Goal: Information Seeking & Learning: Learn about a topic

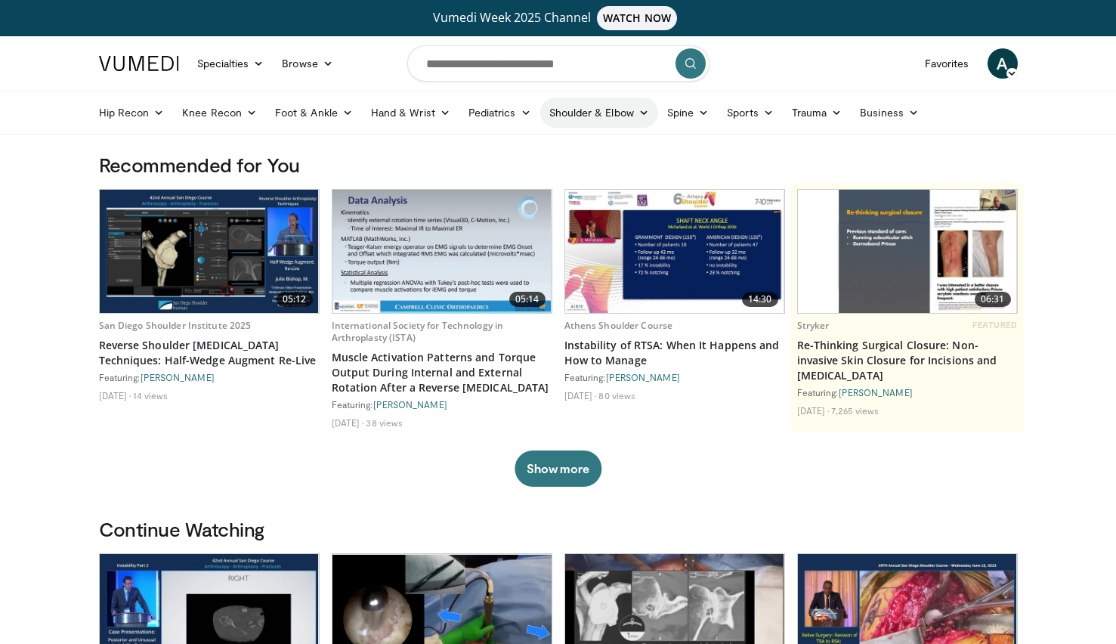
click at [575, 113] on link "Shoulder & Elbow" at bounding box center [599, 112] width 118 height 30
click at [525, 173] on link "Shoulder" at bounding box center [567, 172] width 180 height 24
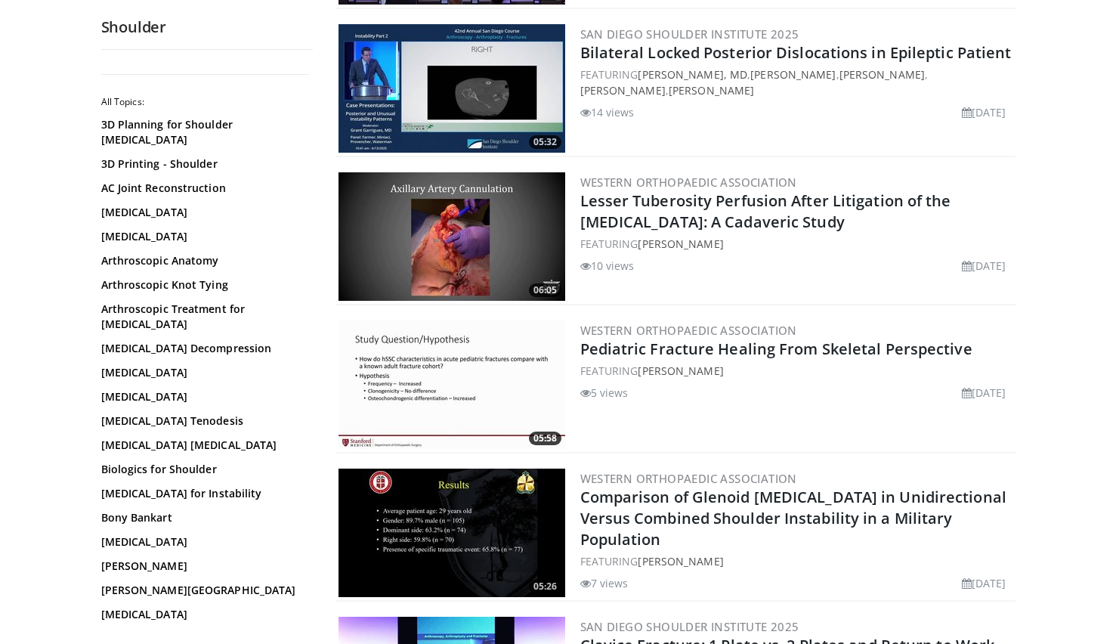
scroll to position [681, 0]
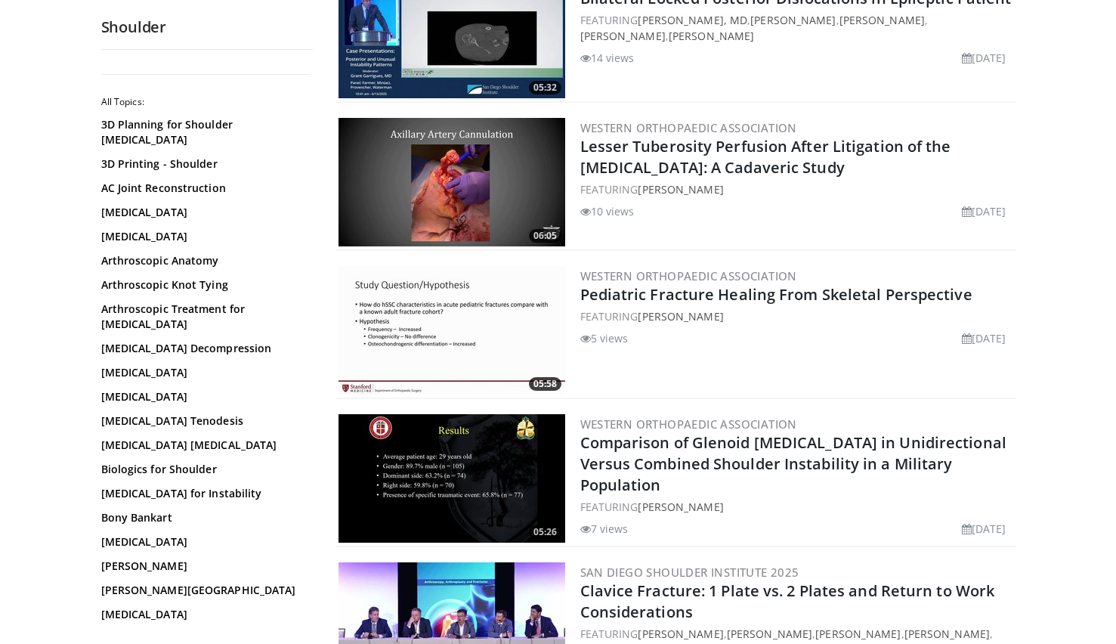
click at [428, 469] on img at bounding box center [451, 478] width 227 height 128
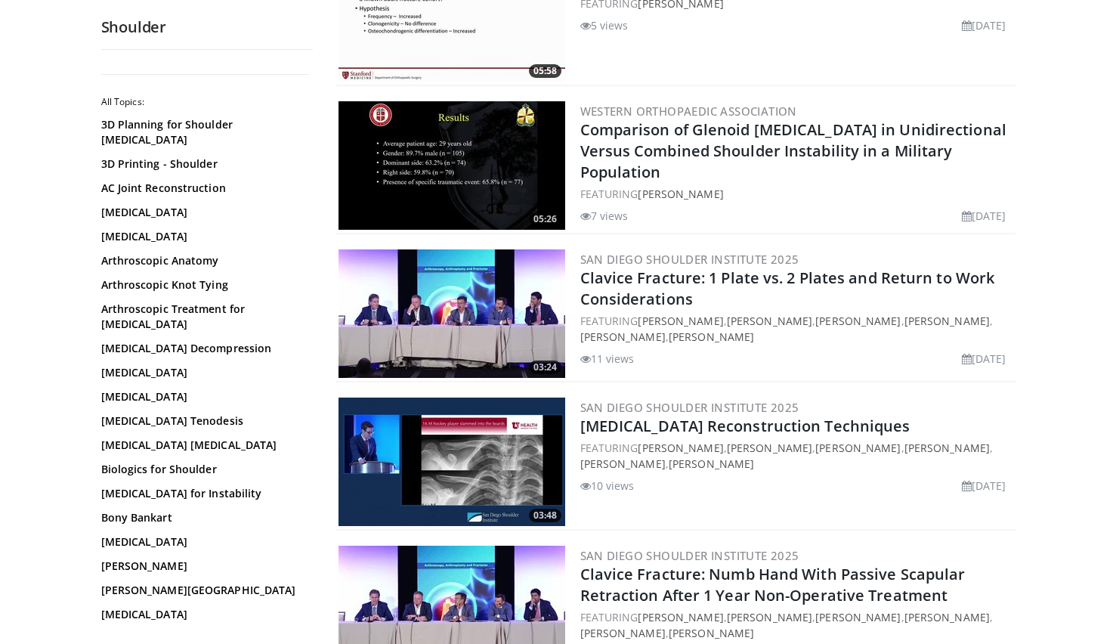
scroll to position [1014, 0]
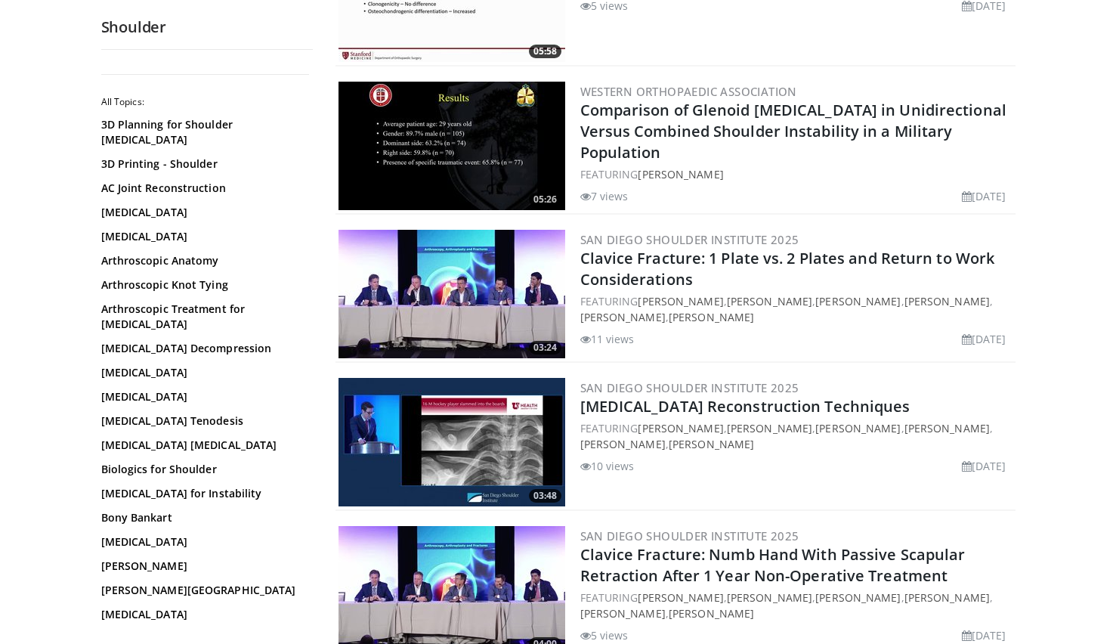
click at [433, 432] on img at bounding box center [451, 442] width 227 height 128
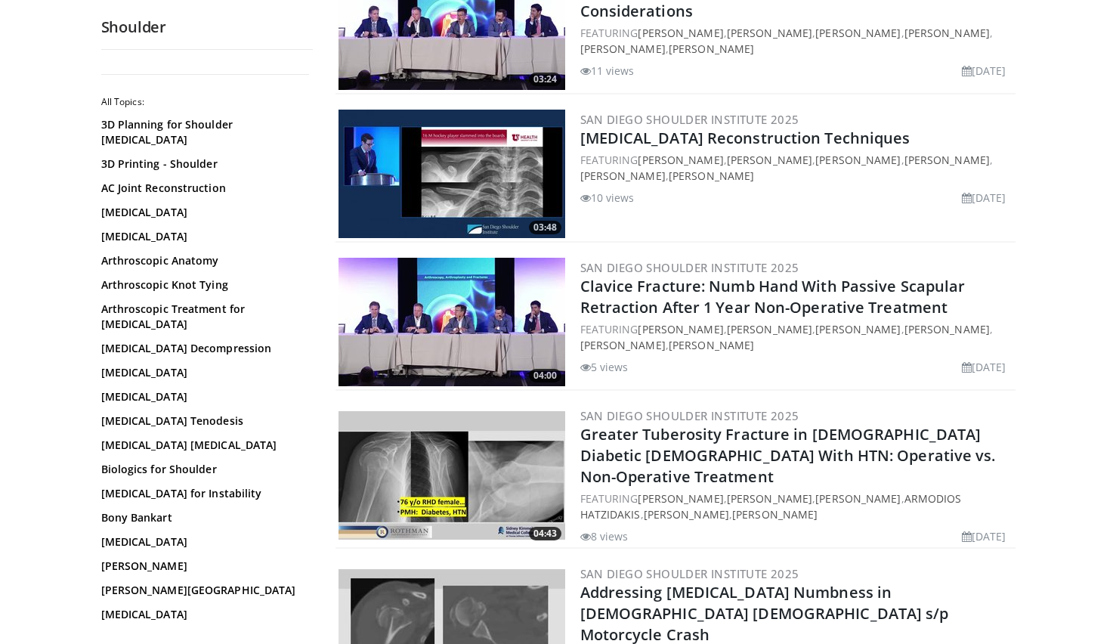
scroll to position [1305, 0]
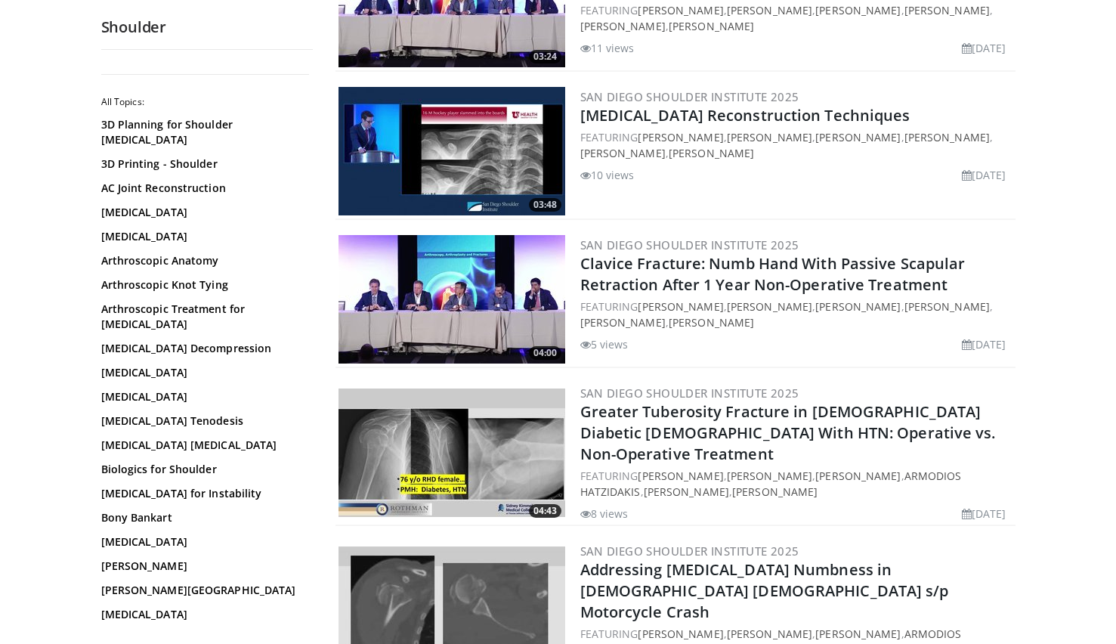
click at [515, 437] on img at bounding box center [451, 452] width 227 height 128
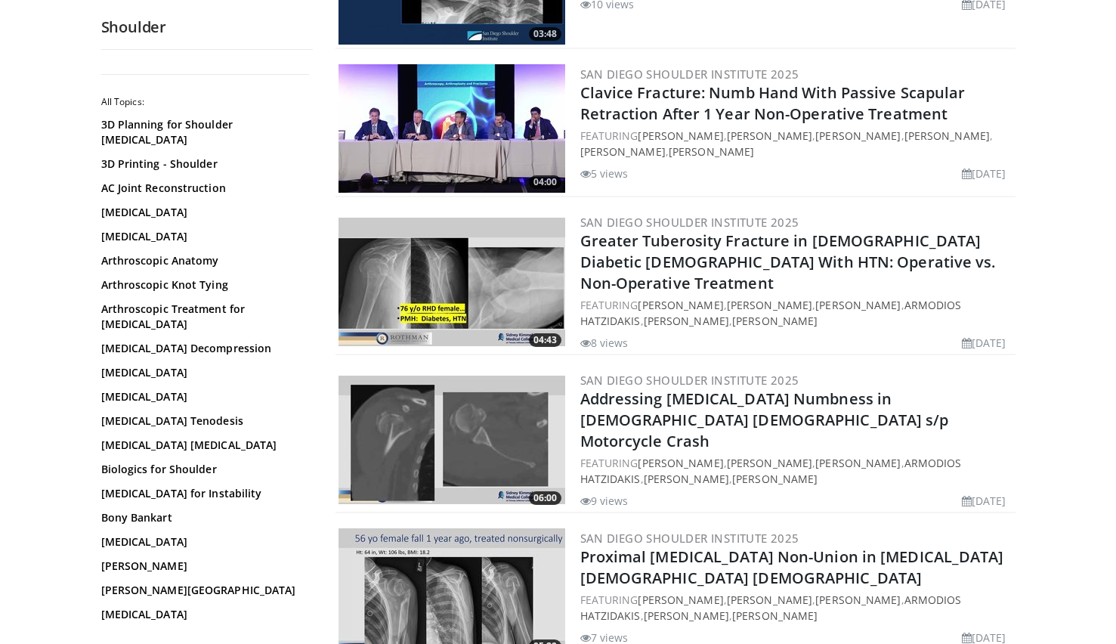
scroll to position [1478, 0]
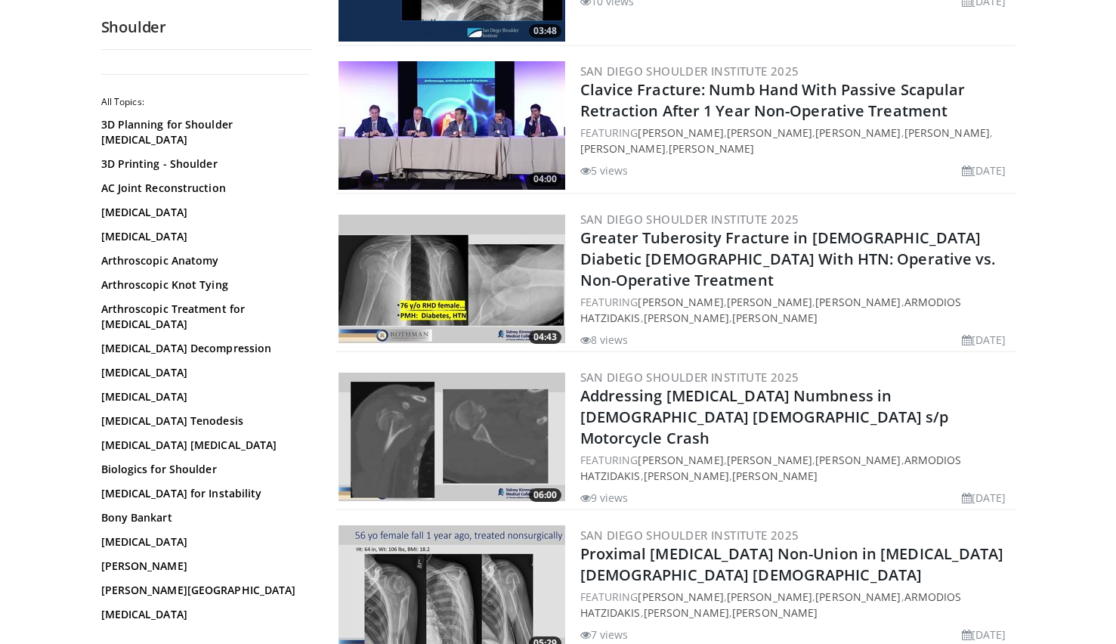
click at [483, 438] on img at bounding box center [451, 436] width 227 height 128
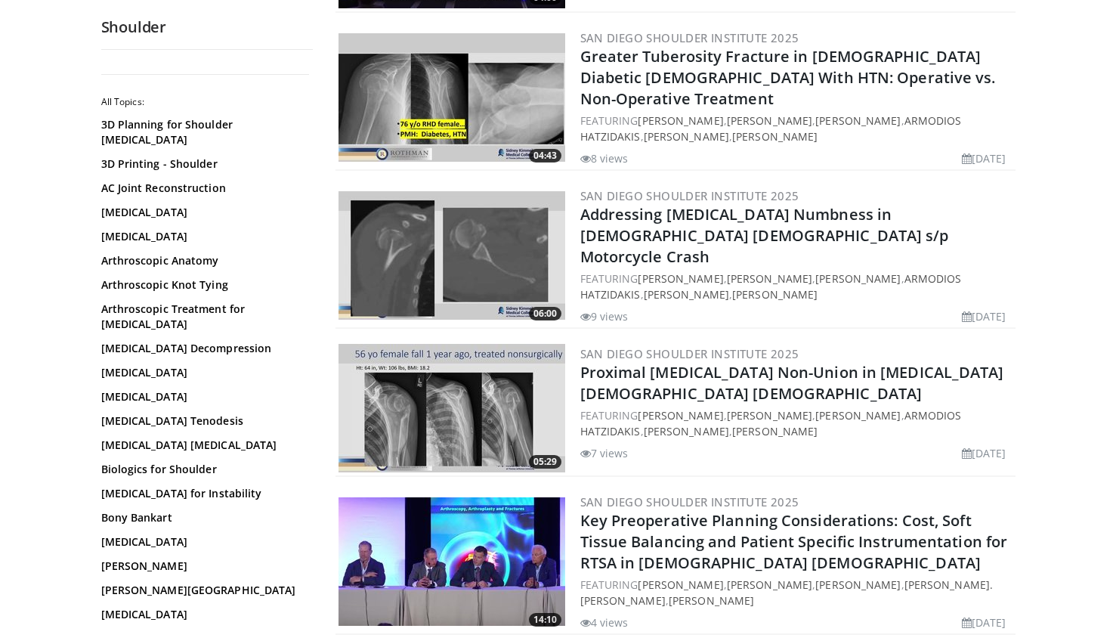
scroll to position [1660, 0]
click at [400, 425] on img at bounding box center [451, 407] width 227 height 128
click at [430, 384] on img at bounding box center [451, 407] width 227 height 128
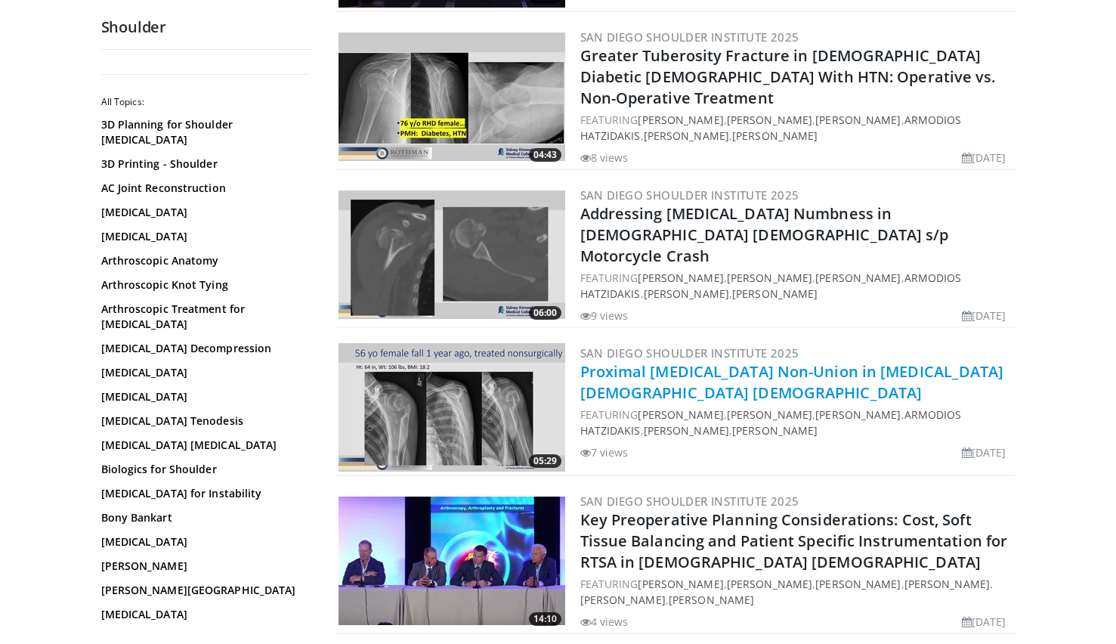
click at [625, 361] on link "Proximal Humerus Non-Union in Underweight 51 y/o Female" at bounding box center [792, 382] width 424 height 42
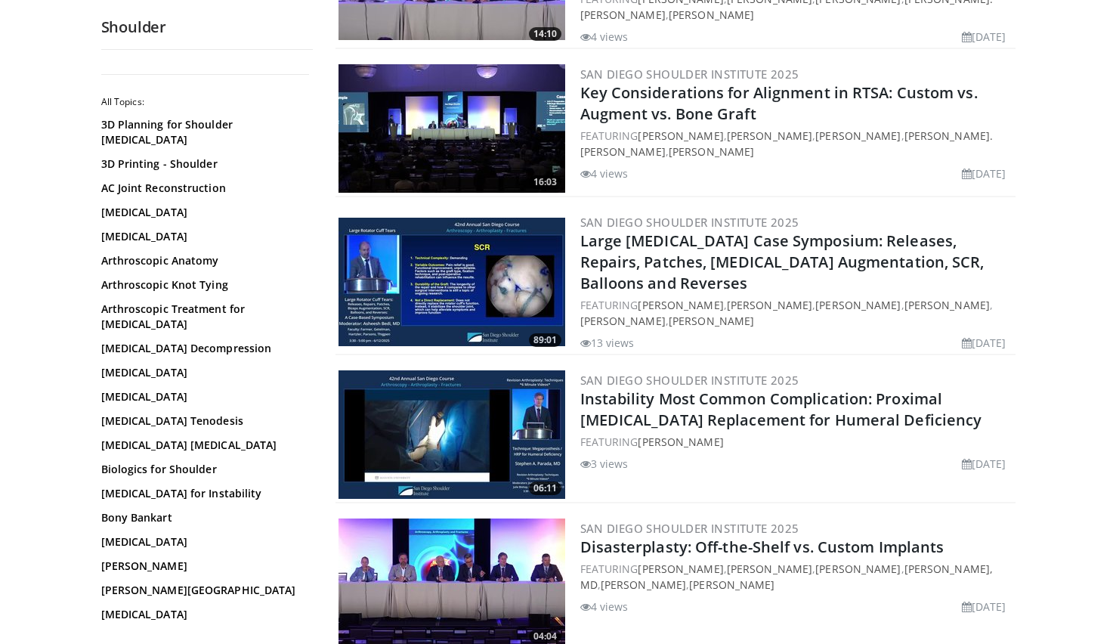
scroll to position [2251, 0]
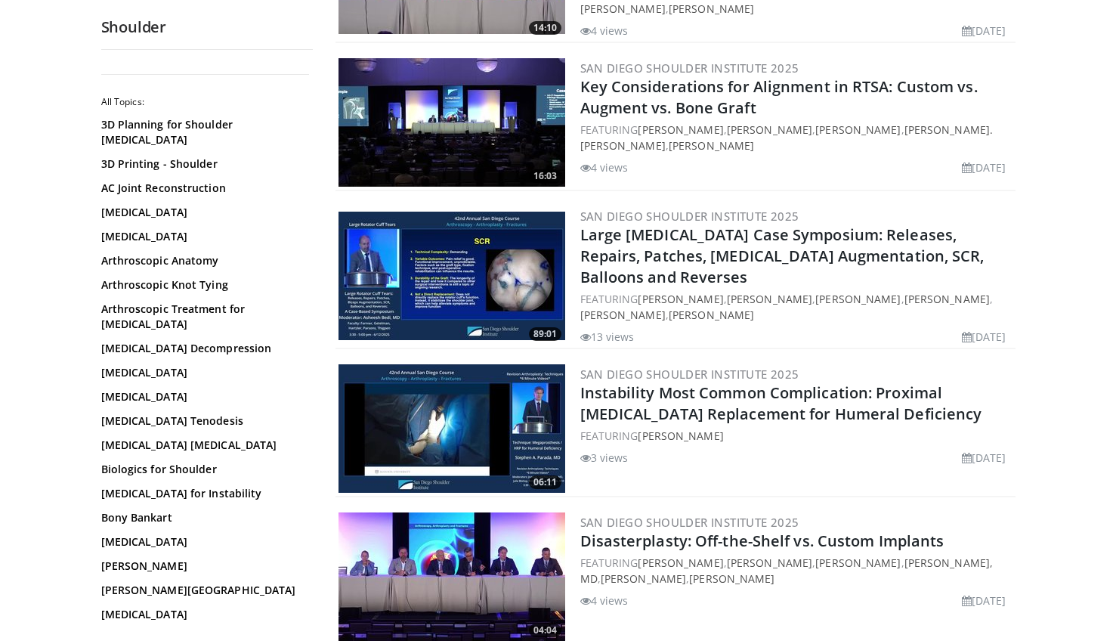
click at [445, 405] on img at bounding box center [451, 428] width 227 height 128
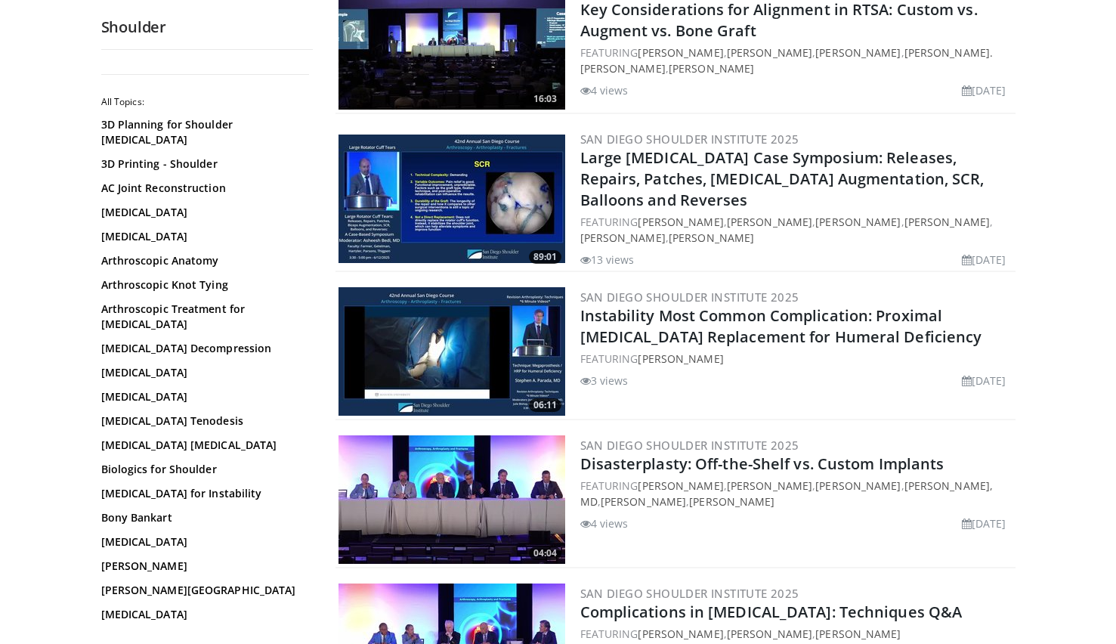
scroll to position [2355, 0]
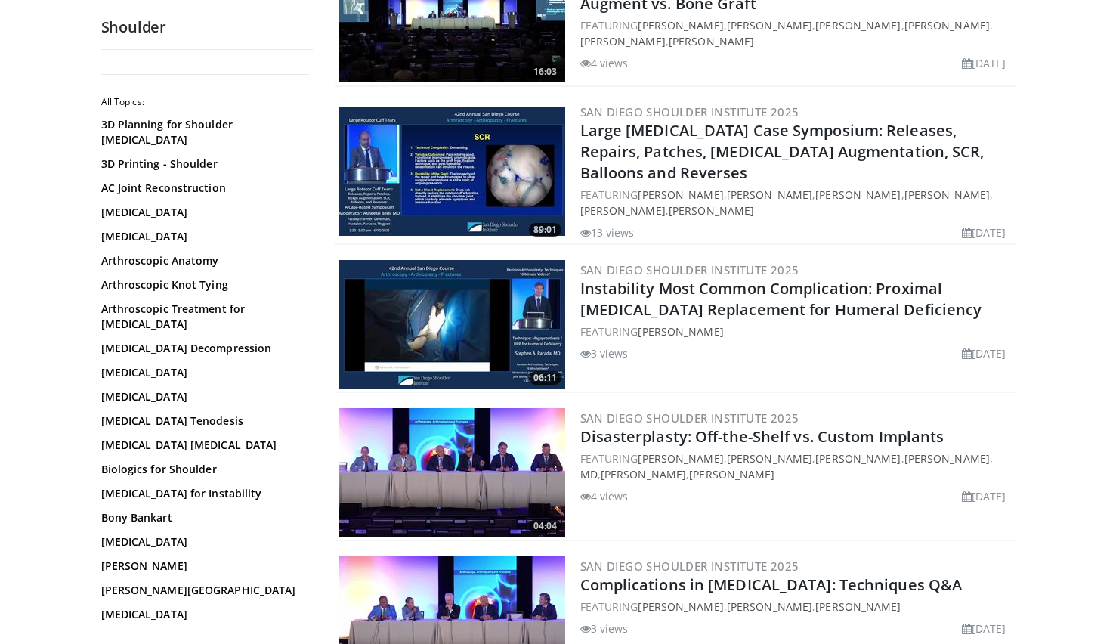
click at [444, 443] on img at bounding box center [451, 472] width 227 height 128
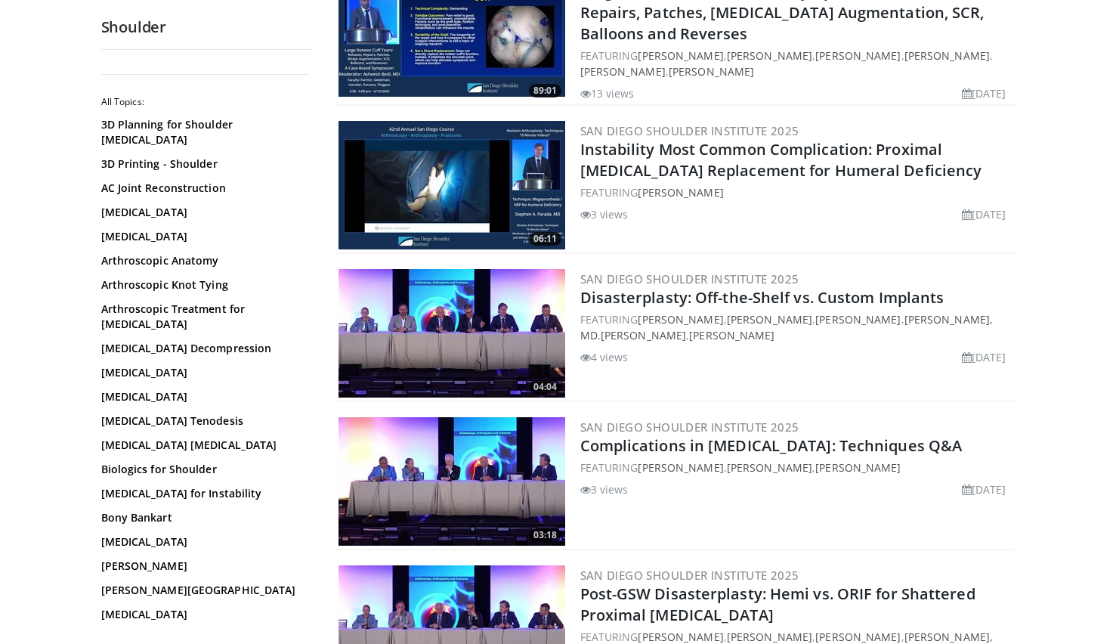
scroll to position [2589, 0]
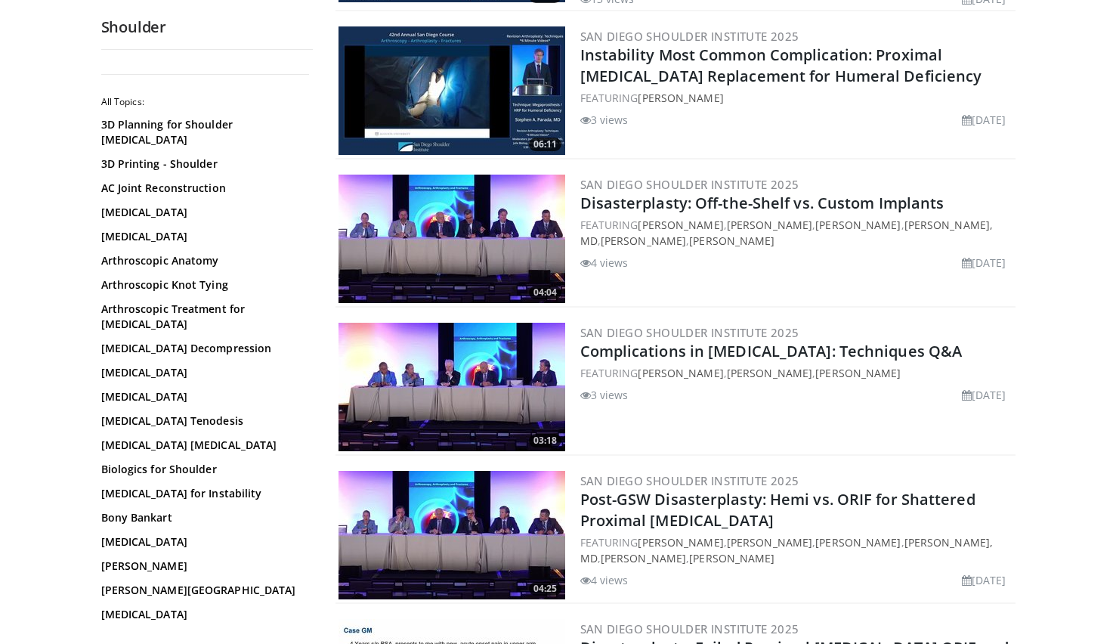
click at [451, 373] on img at bounding box center [451, 387] width 227 height 128
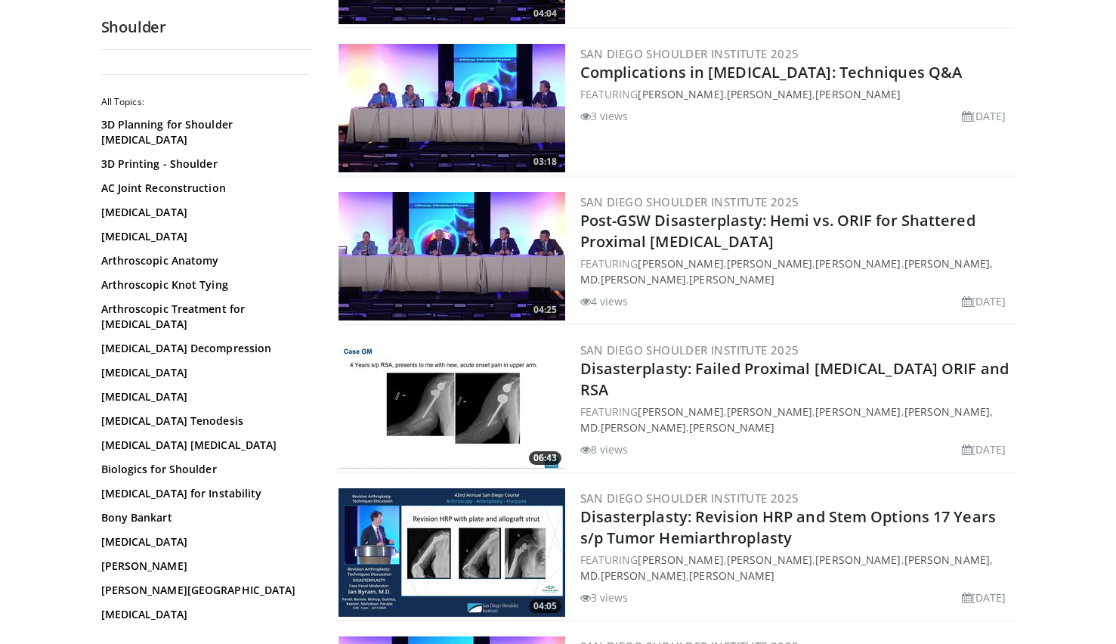
scroll to position [2868, 0]
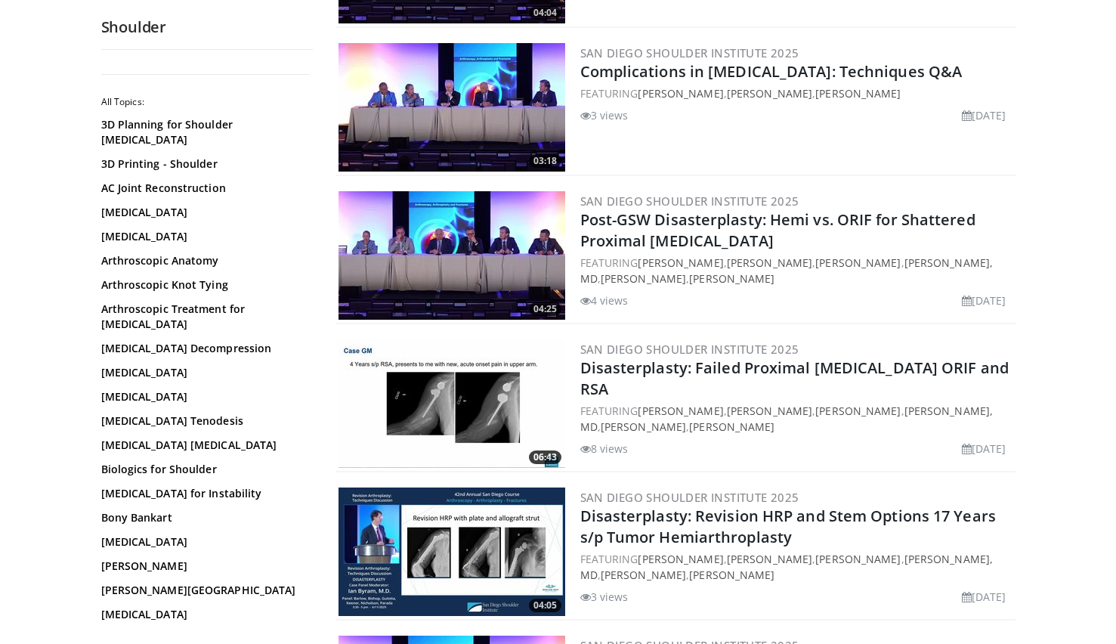
click at [459, 250] on img at bounding box center [451, 255] width 227 height 128
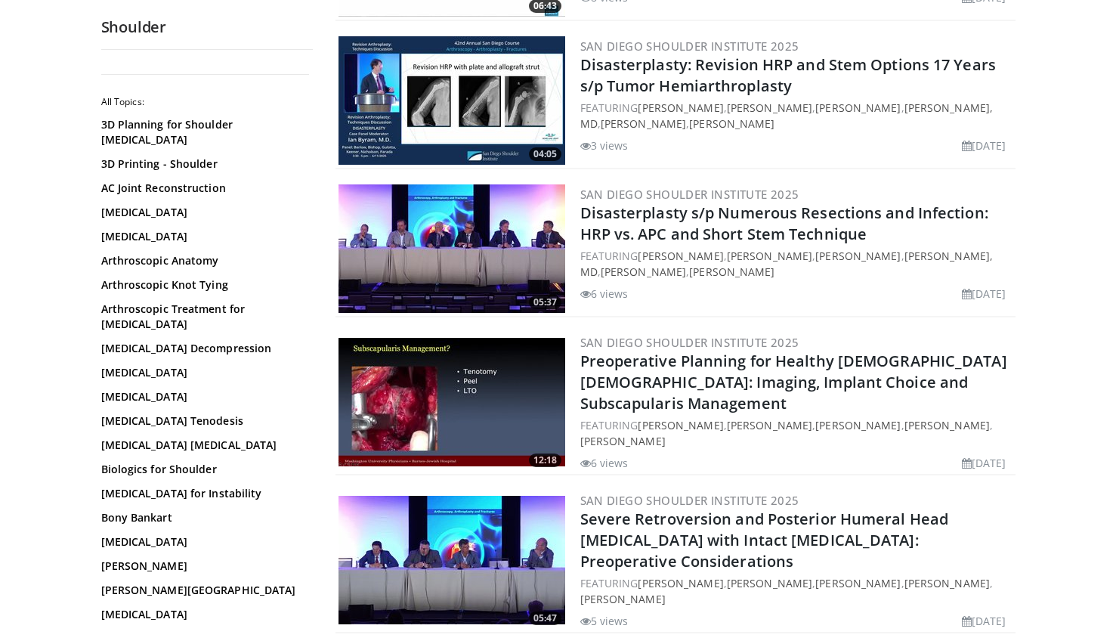
scroll to position [3320, 0]
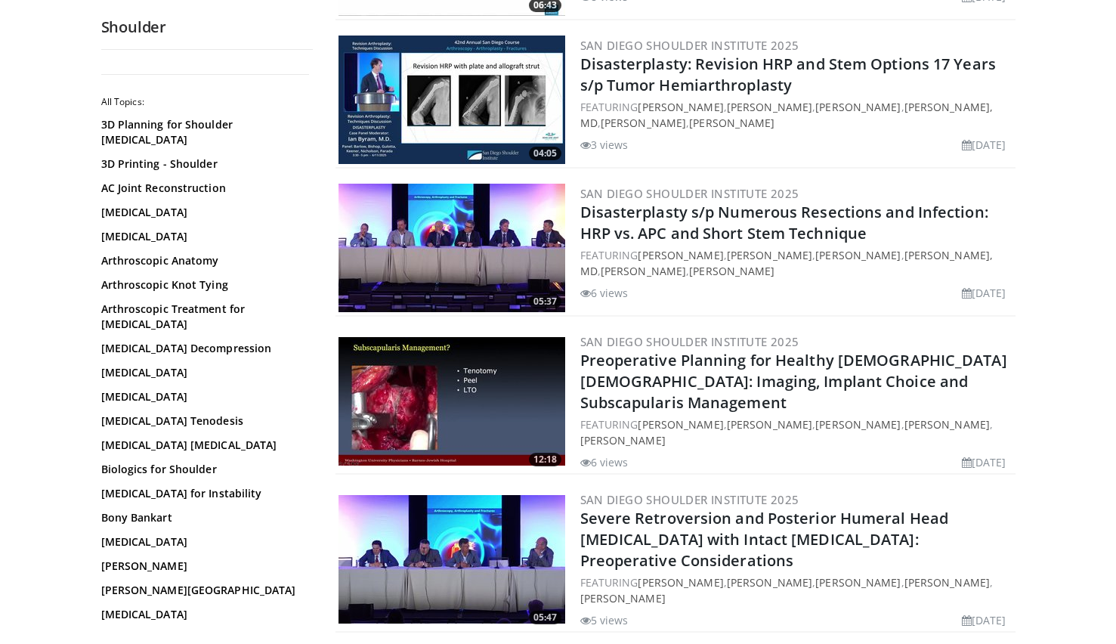
click at [499, 364] on img at bounding box center [451, 401] width 227 height 128
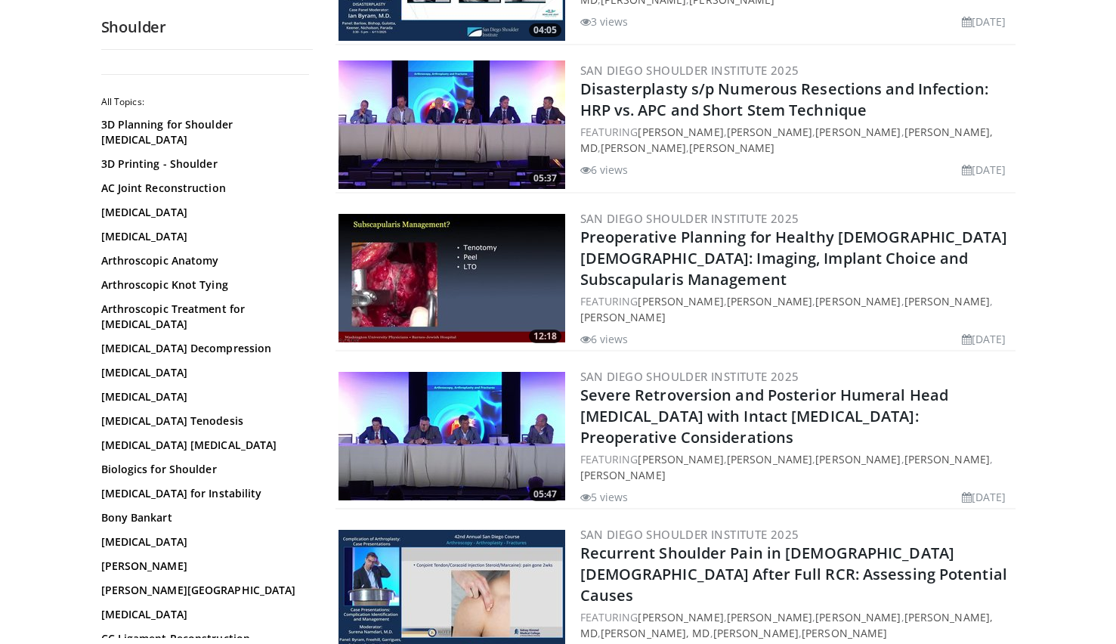
scroll to position [3538, 0]
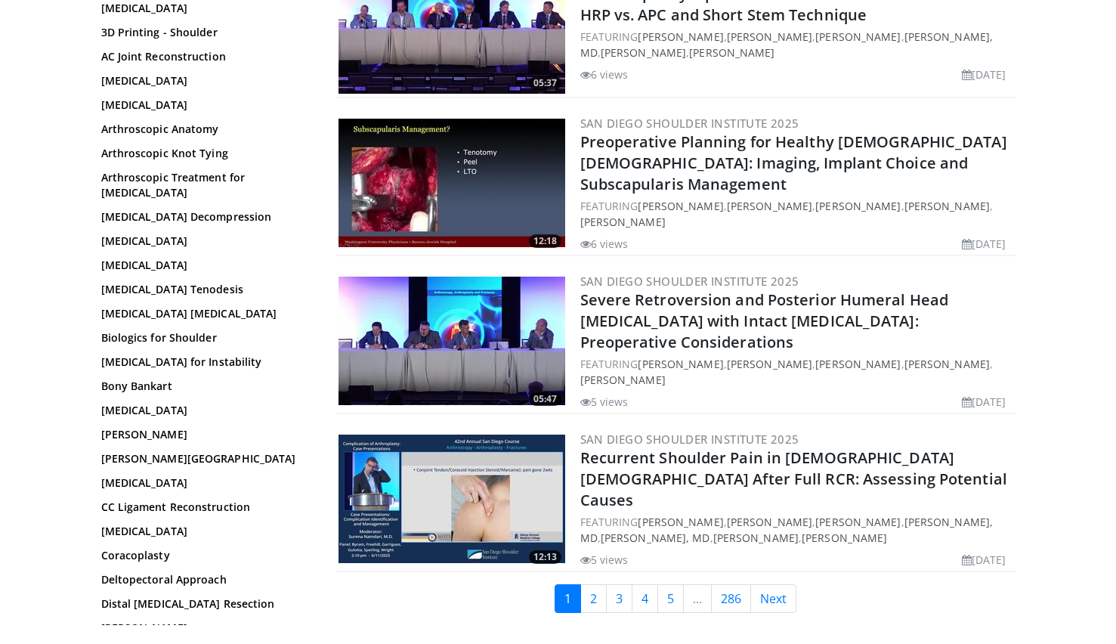
click at [458, 284] on img at bounding box center [451, 340] width 227 height 128
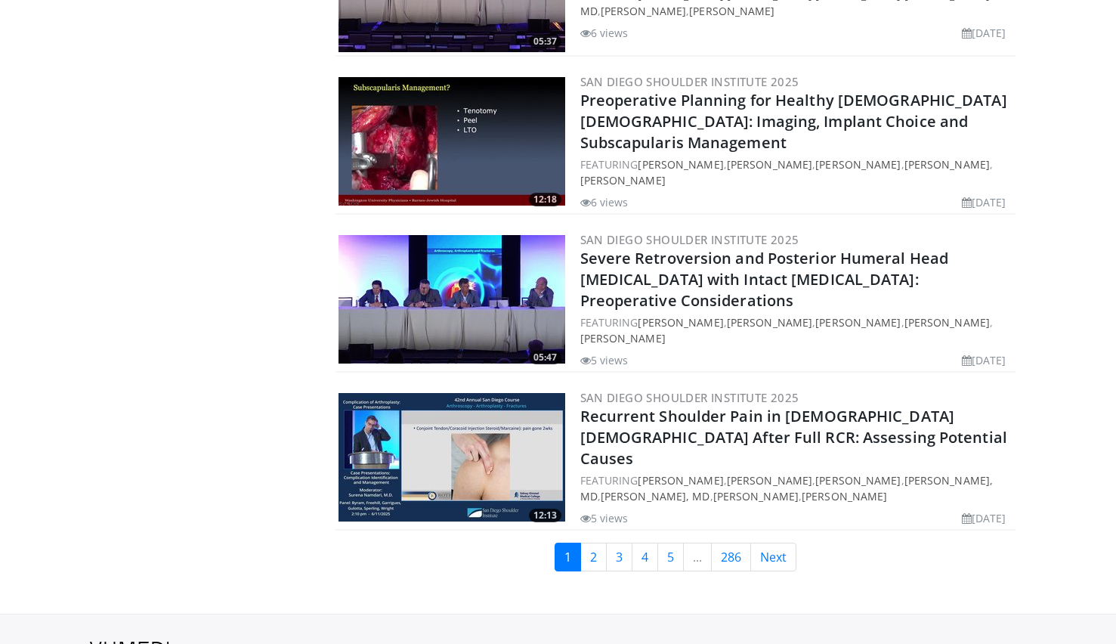
scroll to position [3584, 0]
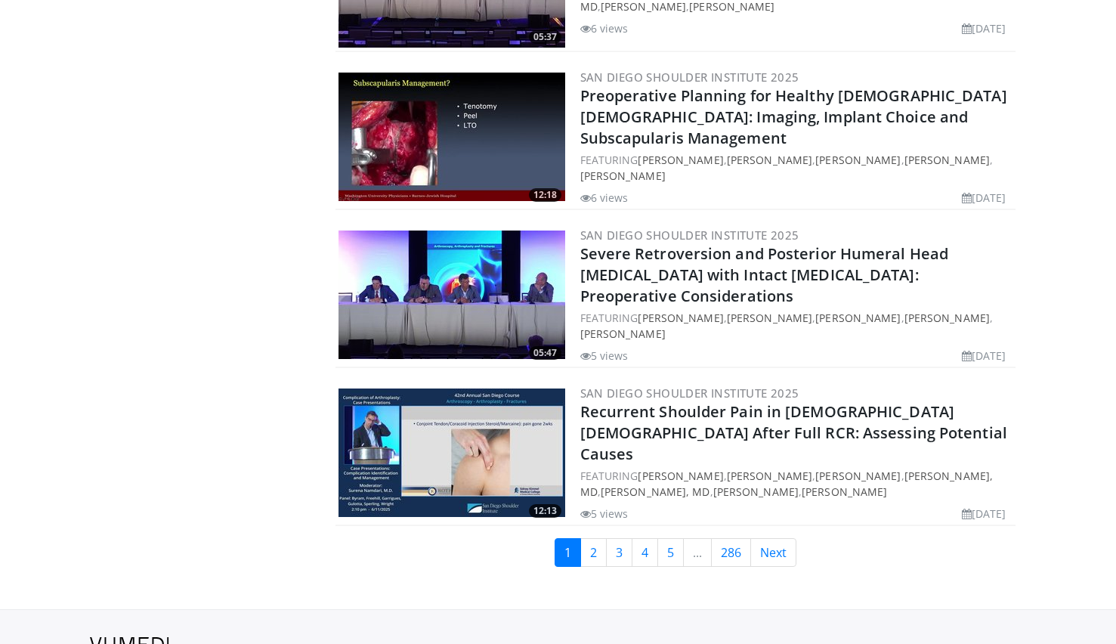
click at [475, 427] on img at bounding box center [451, 452] width 227 height 128
click at [597, 538] on link "2" at bounding box center [593, 552] width 26 height 29
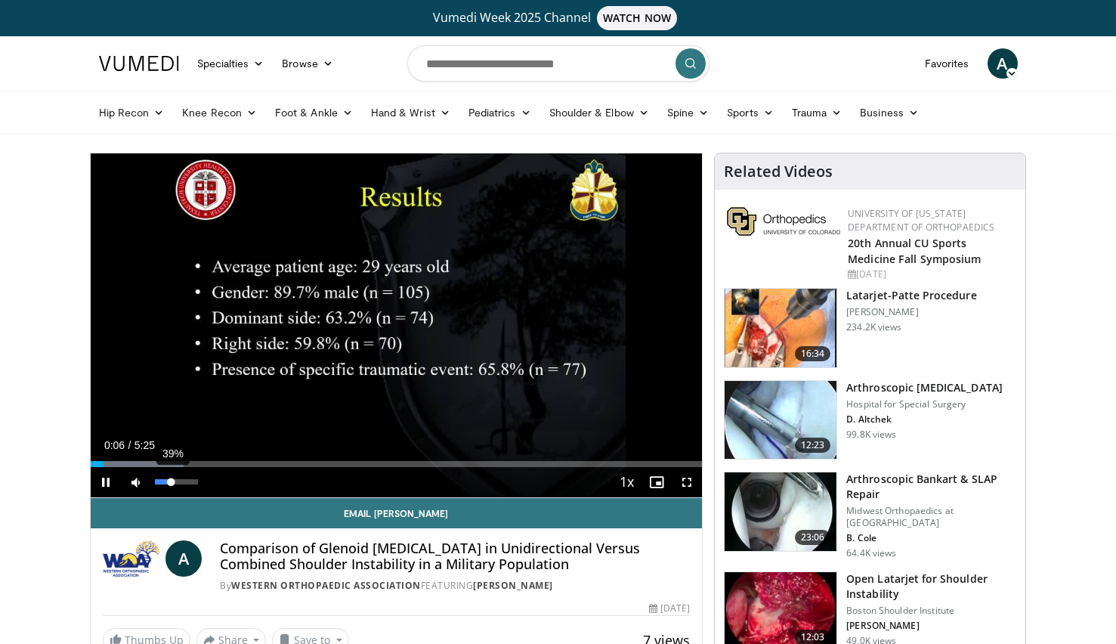
click at [171, 480] on div "39%" at bounding box center [176, 481] width 43 height 5
click at [121, 464] on div "Progress Bar" at bounding box center [137, 464] width 93 height 6
click at [149, 462] on div "Loaded : 24.40% 0:22 0:31" at bounding box center [397, 464] width 612 height 6
click at [208, 461] on div "Loaded : 36.61% 1:02 1:02" at bounding box center [397, 464] width 612 height 6
click at [238, 461] on div "Progress Bar" at bounding box center [243, 464] width 178 height 6
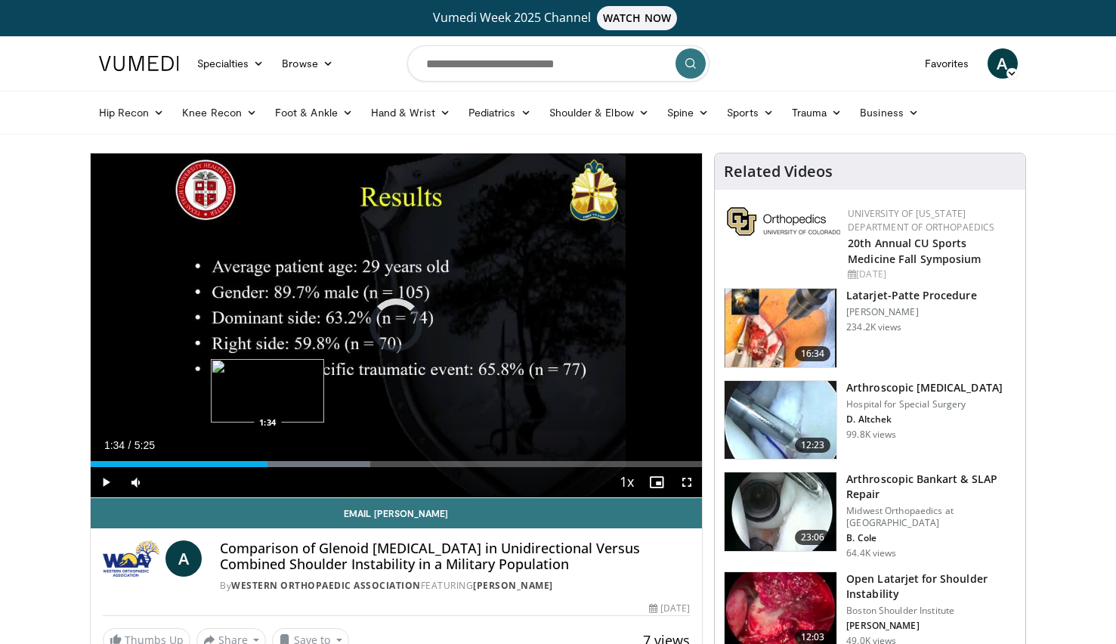
click at [267, 463] on div "Progress Bar" at bounding box center [279, 464] width 182 height 6
click at [293, 462] on div "Progress Bar" at bounding box center [302, 464] width 174 height 6
click at [320, 462] on div "Progress Bar" at bounding box center [324, 464] width 171 height 6
click at [364, 462] on div "Progress Bar" at bounding box center [356, 464] width 178 height 6
click at [351, 463] on div "2:27" at bounding box center [221, 464] width 261 height 6
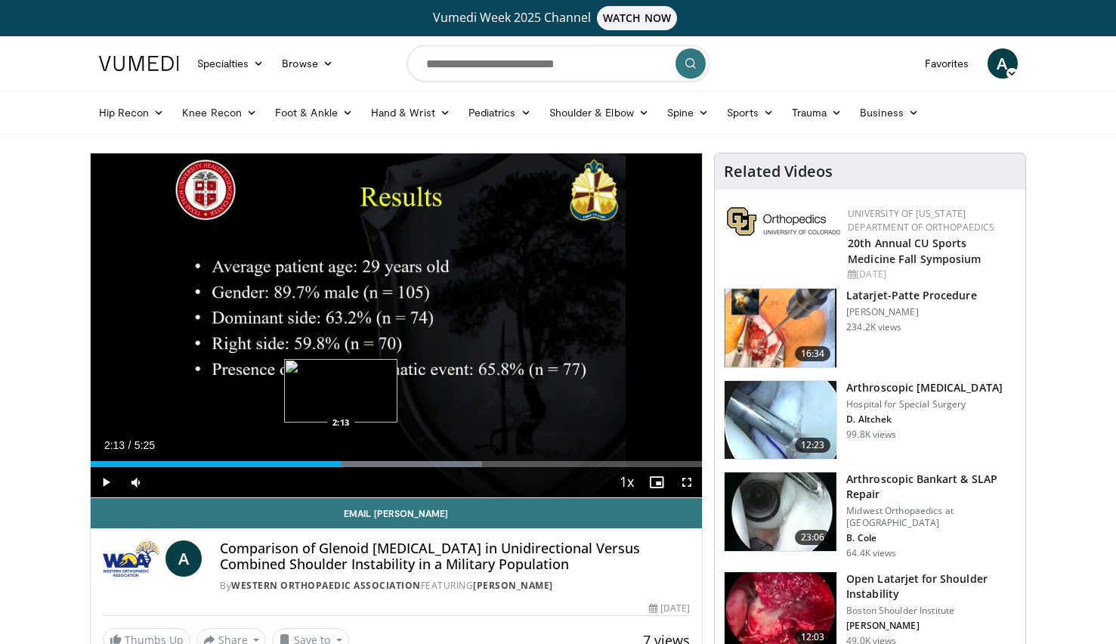
click at [341, 464] on div "Loaded : 64.08% 2:13 2:13" at bounding box center [397, 464] width 612 height 6
click at [329, 465] on div "2:14" at bounding box center [217, 464] width 253 height 6
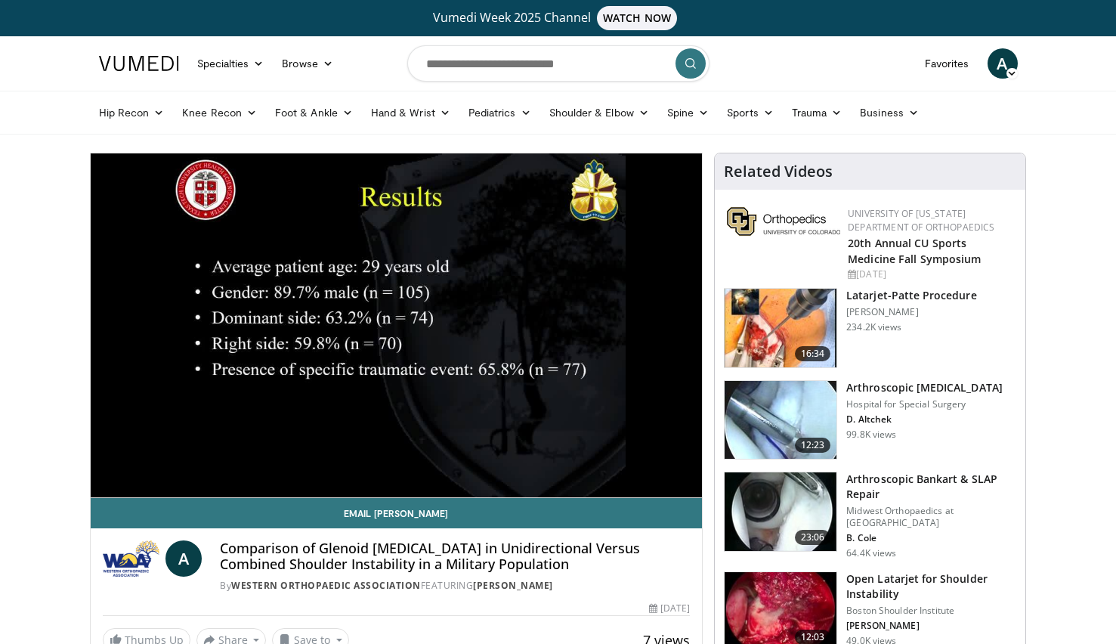
click at [332, 463] on video-js "**********" at bounding box center [397, 325] width 612 height 344
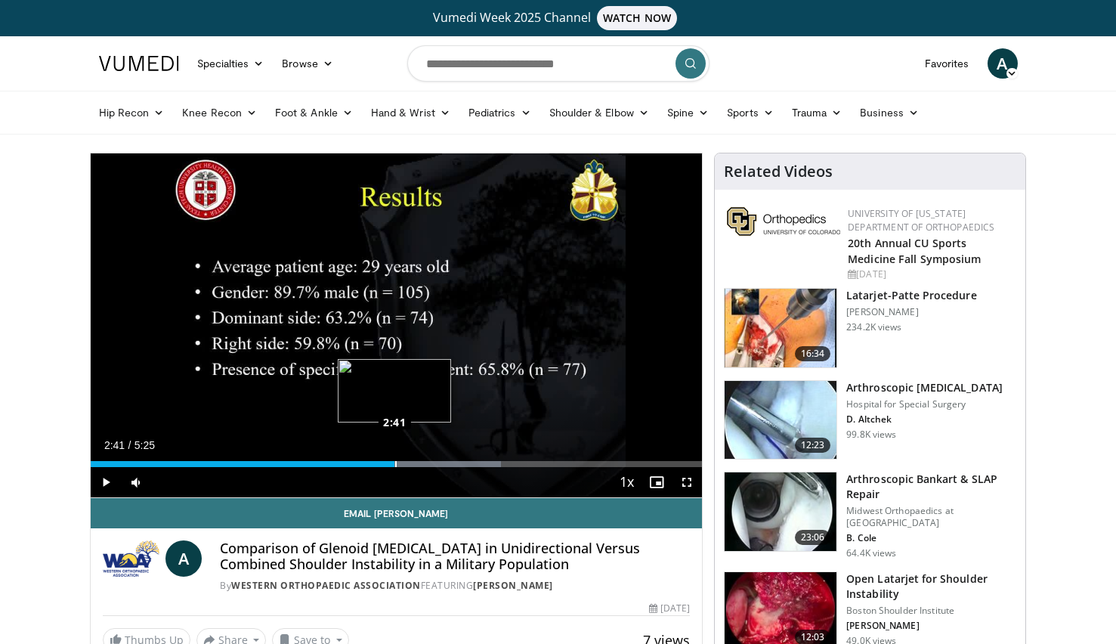
click at [394, 465] on div "Loaded : 67.13% 2:41 2:41" at bounding box center [397, 464] width 612 height 6
click at [412, 463] on div "Progress Bar" at bounding box center [428, 464] width 181 height 6
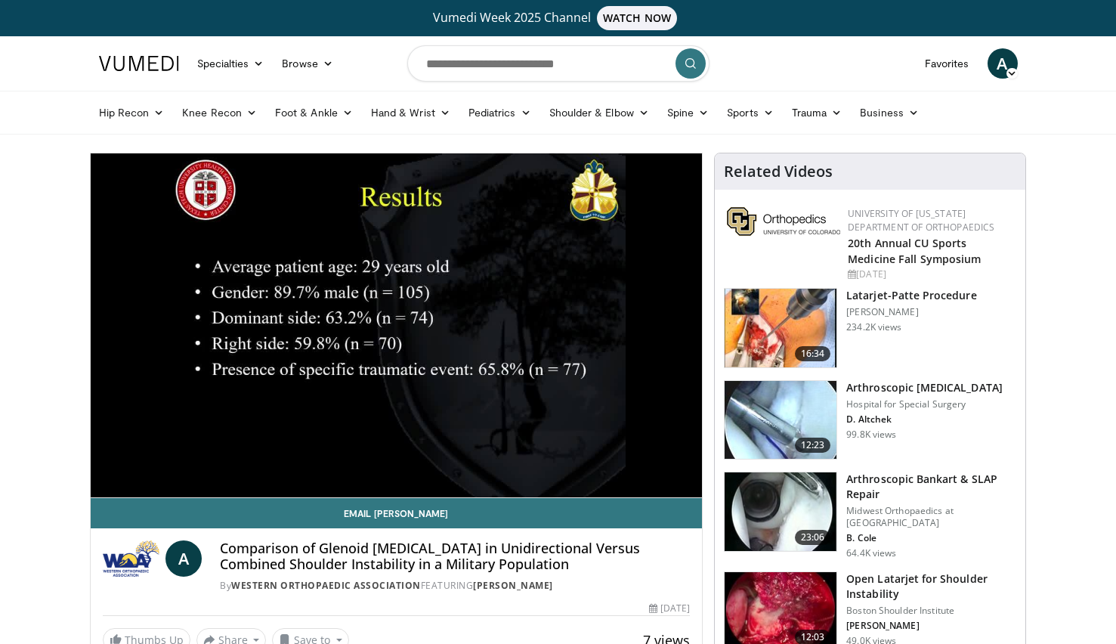
click at [426, 463] on video-js "**********" at bounding box center [397, 325] width 612 height 344
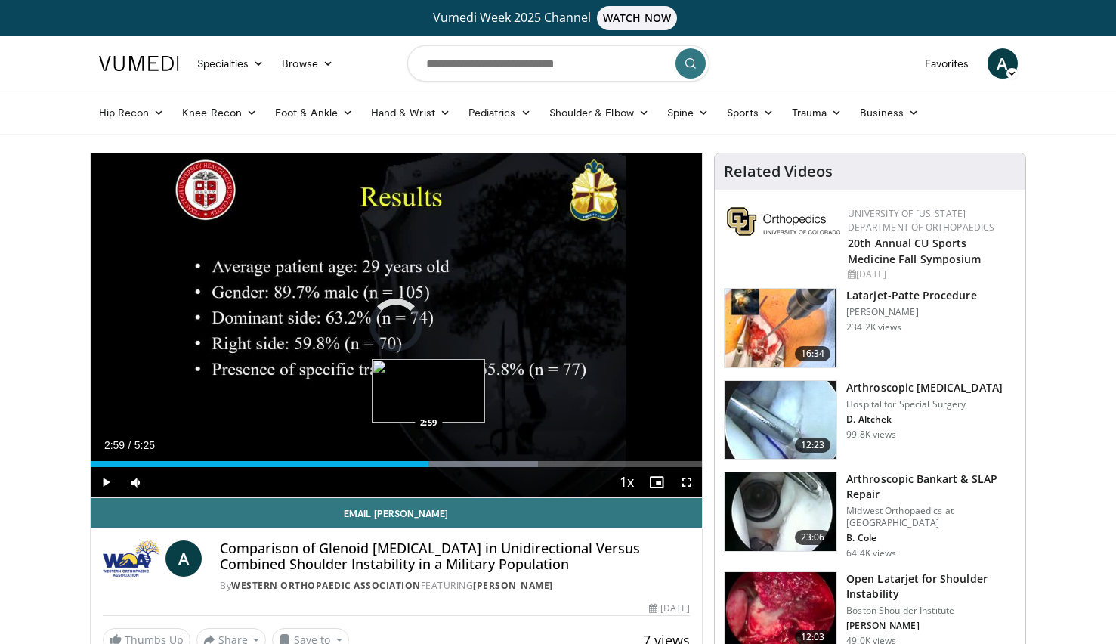
click at [428, 464] on div "Progress Bar" at bounding box center [447, 464] width 181 height 6
click at [444, 463] on div "Progress Bar" at bounding box center [466, 464] width 181 height 6
click at [462, 463] on div "Loaded : 79.34% 3:10 3:16" at bounding box center [397, 464] width 612 height 6
click at [482, 461] on div "Progress Bar" at bounding box center [496, 464] width 165 height 6
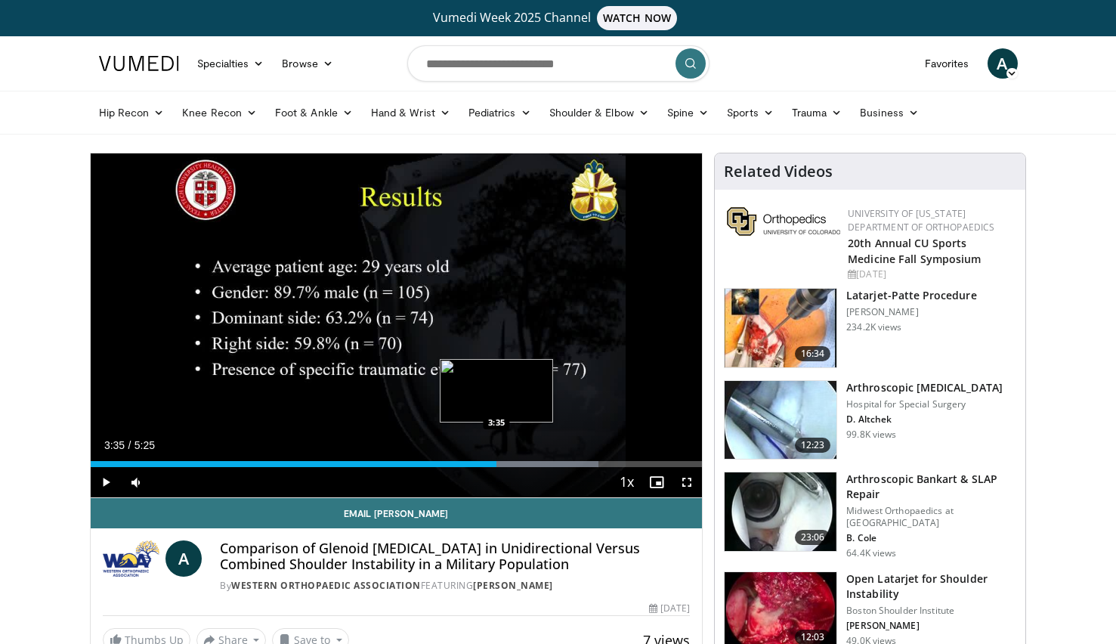
click at [497, 463] on div "Progress Bar" at bounding box center [512, 464] width 174 height 6
click at [521, 465] on div "Loaded : 86.15% 3:49 3:48" at bounding box center [397, 464] width 612 height 6
click at [547, 462] on div "Progress Bar" at bounding box center [561, 464] width 180 height 6
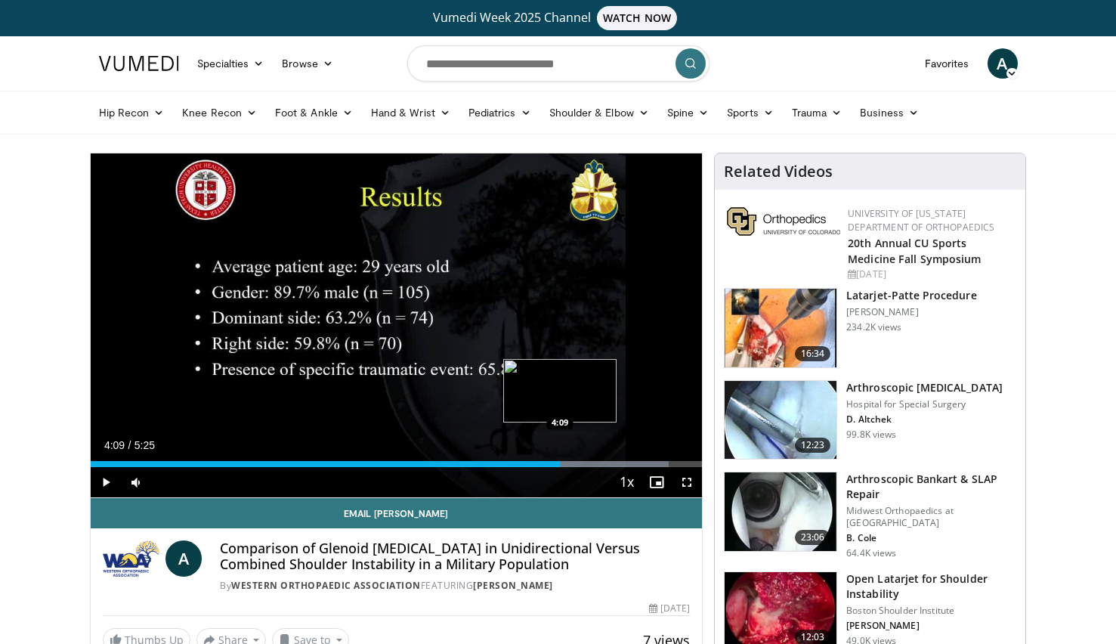
click at [560, 462] on div "Progress Bar" at bounding box center [581, 464] width 176 height 6
click at [587, 462] on div "Progress Bar" at bounding box center [598, 464] width 180 height 6
click at [606, 461] on div "Progress Bar" at bounding box center [618, 464] width 168 height 6
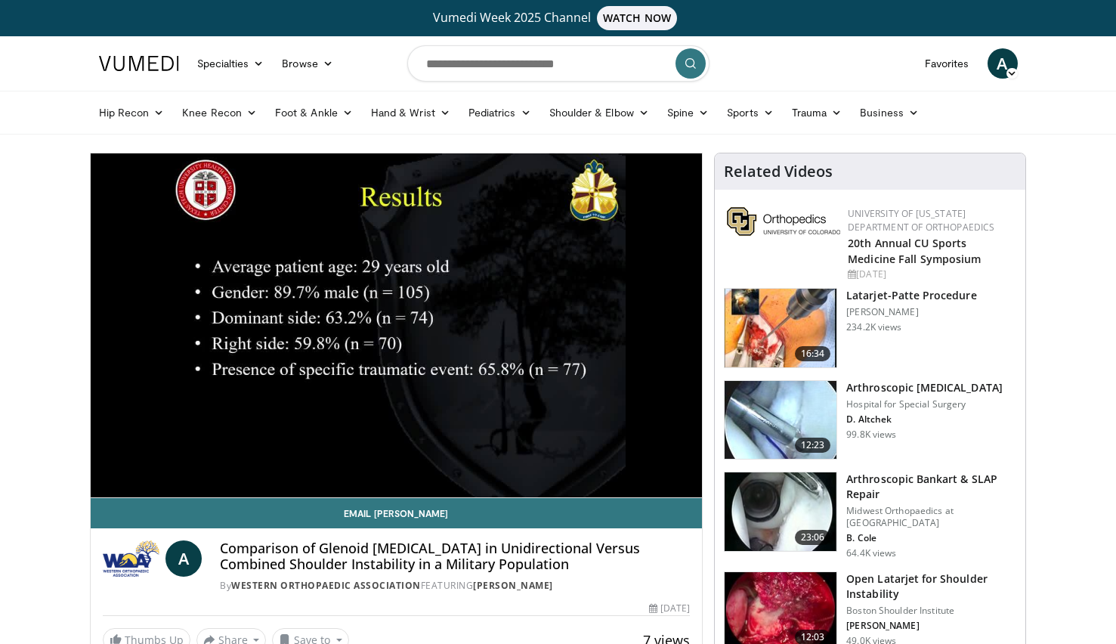
click at [606, 461] on div "10 seconds Tap to unmute" at bounding box center [397, 325] width 612 height 344
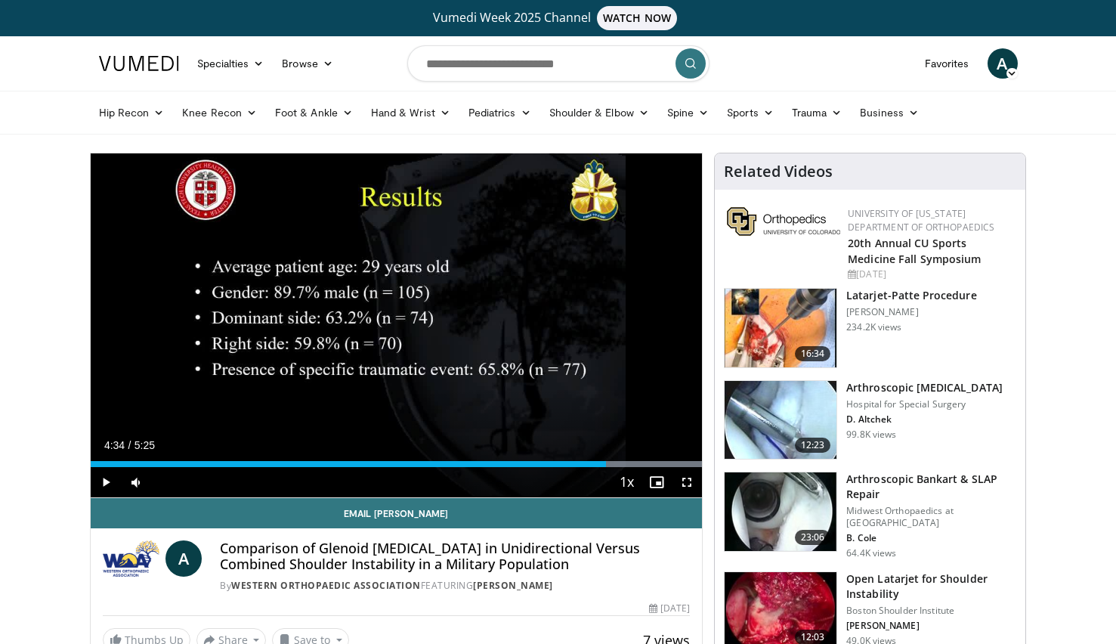
click at [606, 461] on div "Loaded : 100.00% 4:40 4:33" at bounding box center [397, 464] width 612 height 6
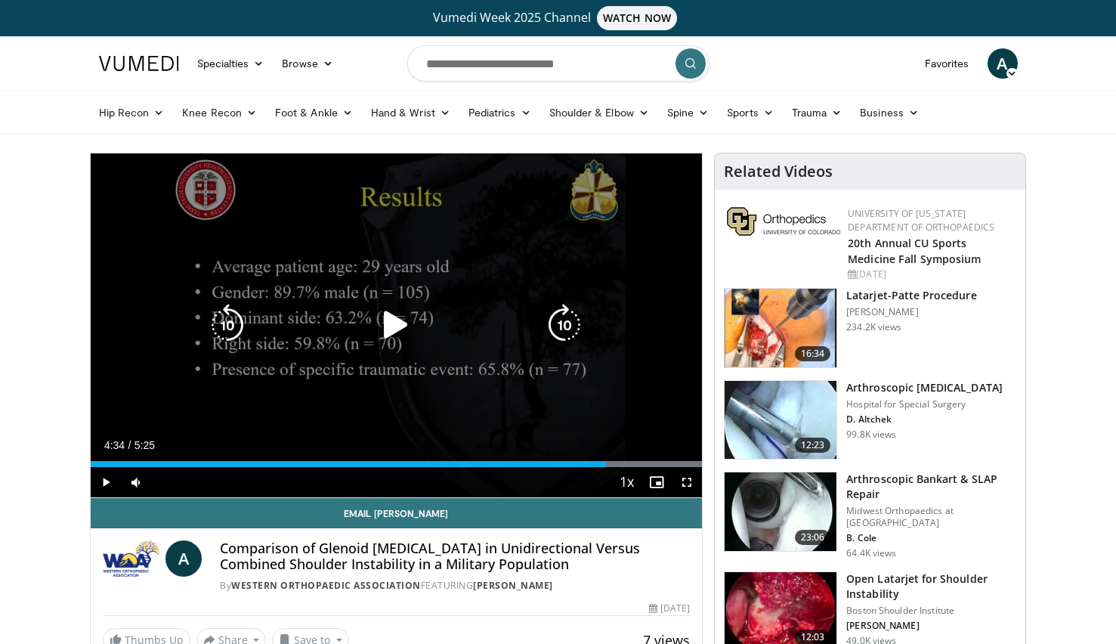
click at [617, 385] on div "10 seconds Tap to unmute" at bounding box center [397, 325] width 612 height 344
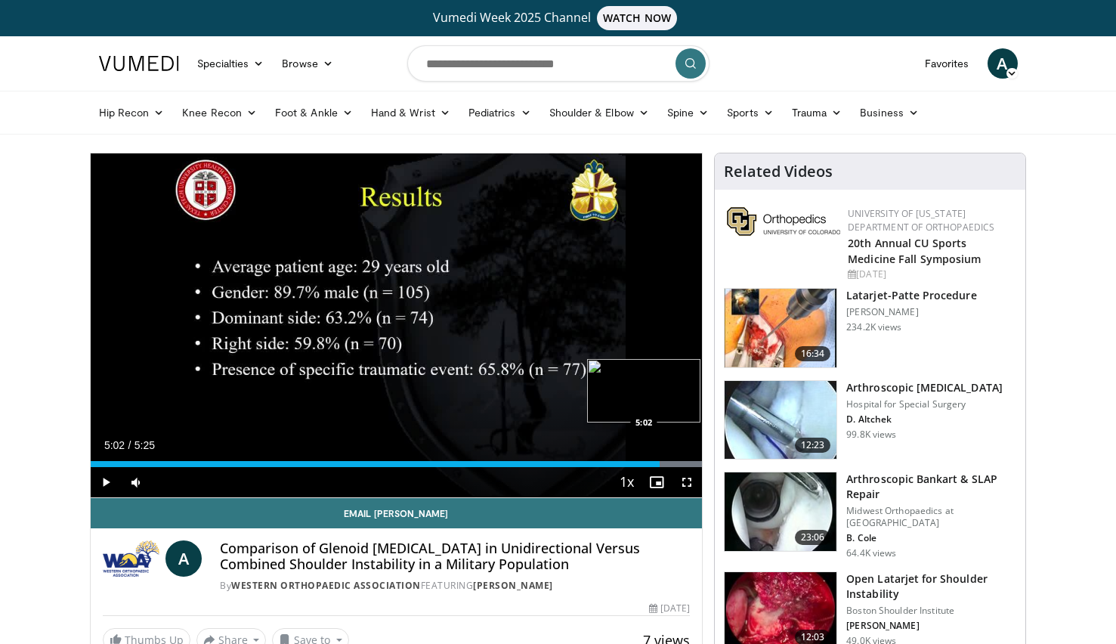
click at [659, 461] on div "Loaded : 100.00% 5:02 5:02" at bounding box center [397, 464] width 612 height 6
click at [106, 485] on span "Video Player" at bounding box center [106, 482] width 30 height 30
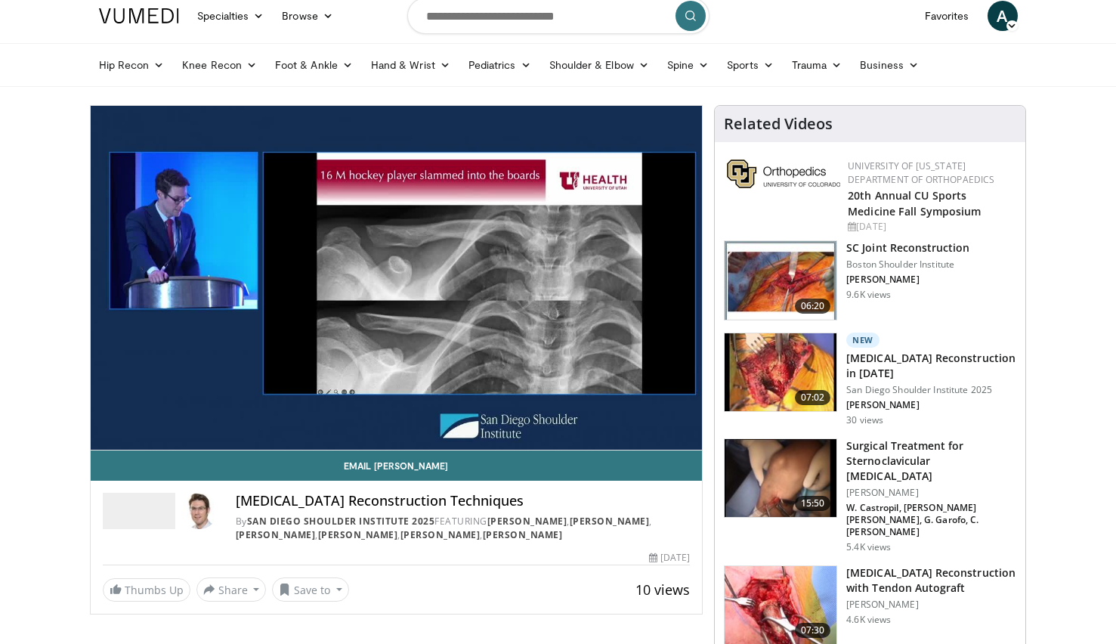
scroll to position [45, 0]
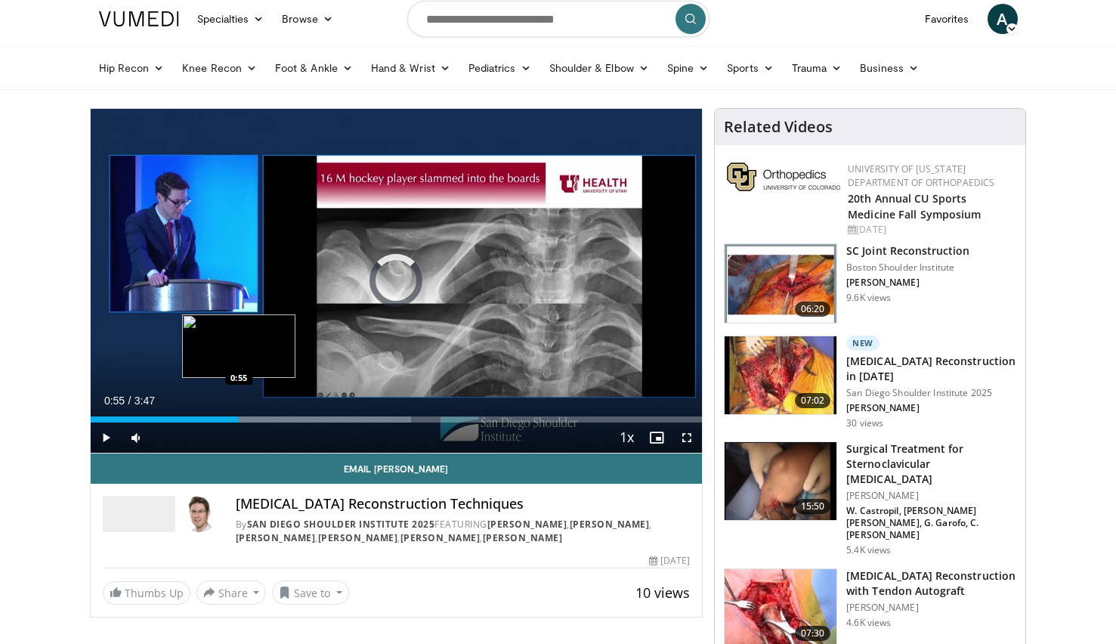
click at [239, 418] on div "Loaded : 52.40% 0:52 0:55" at bounding box center [397, 419] width 612 height 6
click at [267, 419] on div "Progress Bar" at bounding box center [307, 419] width 261 height 6
click at [284, 418] on div "Progress Bar" at bounding box center [307, 419] width 261 height 6
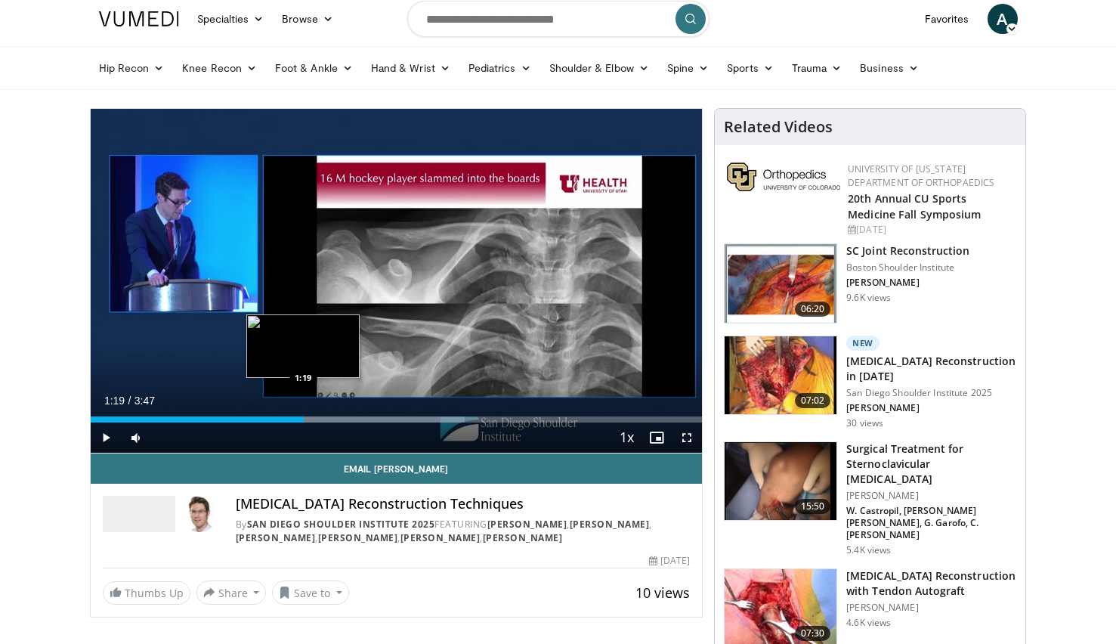
click at [304, 418] on div "Progress Bar" at bounding box center [336, 419] width 255 height 6
click at [317, 419] on div "Progress Bar" at bounding box center [348, 419] width 237 height 6
click at [332, 416] on div "Progress Bar" at bounding box center [360, 419] width 261 height 6
click at [359, 420] on div "Progress Bar" at bounding box center [388, 419] width 260 height 6
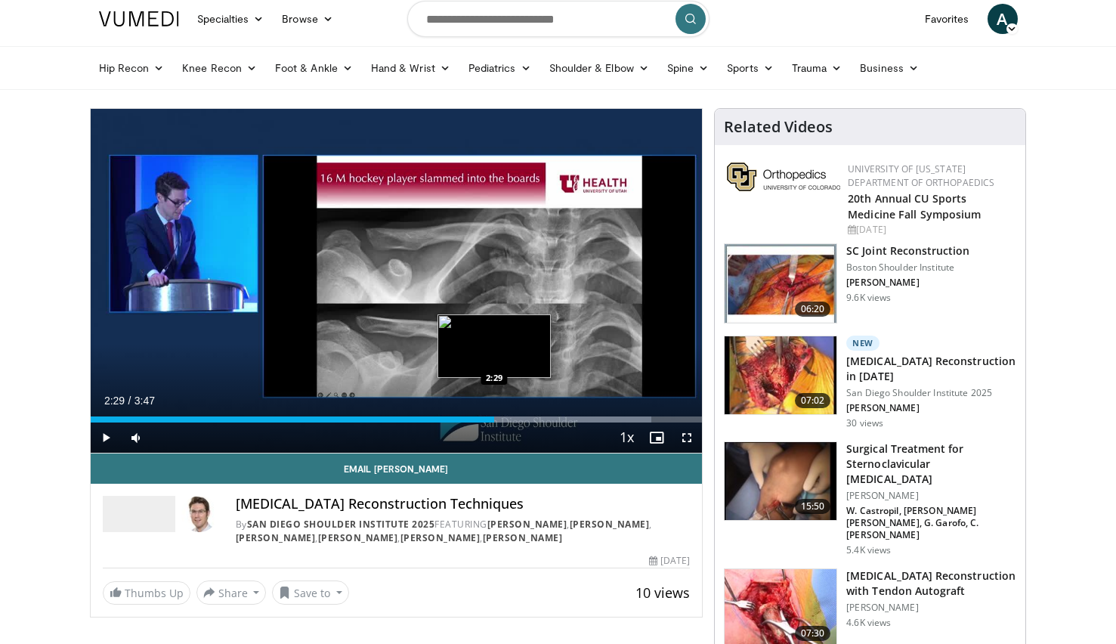
click at [494, 418] on div "Progress Bar" at bounding box center [521, 419] width 259 height 6
click at [515, 419] on div "Progress Bar" at bounding box center [548, 419] width 259 height 6
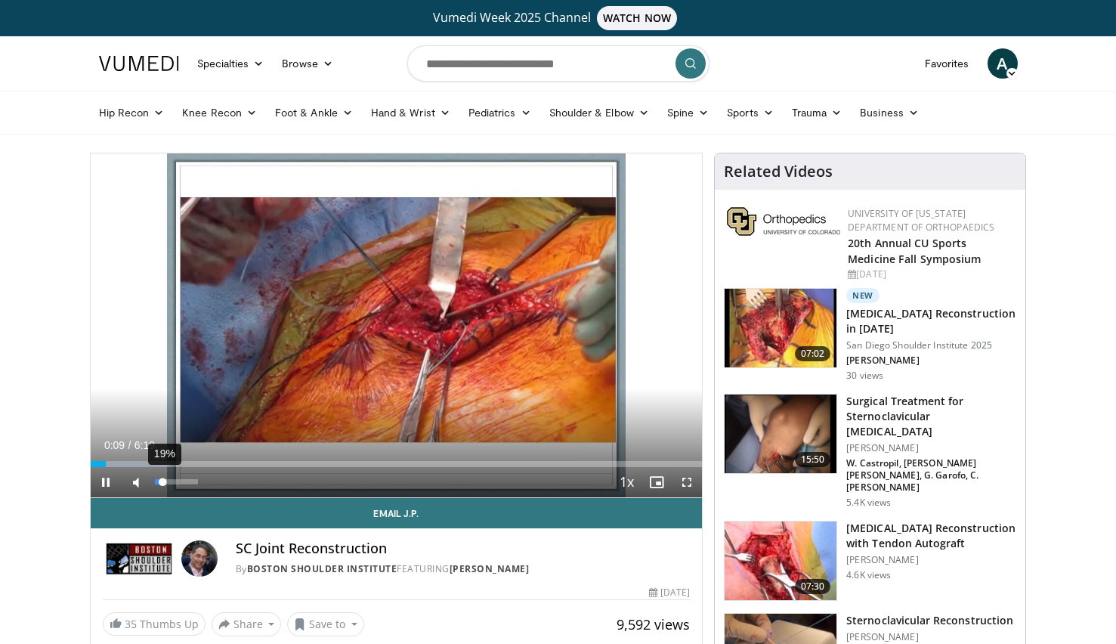
click at [162, 480] on video-js "**********" at bounding box center [397, 325] width 612 height 344
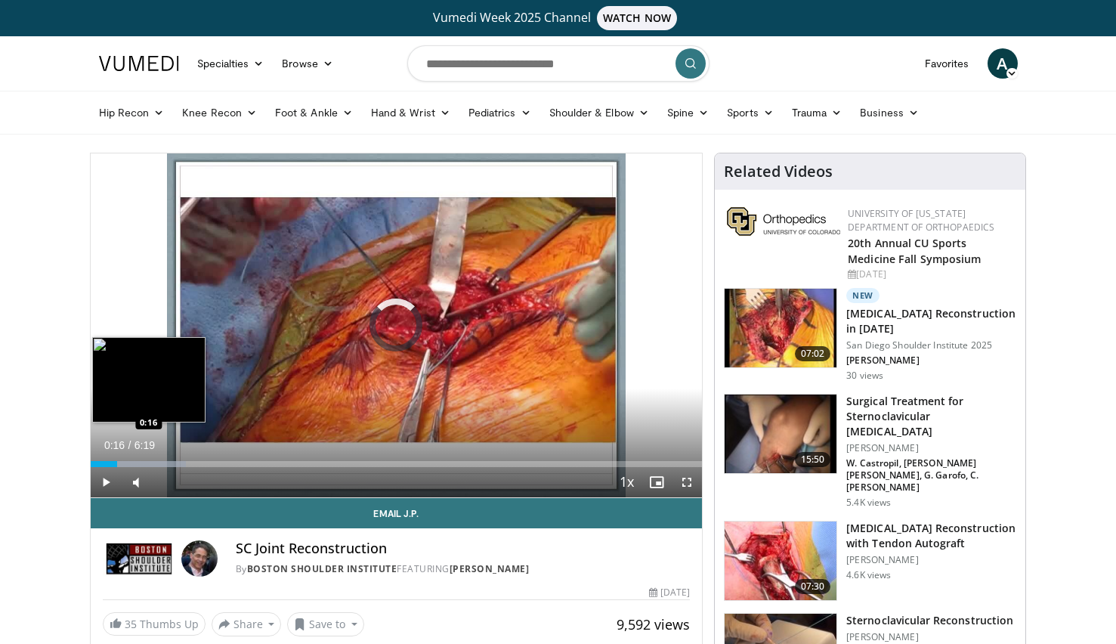
click at [117, 462] on div "Progress Bar" at bounding box center [139, 464] width 96 height 6
click at [145, 461] on div "Loaded : 18.25% 0:34 0:34" at bounding box center [397, 464] width 612 height 6
click at [124, 461] on div "0:21" at bounding box center [108, 464] width 34 height 6
click at [167, 464] on div "Progress Bar" at bounding box center [186, 464] width 159 height 6
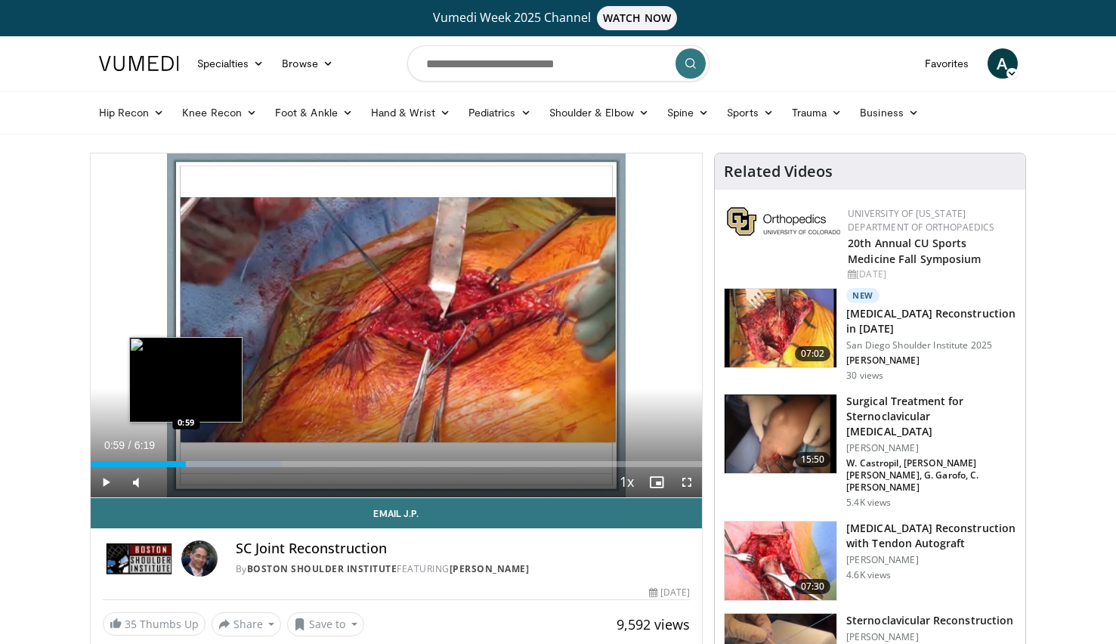
click at [187, 463] on div "Progress Bar" at bounding box center [210, 464] width 144 height 6
click at [208, 462] on div "Progress Bar" at bounding box center [210, 464] width 143 height 6
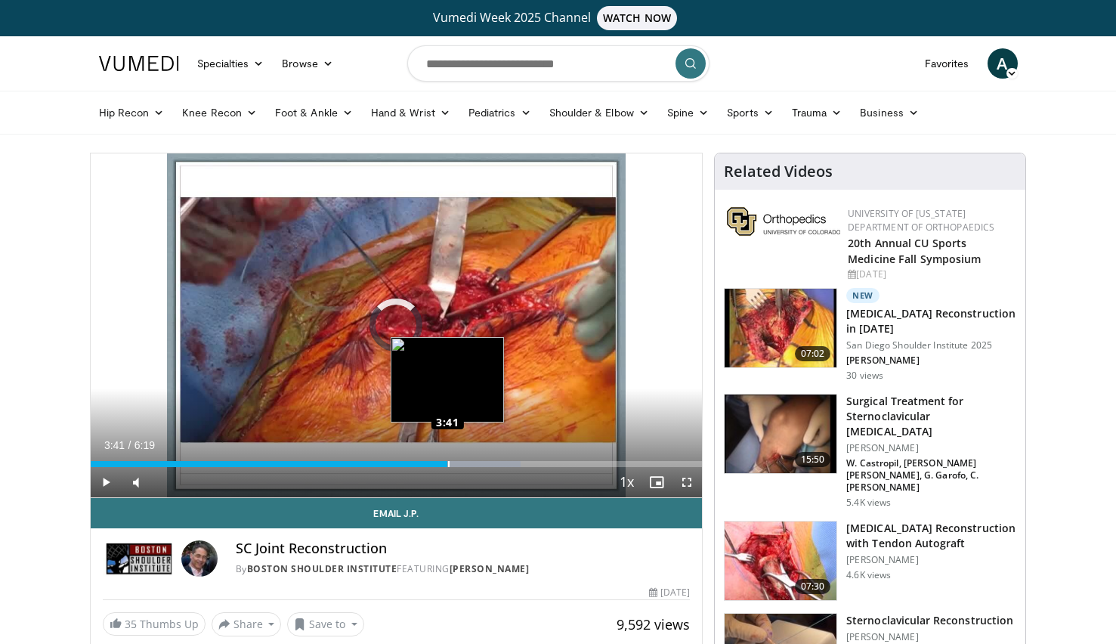
click at [447, 464] on div "Loaded : 70.39% 3:41 3:41" at bounding box center [397, 464] width 612 height 6
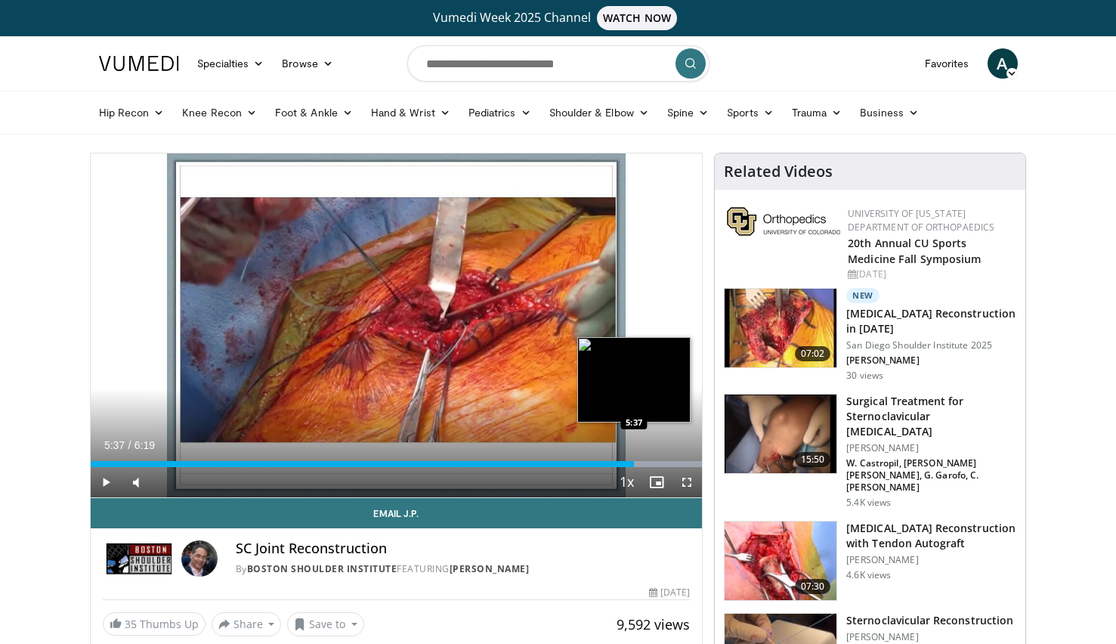
click at [635, 463] on div "Progress Bar" at bounding box center [629, 464] width 145 height 6
click at [685, 462] on div "Progress Bar" at bounding box center [629, 464] width 145 height 6
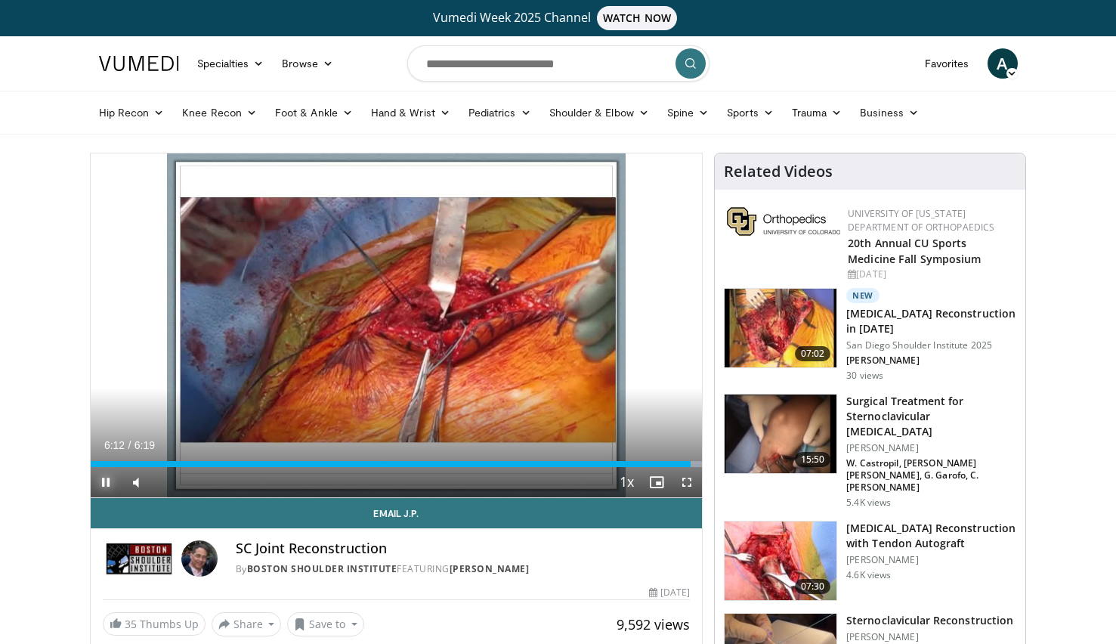
click at [106, 479] on span "Video Player" at bounding box center [106, 482] width 30 height 30
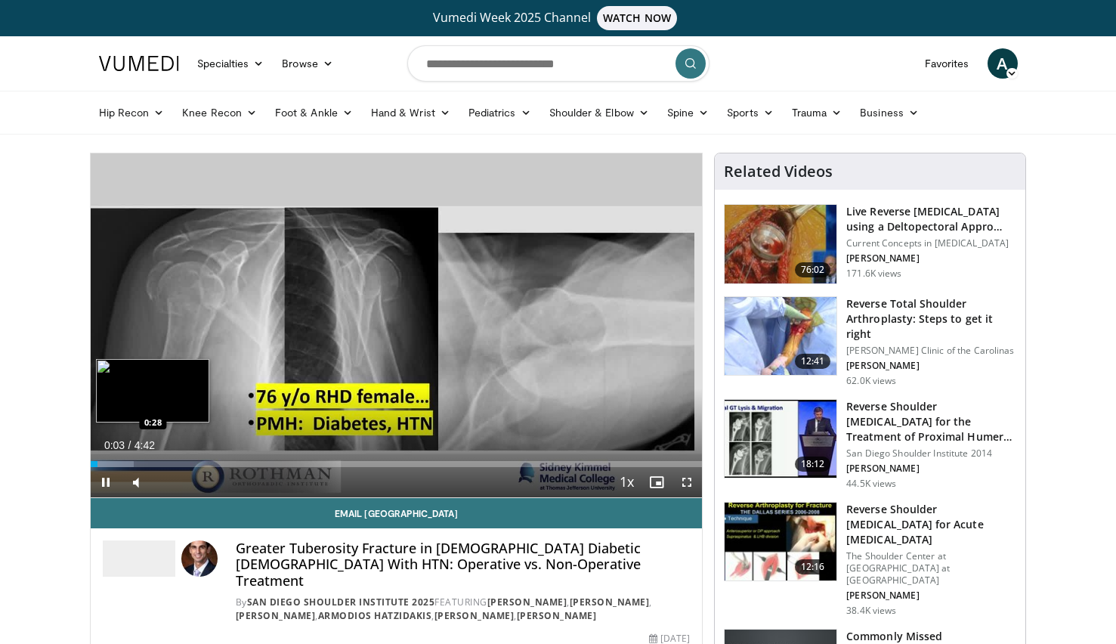
click at [153, 463] on video-js "**********" at bounding box center [397, 325] width 612 height 344
click at [118, 464] on div "Loaded : 17.56% 0:08 0:12" at bounding box center [397, 464] width 612 height 6
click at [131, 462] on div "Loaded : 17.56% 0:18 0:18" at bounding box center [397, 464] width 612 height 6
click at [156, 462] on div "Progress Bar" at bounding box center [177, 464] width 172 height 6
click at [184, 463] on div "Progress Bar" at bounding box center [199, 464] width 211 height 6
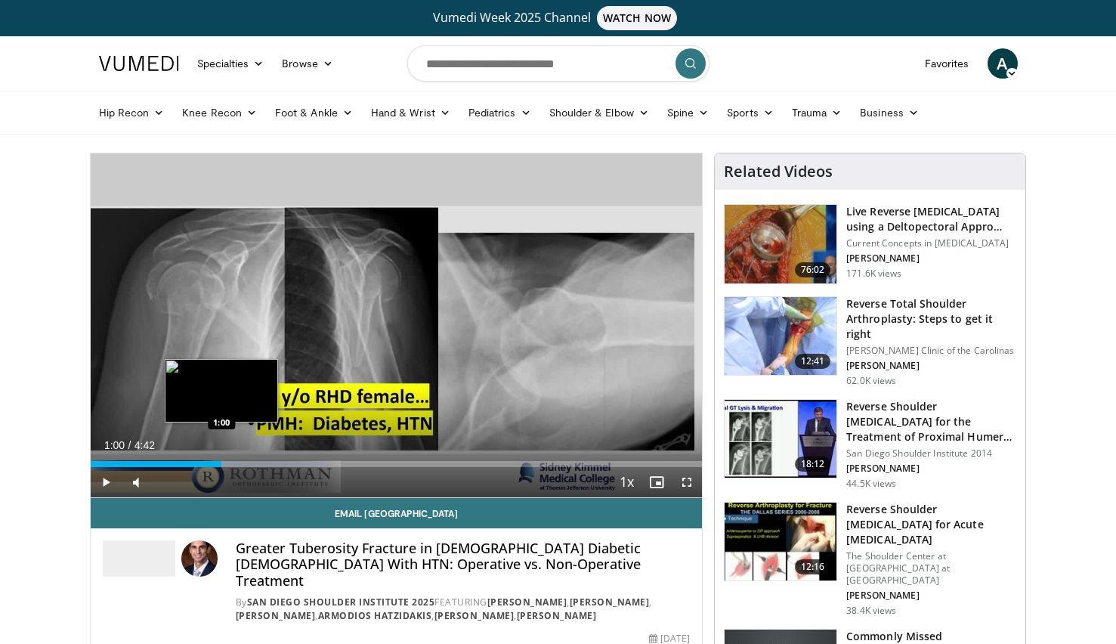
click at [222, 462] on div "Progress Bar" at bounding box center [224, 464] width 206 height 6
click at [255, 462] on div "Loaded : 45.70% 1:15 1:15" at bounding box center [397, 464] width 612 height 6
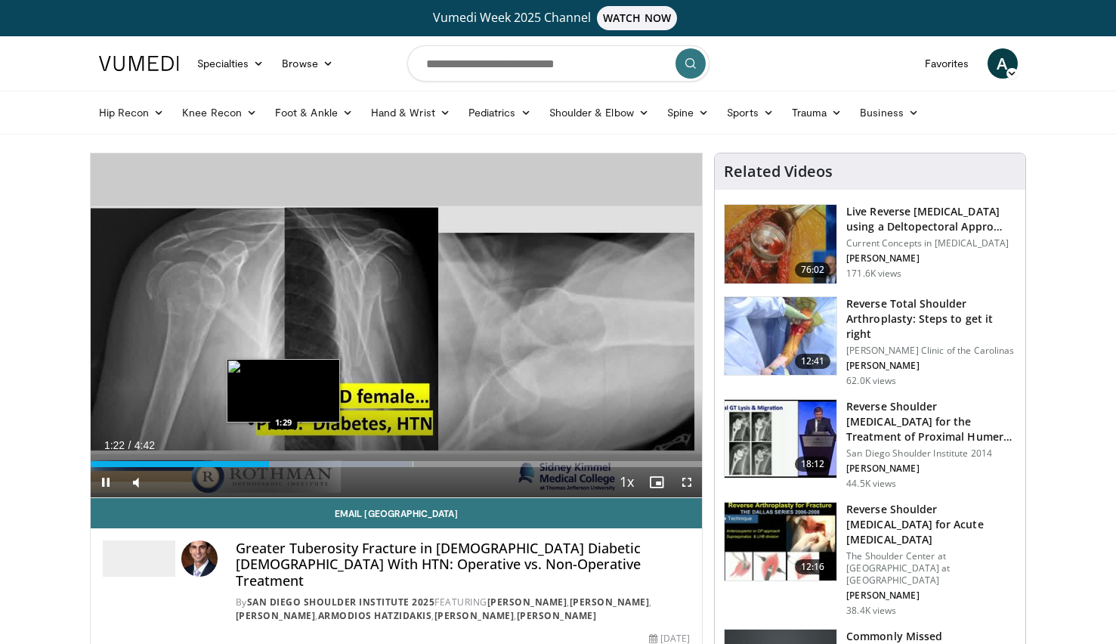
click at [285, 462] on div "Progress Bar" at bounding box center [308, 464] width 210 height 6
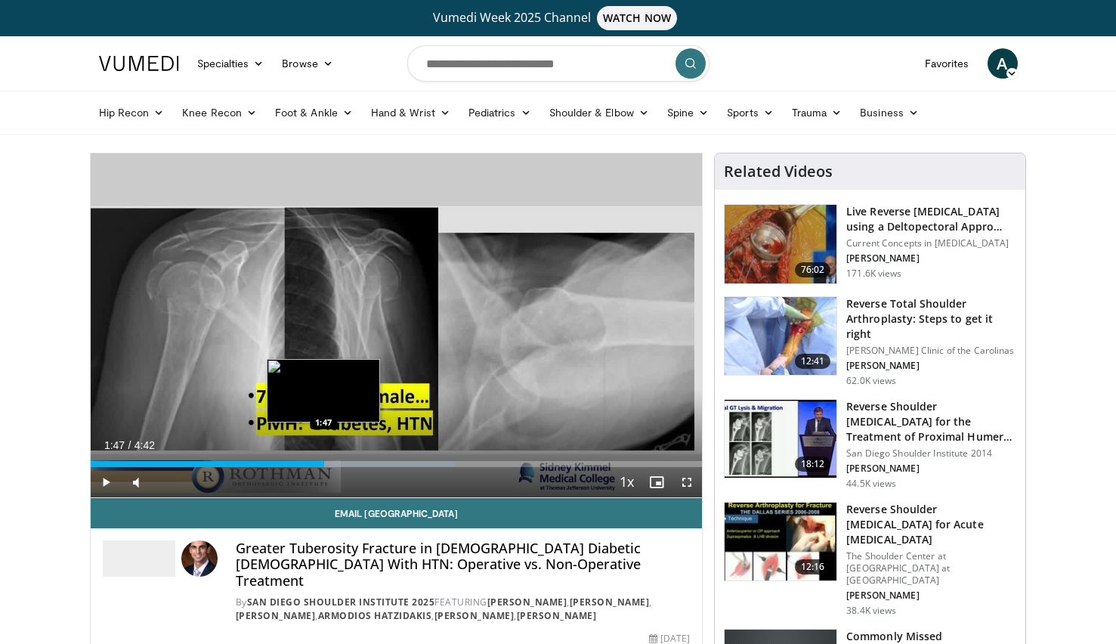
click at [324, 464] on div "Loaded : 59.77% 1:47 1:47" at bounding box center [397, 464] width 612 height 6
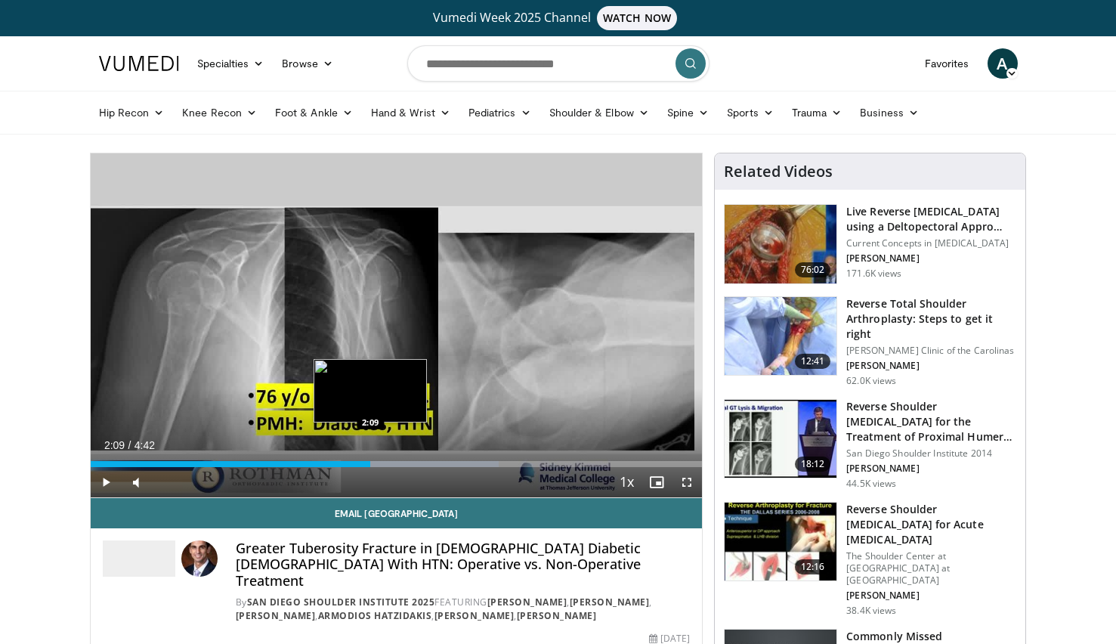
click at [371, 462] on div "Progress Bar" at bounding box center [394, 464] width 209 height 6
click at [384, 461] on div "Loaded : 67.44% 2:10 2:15" at bounding box center [397, 464] width 612 height 6
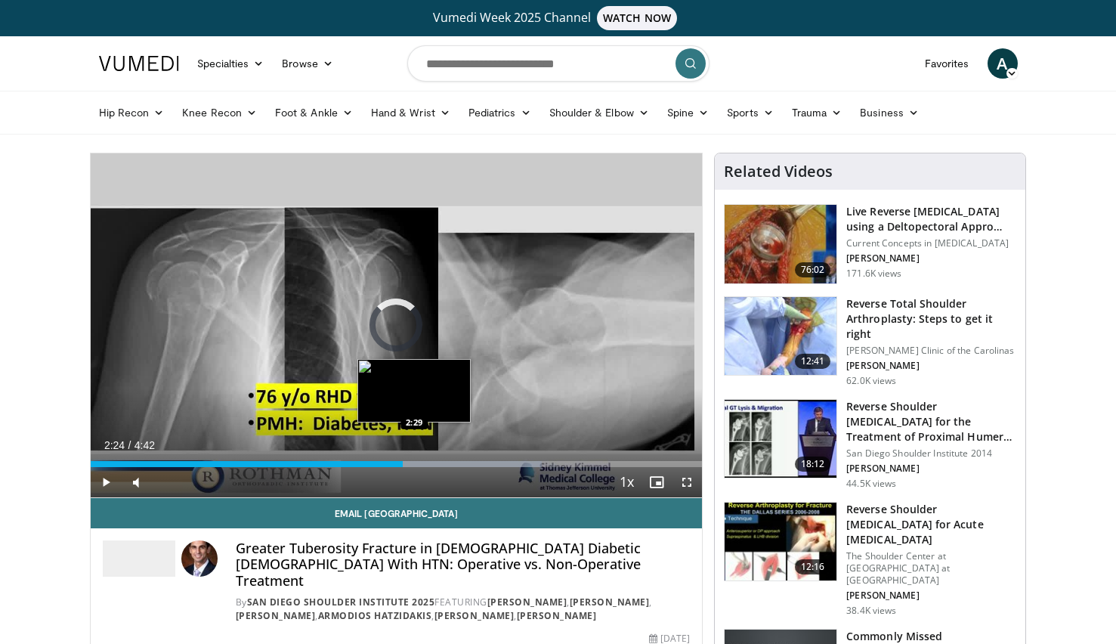
click at [414, 462] on div "Loaded : 73.84% 2:24 2:29" at bounding box center [397, 464] width 612 height 6
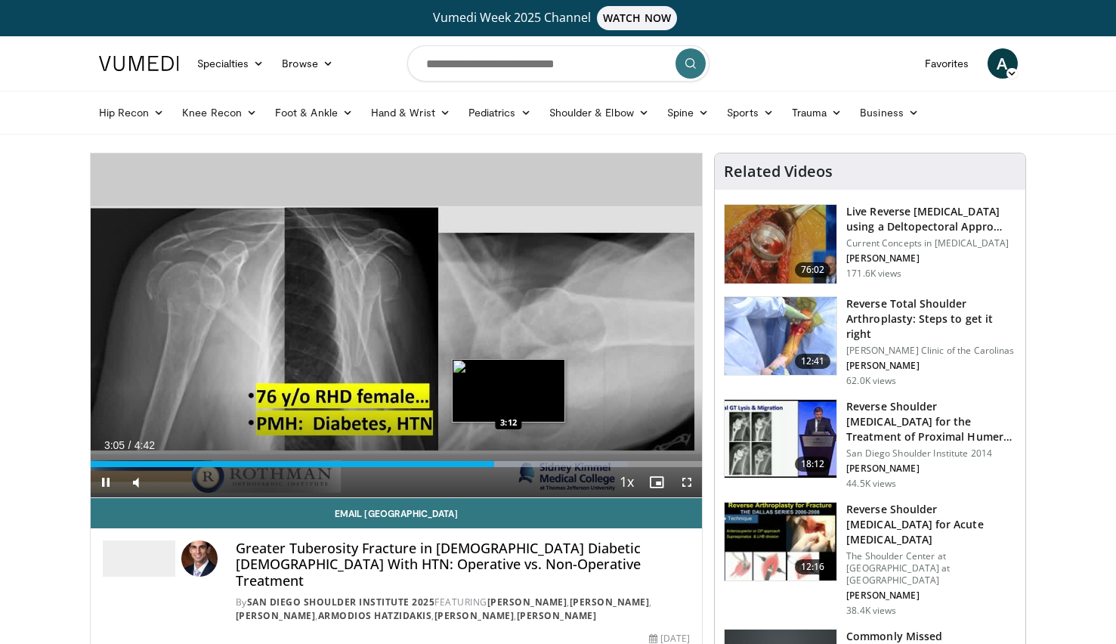
click at [508, 464] on div "Loaded : 87.91% 3:06 3:12" at bounding box center [397, 464] width 612 height 6
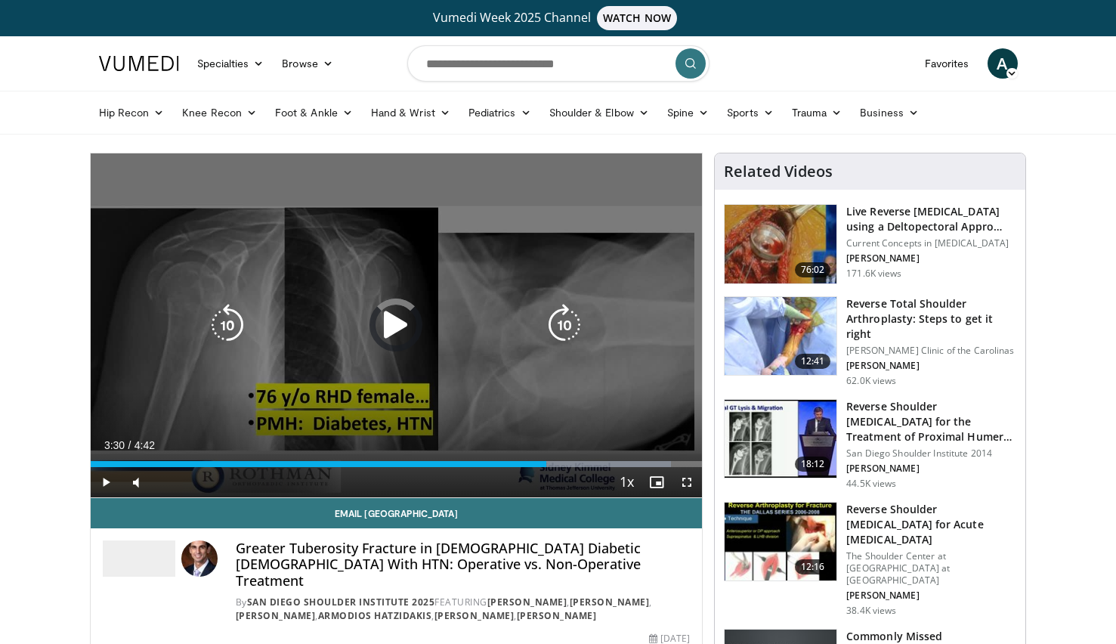
click at [547, 464] on div "Progress Bar" at bounding box center [567, 464] width 207 height 6
click at [566, 462] on div "Progress Bar" at bounding box center [589, 464] width 207 height 6
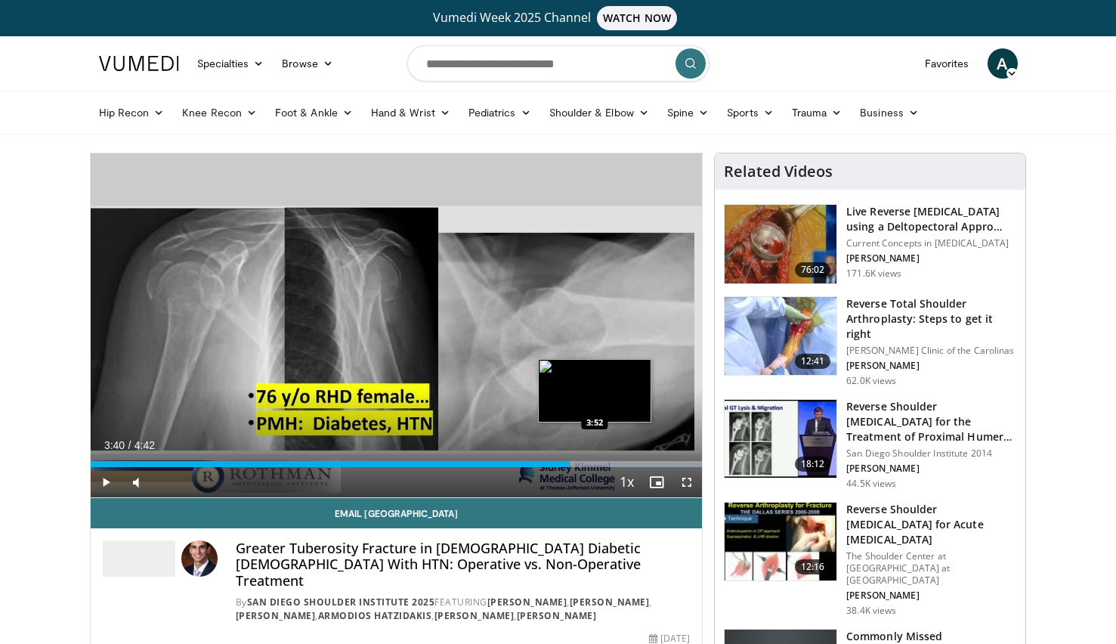
click at [594, 462] on div "Loaded : 100.00% 3:52 3:52" at bounding box center [397, 464] width 612 height 6
click at [629, 465] on div "Progress Bar" at bounding box center [604, 464] width 195 height 6
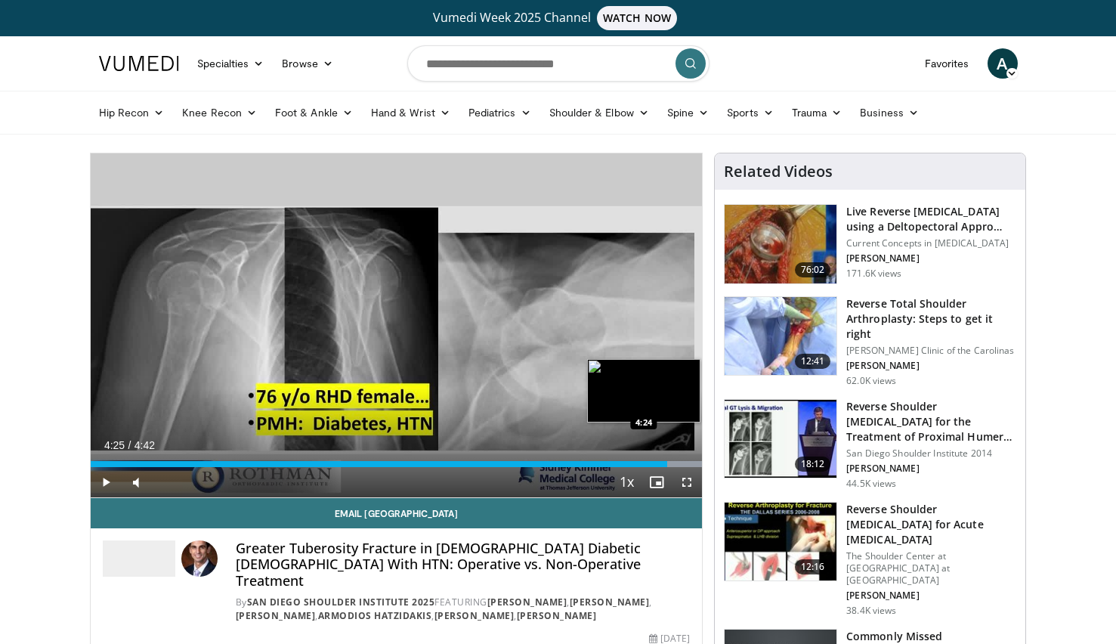
click at [667, 465] on div "Loaded : 100.00% 4:25 4:24" at bounding box center [397, 464] width 612 height 6
click at [105, 484] on span "Video Player" at bounding box center [106, 482] width 30 height 30
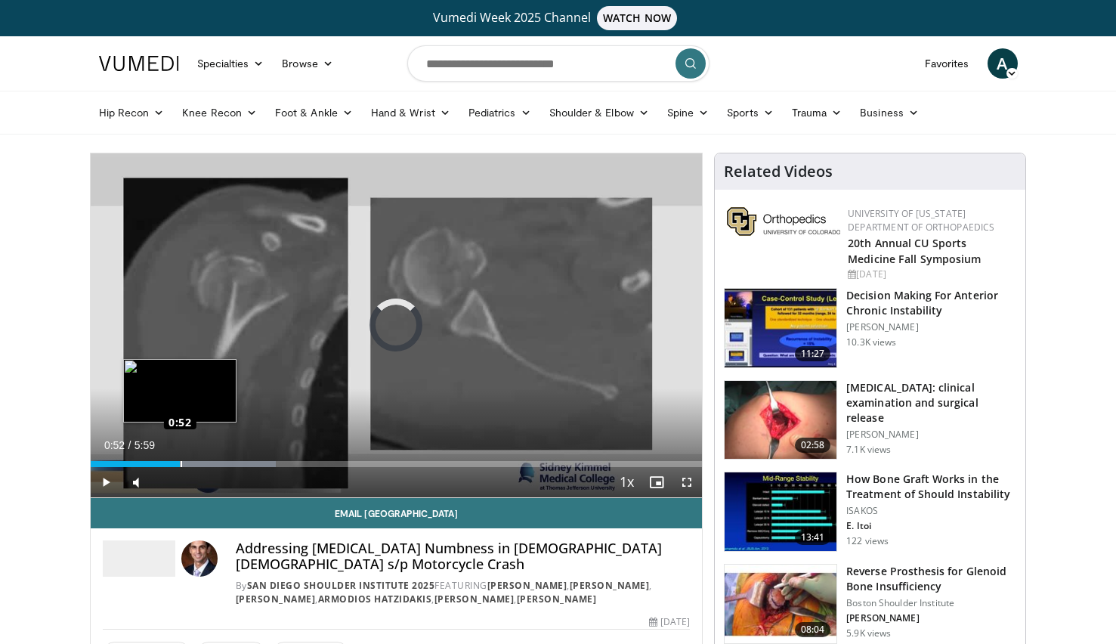
click at [180, 463] on div "Loaded : 30.37% 0:52 0:52" at bounding box center [397, 464] width 612 height 6
click at [206, 462] on div "Progress Bar" at bounding box center [217, 464] width 155 height 6
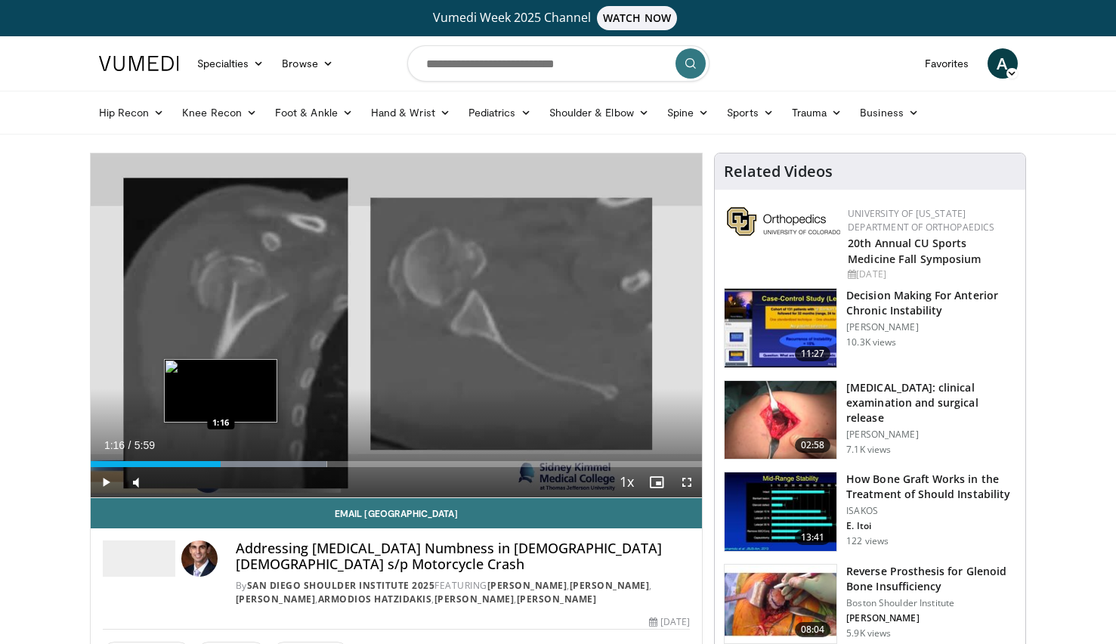
click at [221, 462] on div "Progress Bar" at bounding box center [244, 464] width 165 height 6
click at [242, 461] on div "Progress Bar" at bounding box center [261, 464] width 165 height 6
click at [262, 462] on div "Loaded : 44.19% 1:34 1:41" at bounding box center [397, 464] width 612 height 6
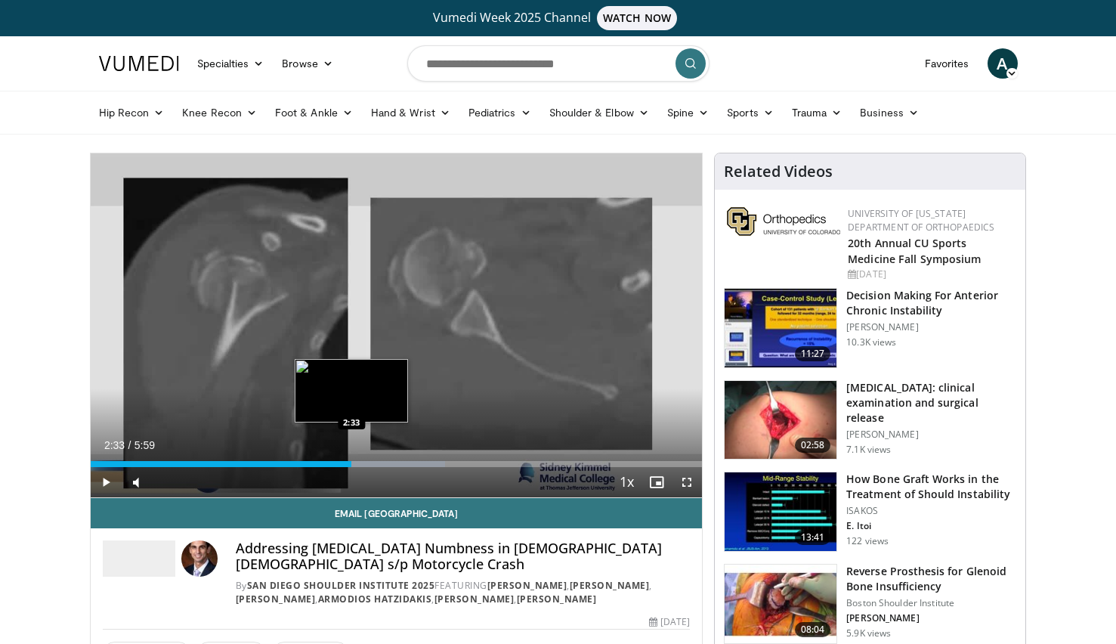
click at [351, 464] on div "Progress Bar" at bounding box center [373, 464] width 144 height 6
click at [375, 462] on div "Loaded : 60.77% 2:47 2:47" at bounding box center [397, 464] width 612 height 6
click at [401, 462] on div "Progress Bar" at bounding box center [404, 464] width 156 height 6
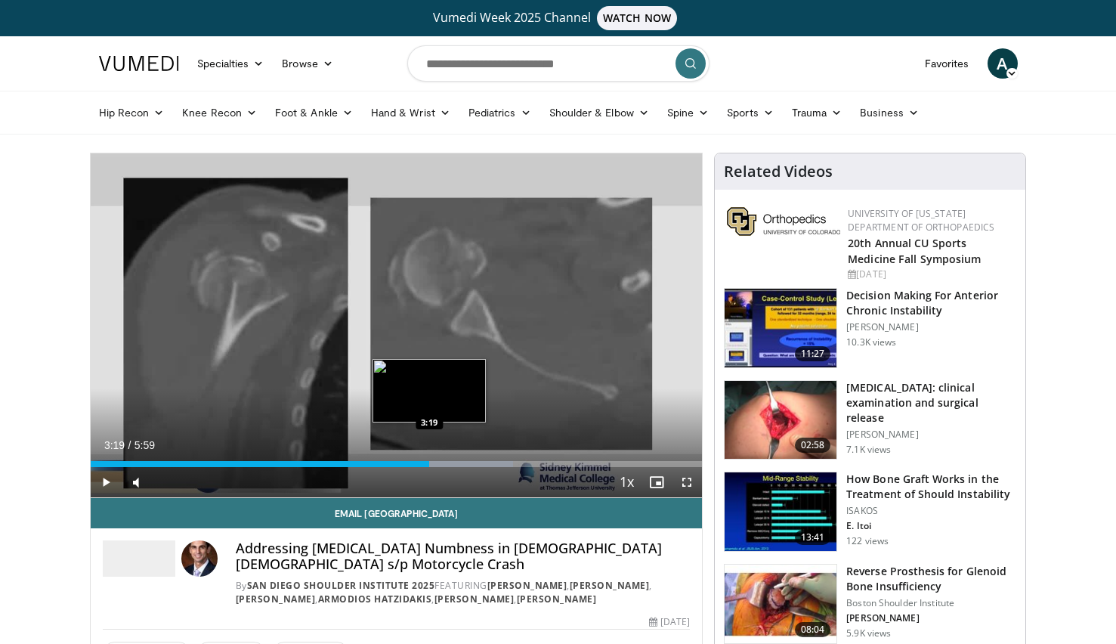
click at [429, 465] on div "Loaded : 69.06% 3:19 3:19" at bounding box center [397, 464] width 612 height 6
click at [454, 463] on div "Progress Bar" at bounding box center [465, 464] width 163 height 6
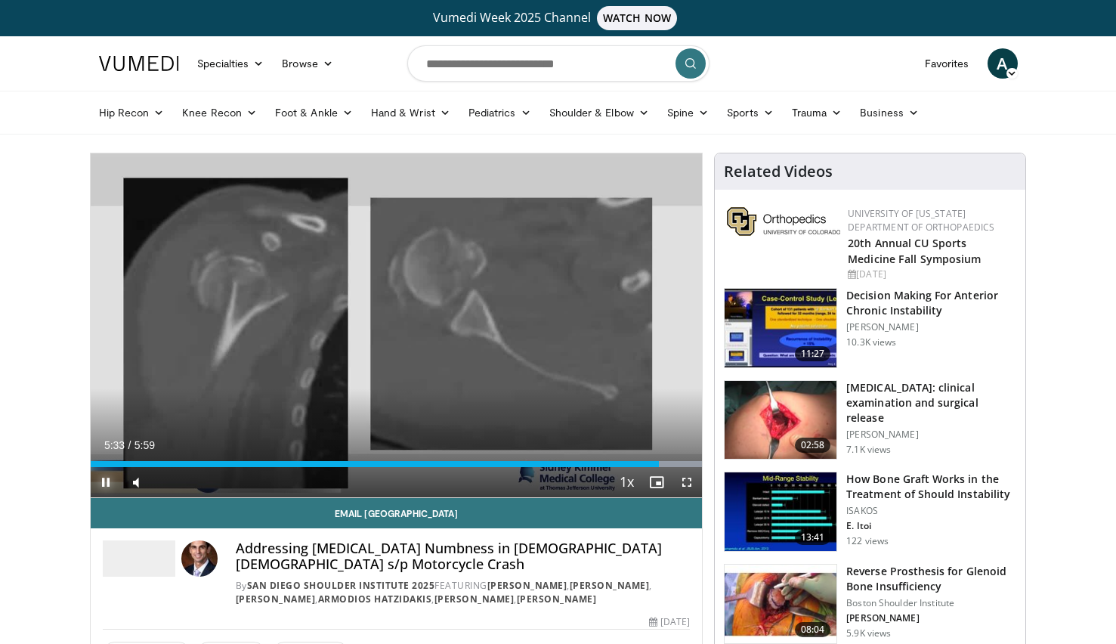
click at [107, 479] on span "Video Player" at bounding box center [106, 482] width 30 height 30
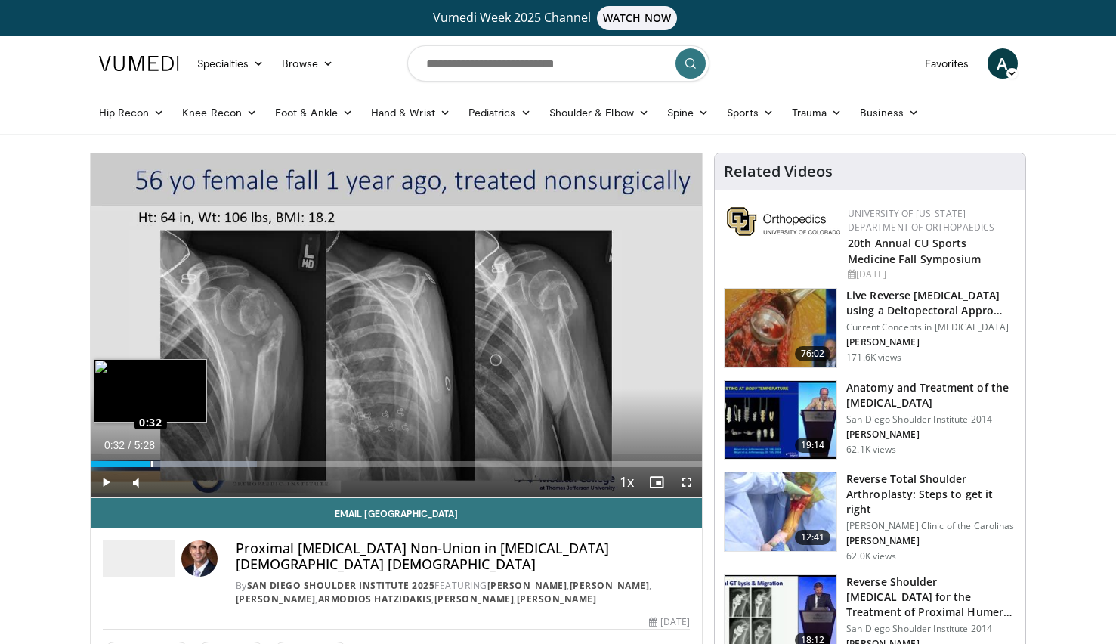
click at [150, 462] on div "Loaded : 27.20% 0:32 0:32" at bounding box center [397, 464] width 612 height 6
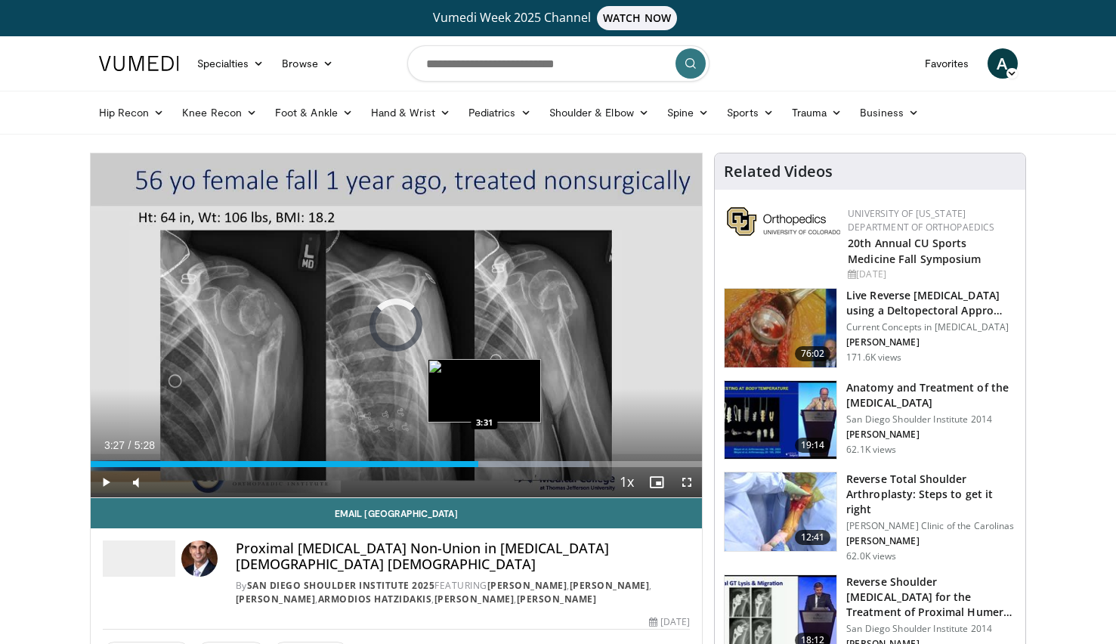
click at [484, 463] on div "Progress Bar" at bounding box center [500, 464] width 178 height 6
click at [499, 464] on div "Loaded : 84.66% 3:34 3:39" at bounding box center [397, 464] width 612 height 6
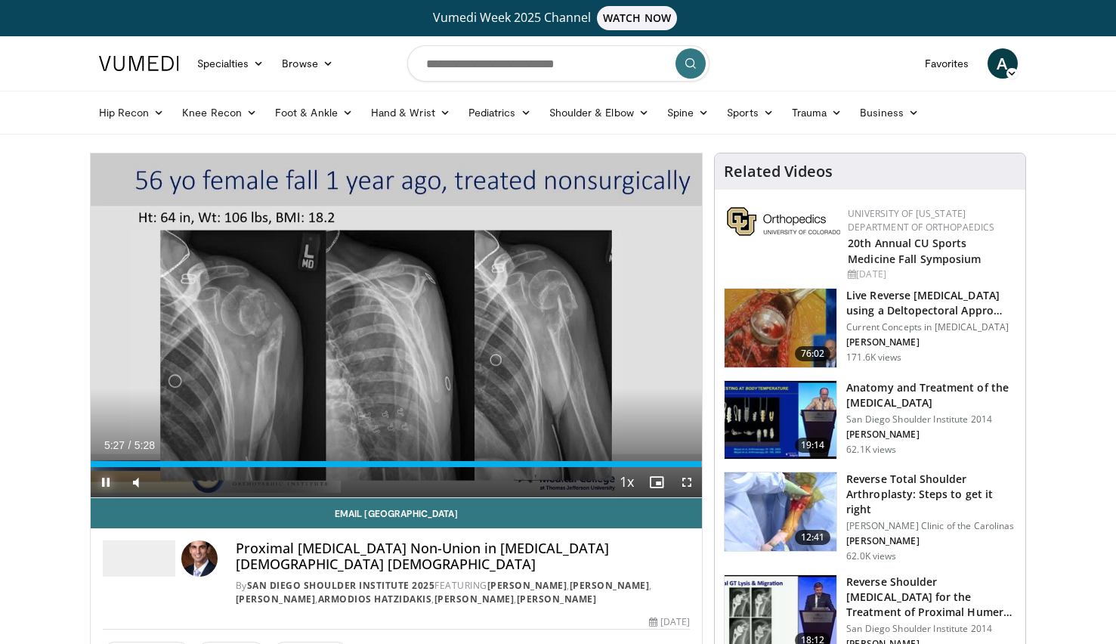
click at [109, 486] on span "Video Player" at bounding box center [106, 482] width 30 height 30
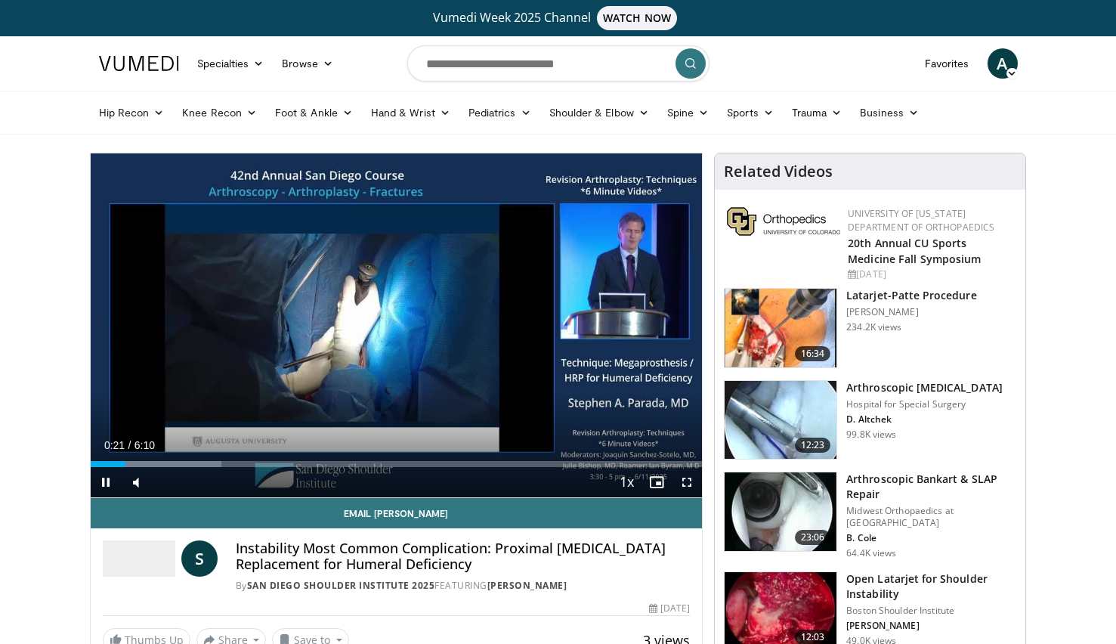
click at [199, 467] on div "Current Time 0:21 / Duration 6:10 Pause Skip Backward Skip Forward Mute Loaded …" at bounding box center [397, 482] width 612 height 30
click at [194, 464] on div "Loaded : 24.07% 1:03 1:03" at bounding box center [397, 464] width 612 height 6
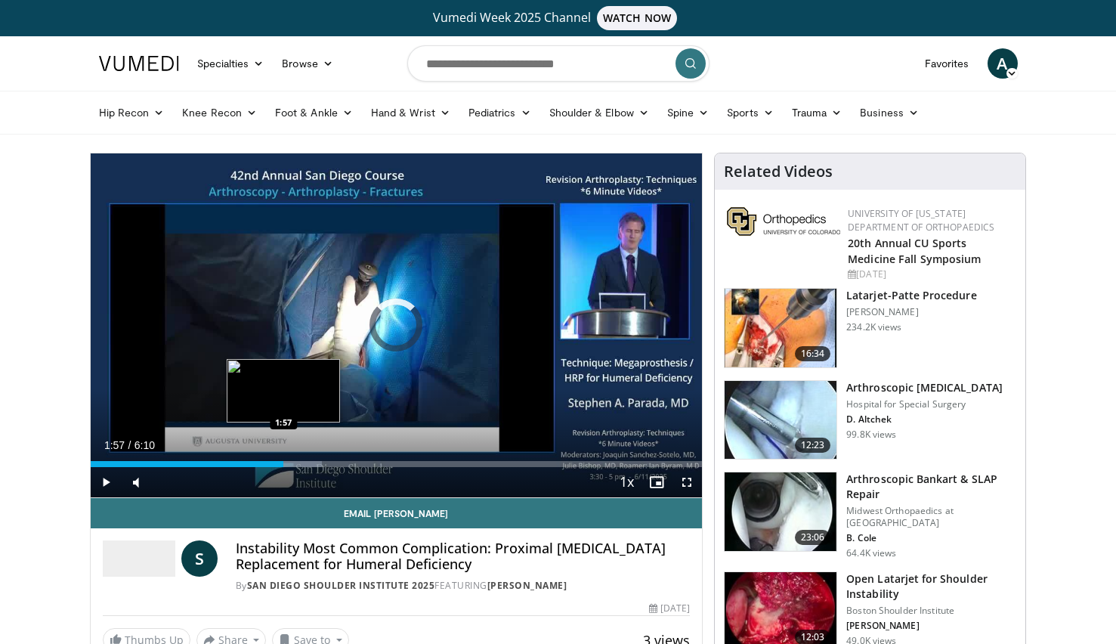
click at [283, 464] on div "Progress Bar" at bounding box center [246, 464] width 150 height 6
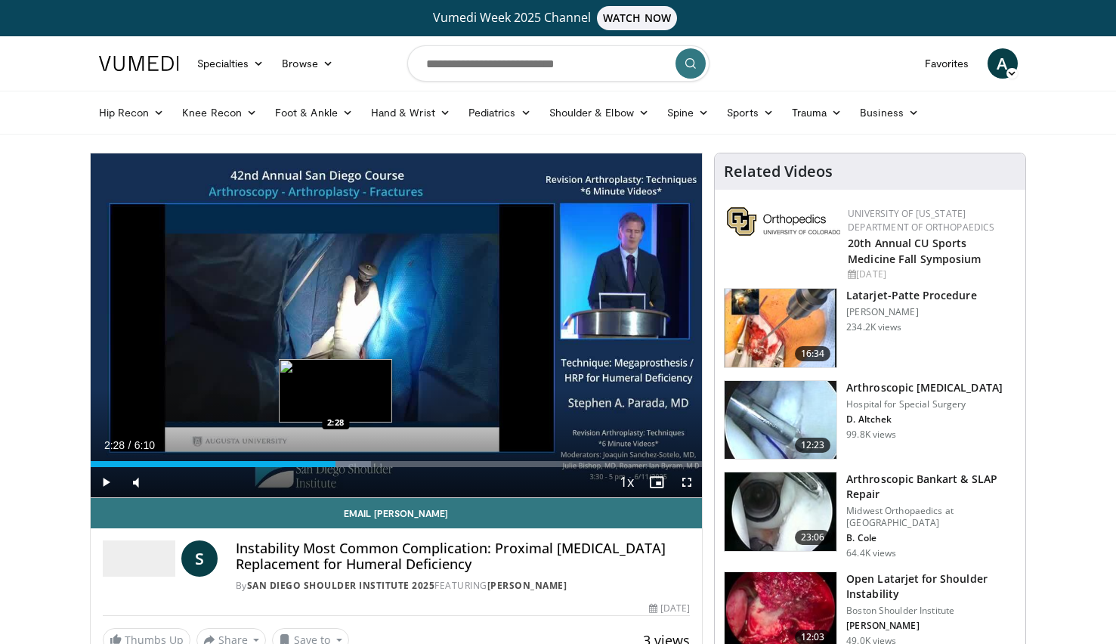
click at [335, 463] on div "Loaded : 45.90% 2:28 2:28" at bounding box center [397, 464] width 612 height 6
click at [379, 461] on div "Loaded : 54.01% 2:55 2:55" at bounding box center [397, 464] width 612 height 6
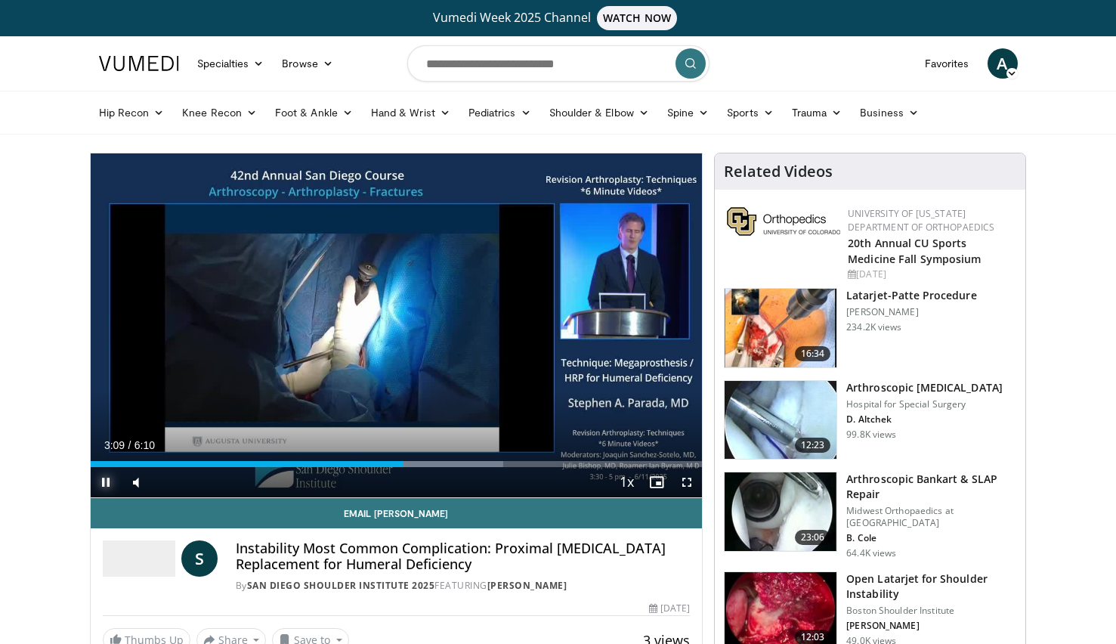
click at [102, 480] on span "Video Player" at bounding box center [106, 482] width 30 height 30
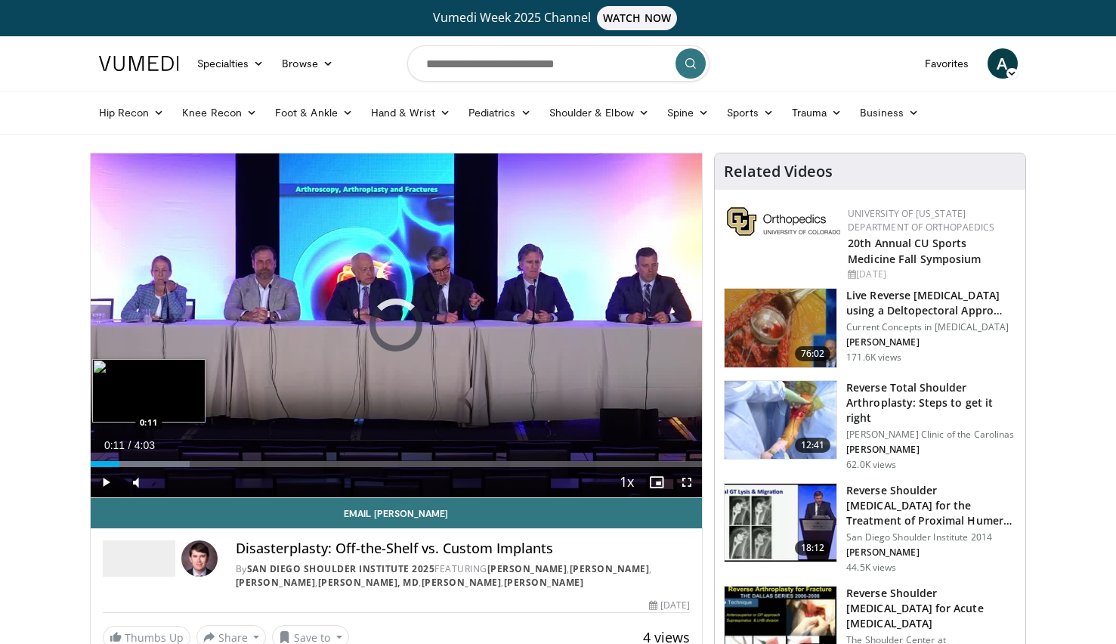
click at [119, 464] on div "Progress Bar" at bounding box center [141, 464] width 100 height 6
click at [150, 462] on div "Loaded : 24.47% 0:15 0:23" at bounding box center [397, 464] width 612 height 6
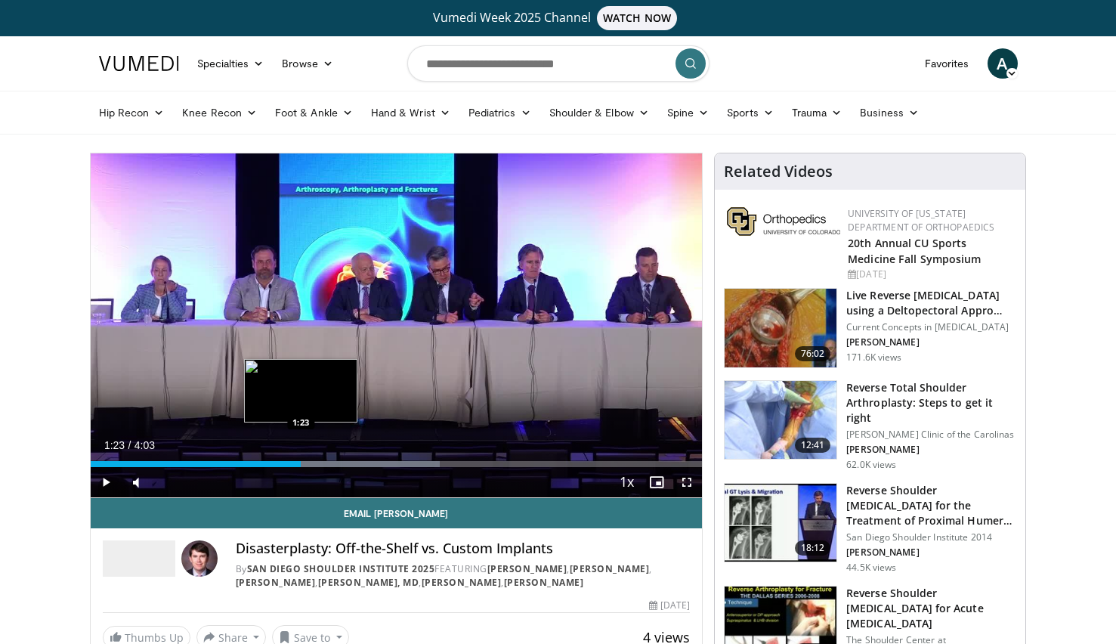
click at [301, 462] on div "Progress Bar" at bounding box center [327, 464] width 226 height 6
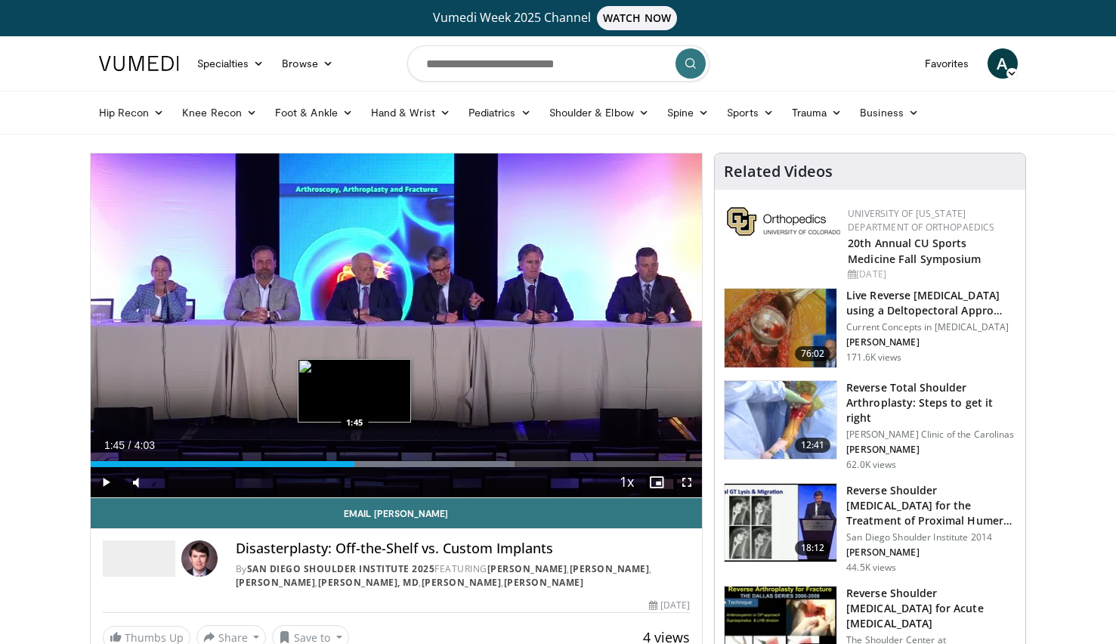
click at [355, 462] on div "Progress Bar" at bounding box center [393, 464] width 243 height 6
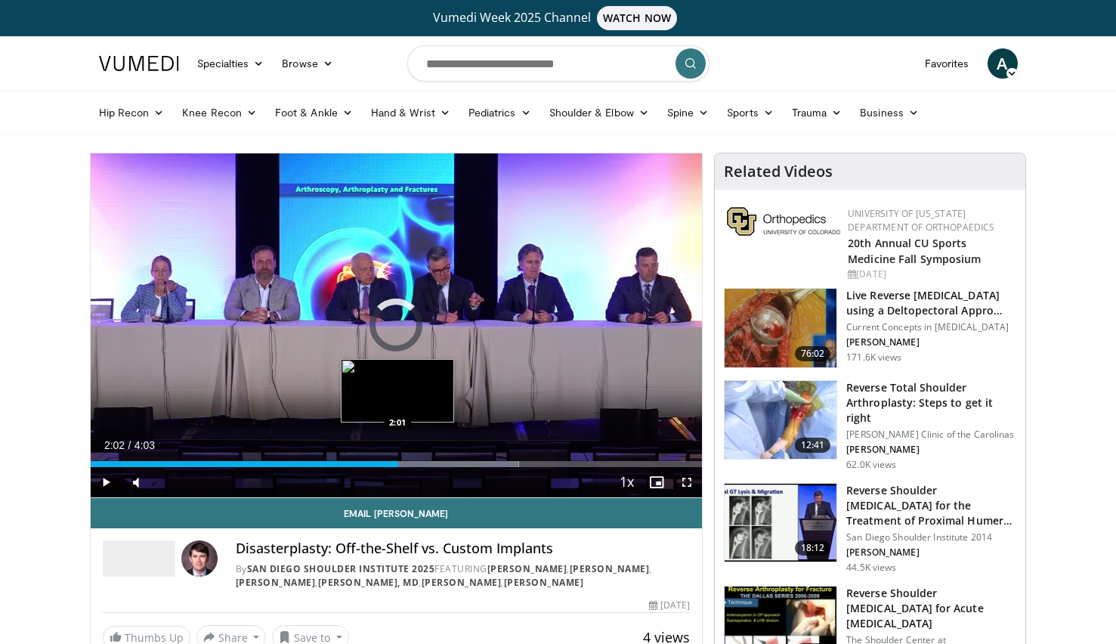
click at [398, 462] on div "Progress Bar" at bounding box center [404, 464] width 230 height 6
click at [440, 461] on div "Progress Bar" at bounding box center [445, 464] width 237 height 6
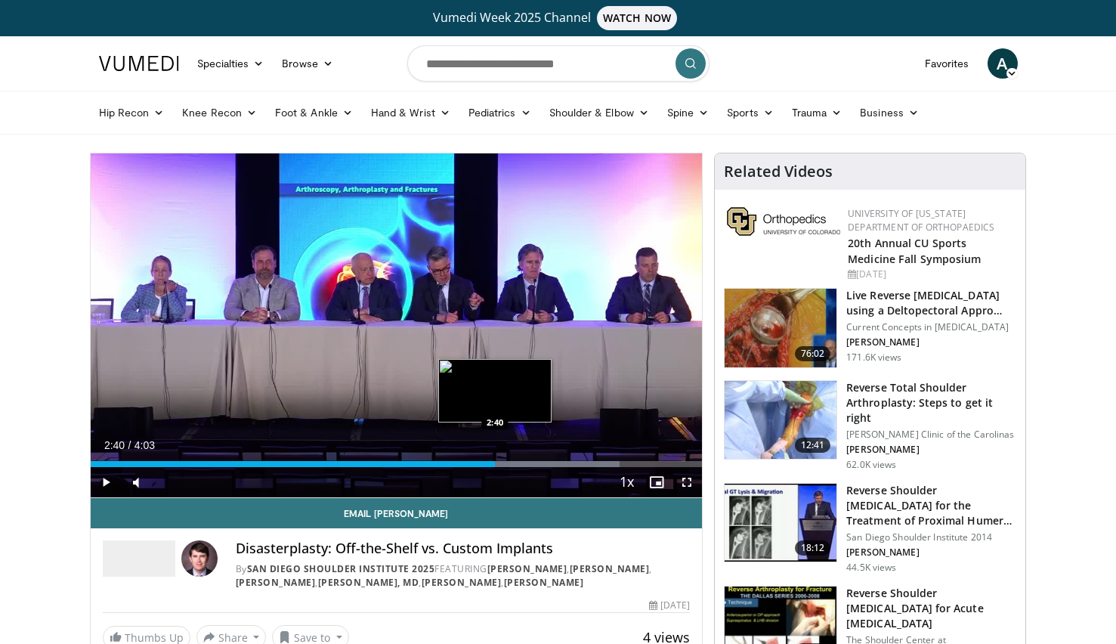
click at [495, 463] on div "Progress Bar" at bounding box center [504, 464] width 230 height 6
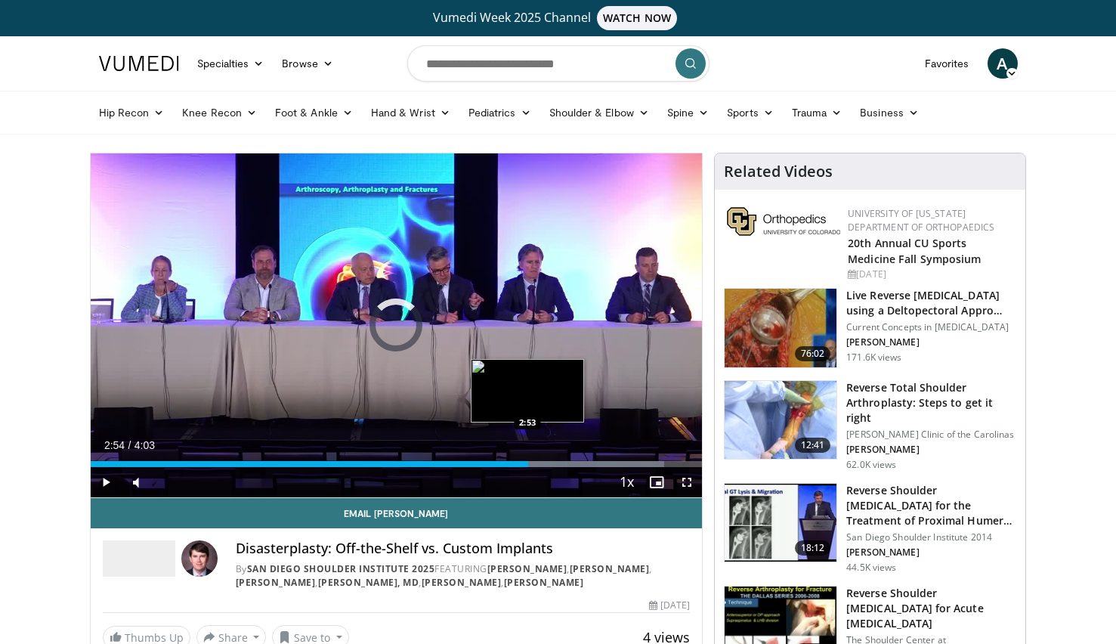
click at [528, 462] on div "Progress Bar" at bounding box center [544, 464] width 242 height 6
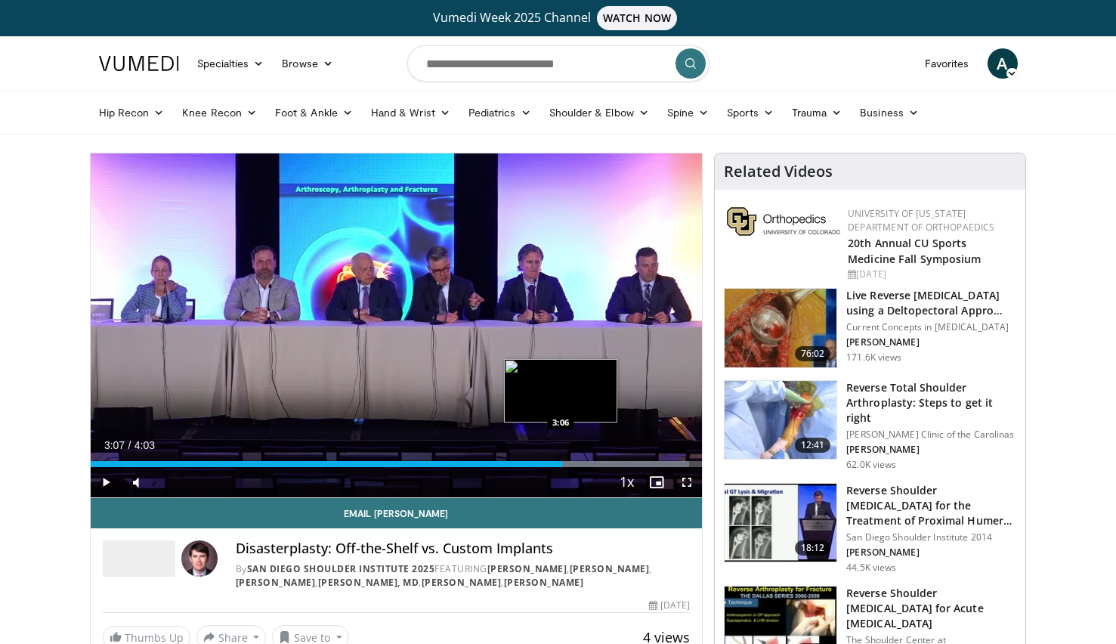
click at [562, 465] on div "Progress Bar" at bounding box center [571, 464] width 236 height 6
click at [592, 463] on div "Progress Bar" at bounding box center [595, 464] width 214 height 6
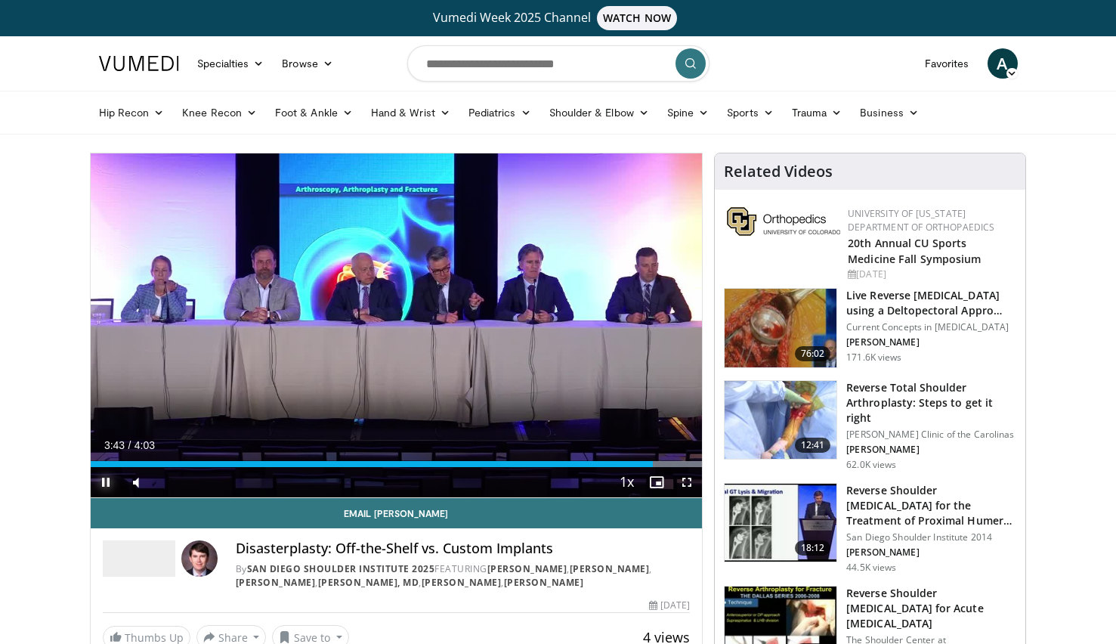
click at [106, 489] on span "Video Player" at bounding box center [106, 482] width 30 height 30
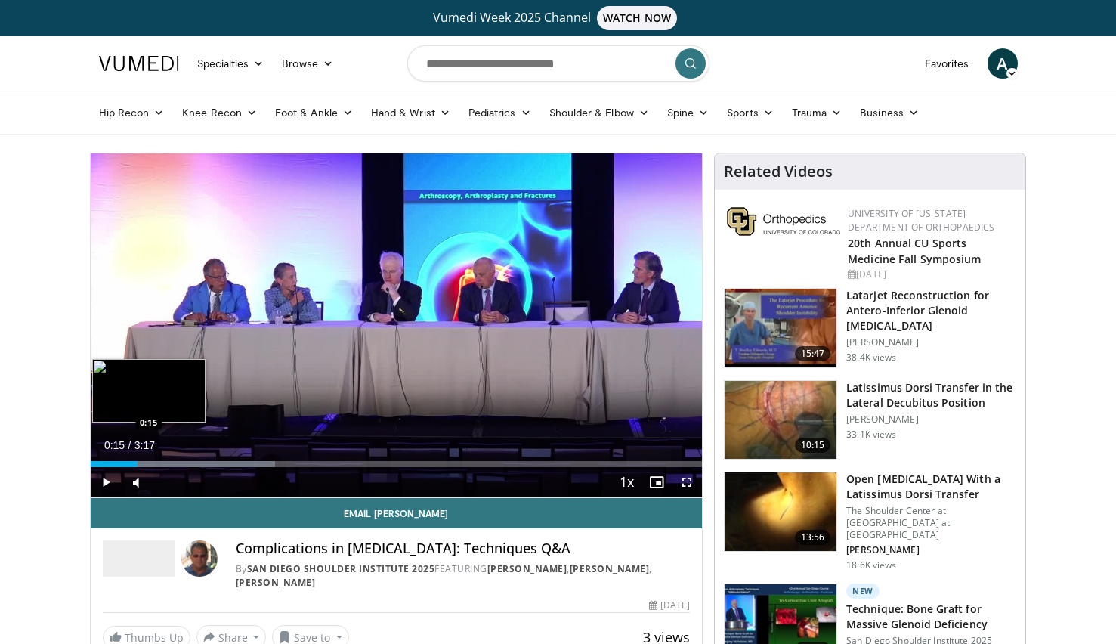
click at [137, 462] on div "Progress Bar" at bounding box center [183, 464] width 184 height 6
click at [189, 464] on div "Loaded : 45.24% 0:28 0:31" at bounding box center [397, 464] width 612 height 6
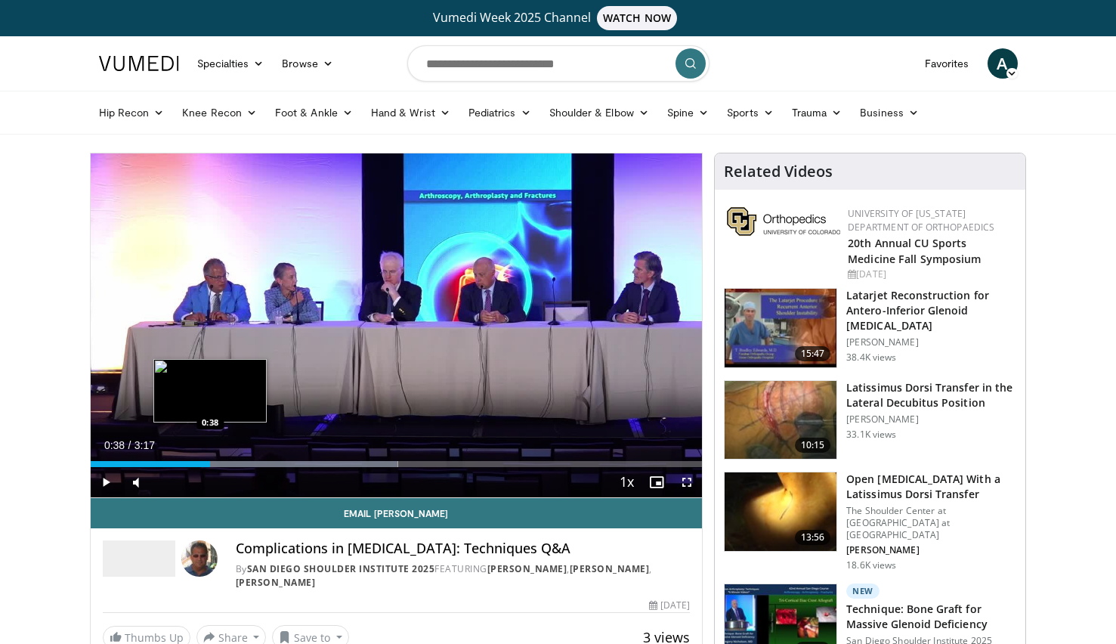
click at [210, 462] on div "Progress Bar" at bounding box center [247, 464] width 300 height 6
click at [231, 462] on div "Progress Bar" at bounding box center [260, 464] width 282 height 6
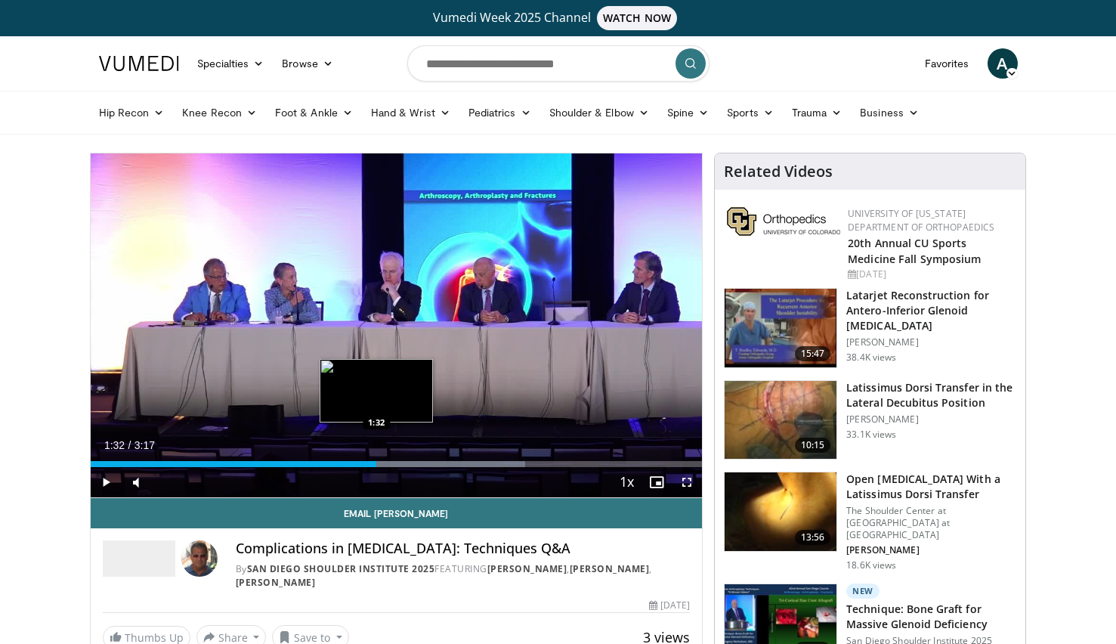
click at [376, 462] on div "Progress Bar" at bounding box center [388, 464] width 273 height 6
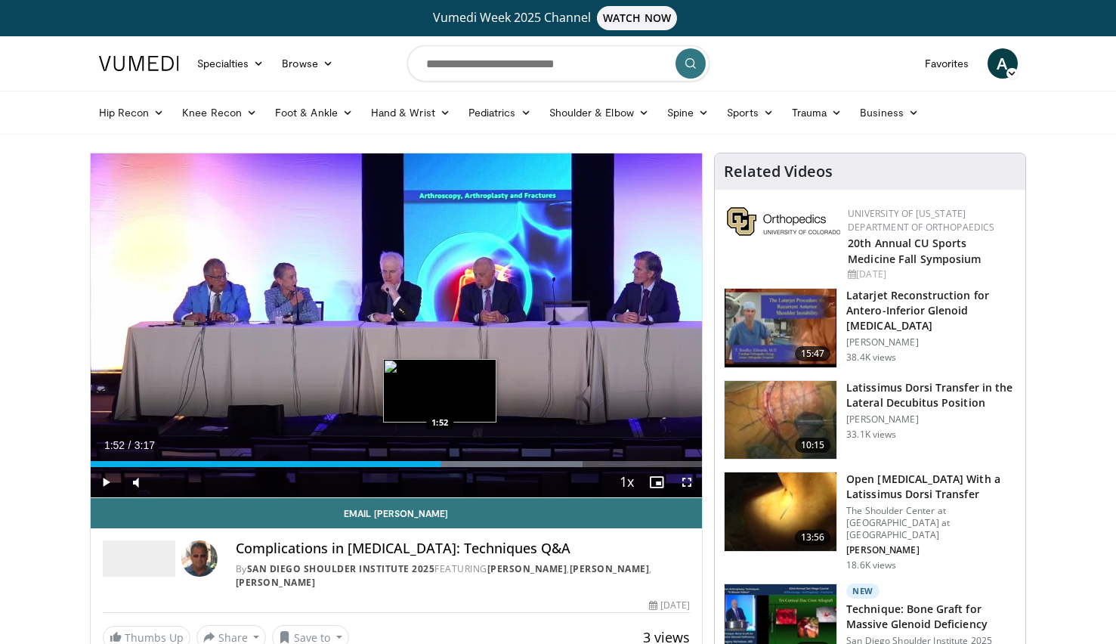
click at [440, 463] on div "Progress Bar" at bounding box center [435, 464] width 293 height 6
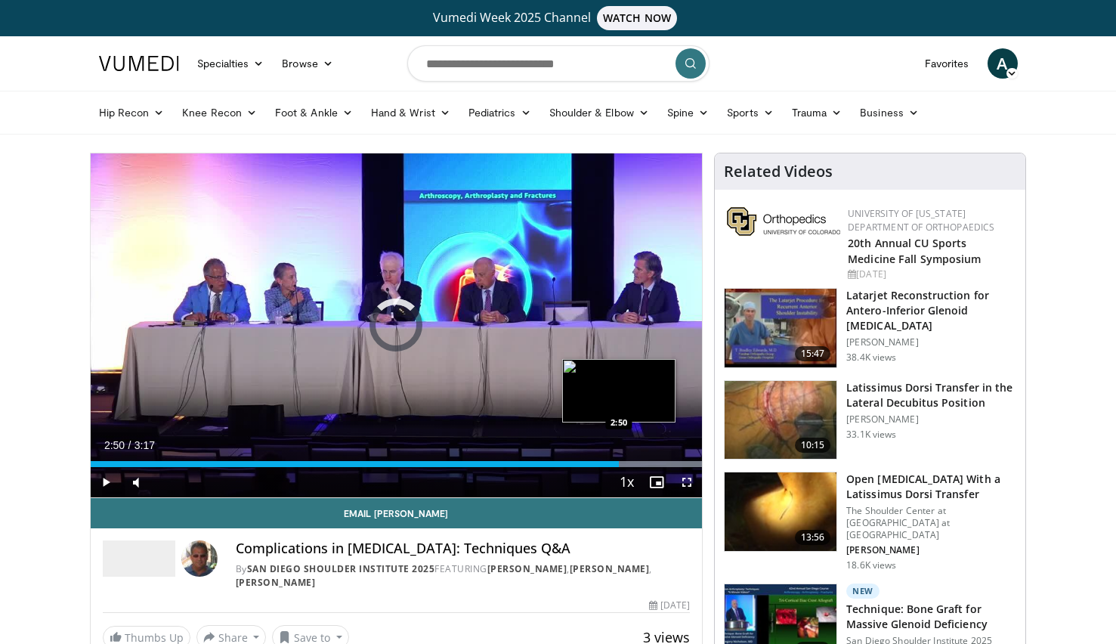
click at [619, 461] on div "Progress Bar" at bounding box center [554, 464] width 295 height 6
click at [649, 461] on div "Progress Bar" at bounding box center [554, 464] width 295 height 6
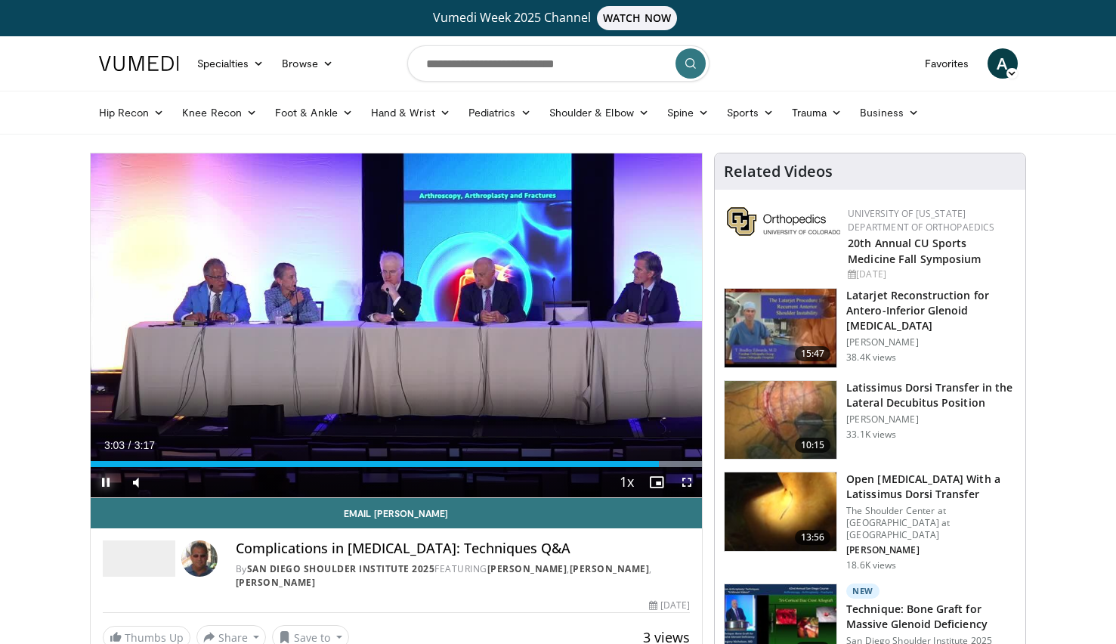
click at [103, 478] on span "Video Player" at bounding box center [106, 482] width 30 height 30
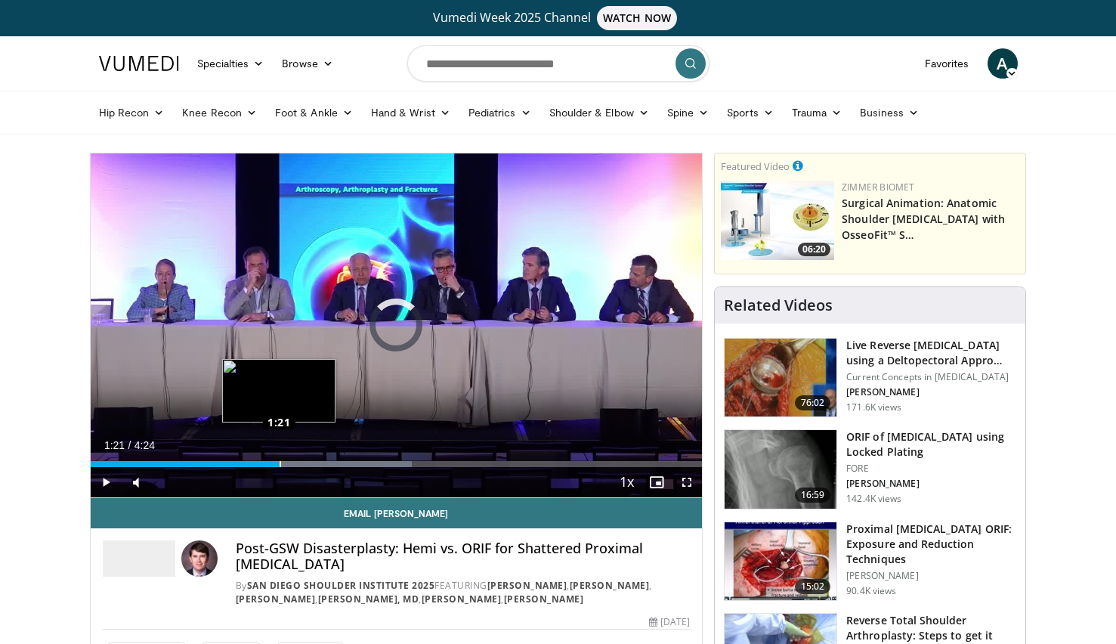
click at [279, 461] on div "Loaded : 52.57% 1:21 1:21" at bounding box center [397, 464] width 612 height 6
click at [305, 461] on div "Progress Bar" at bounding box center [323, 464] width 224 height 6
click at [329, 461] on div "Progress Bar" at bounding box center [348, 464] width 219 height 6
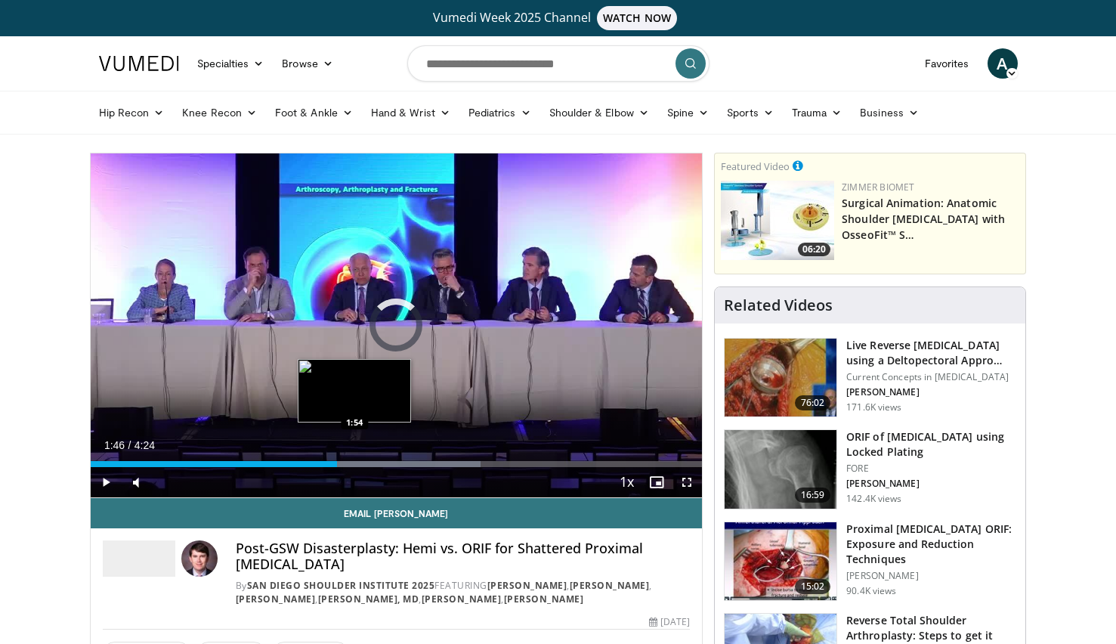
click at [355, 462] on div "Progress Bar" at bounding box center [371, 464] width 219 height 6
click at [385, 462] on div "Progress Bar" at bounding box center [415, 464] width 223 height 6
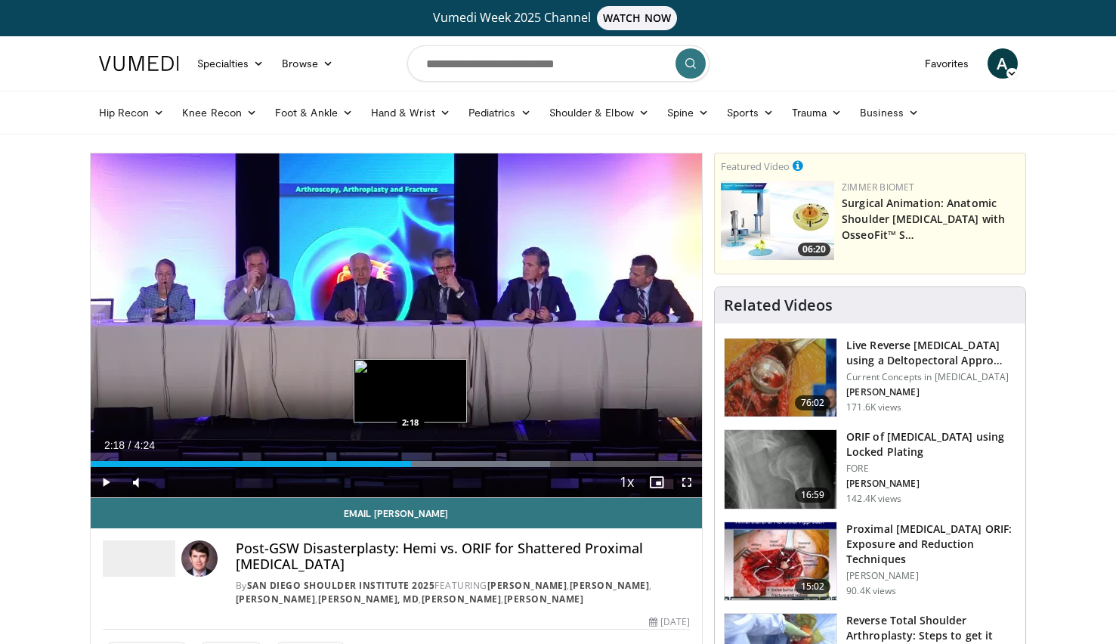
click at [411, 464] on div "Progress Bar" at bounding box center [438, 464] width 223 height 6
click at [453, 462] on div "Progress Bar" at bounding box center [461, 464] width 223 height 6
click at [437, 462] on div "2:29" at bounding box center [264, 464] width 347 height 6
click at [433, 463] on div "2:32" at bounding box center [267, 464] width 352 height 6
click at [429, 464] on div "Loaded : 83.41% 2:26 2:26" at bounding box center [397, 464] width 612 height 6
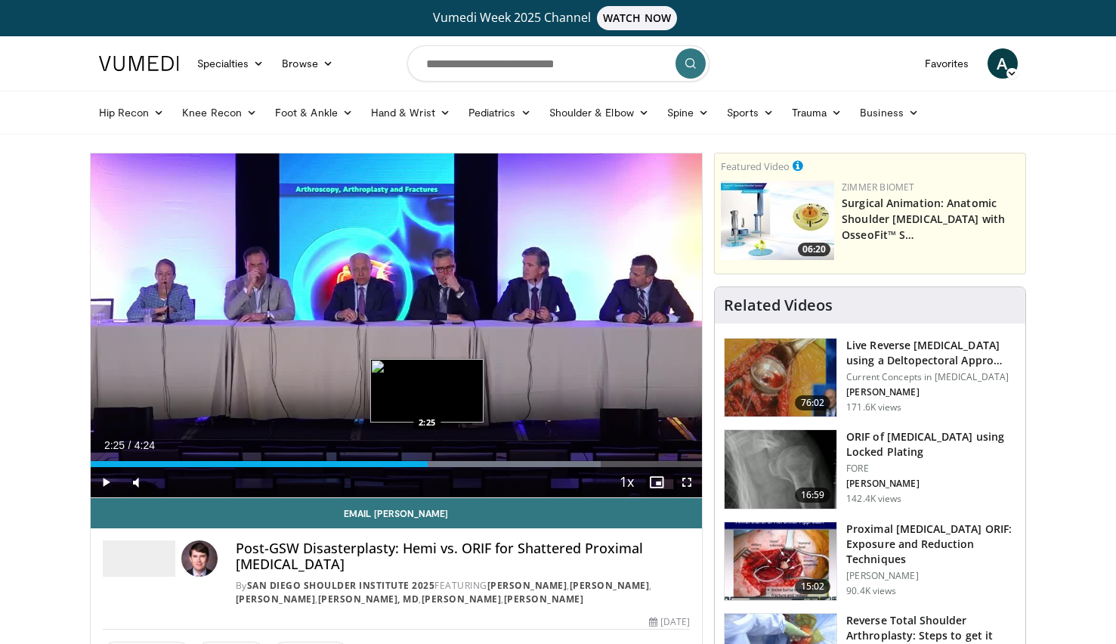
click at [428, 462] on div "Loaded : 83.41% 2:25 2:25" at bounding box center [397, 464] width 612 height 6
click at [427, 462] on div "Loaded : 83.41% 2:25 2:25" at bounding box center [397, 464] width 612 height 6
click at [104, 479] on span "Video Player" at bounding box center [106, 482] width 30 height 30
click at [449, 462] on div "Loaded : 83.41% 2:34 2:34" at bounding box center [397, 464] width 612 height 6
click at [106, 478] on span "Video Player" at bounding box center [106, 482] width 30 height 30
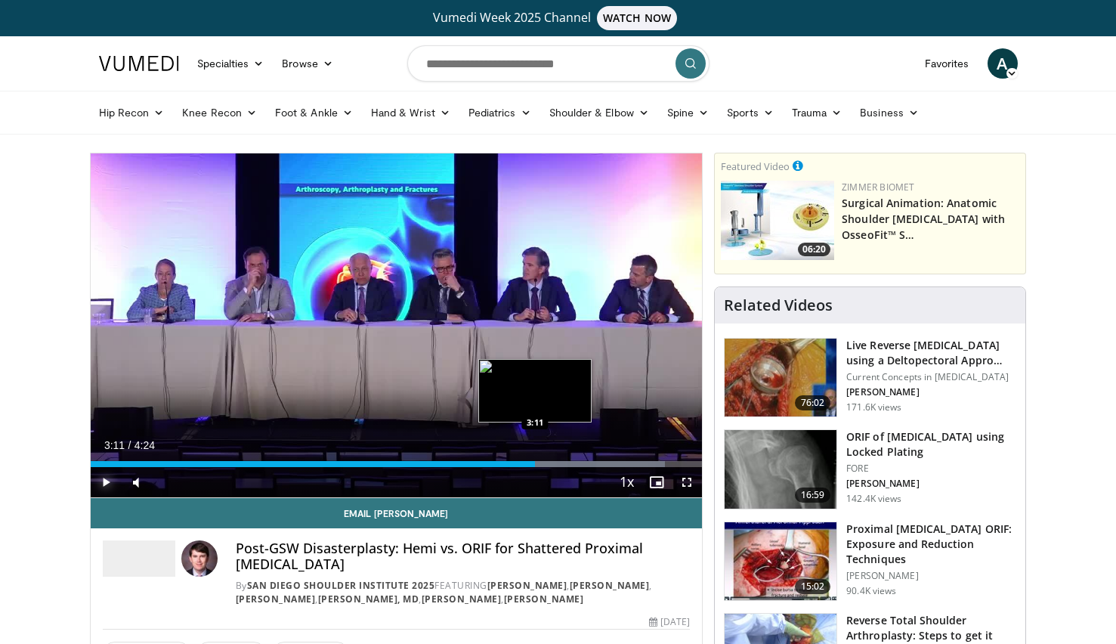
click at [535, 461] on div "Loaded : 93.90% 3:11 3:11" at bounding box center [397, 464] width 612 height 6
click at [573, 462] on div "Loaded : 98.57% 3:28 3:28" at bounding box center [397, 464] width 612 height 6
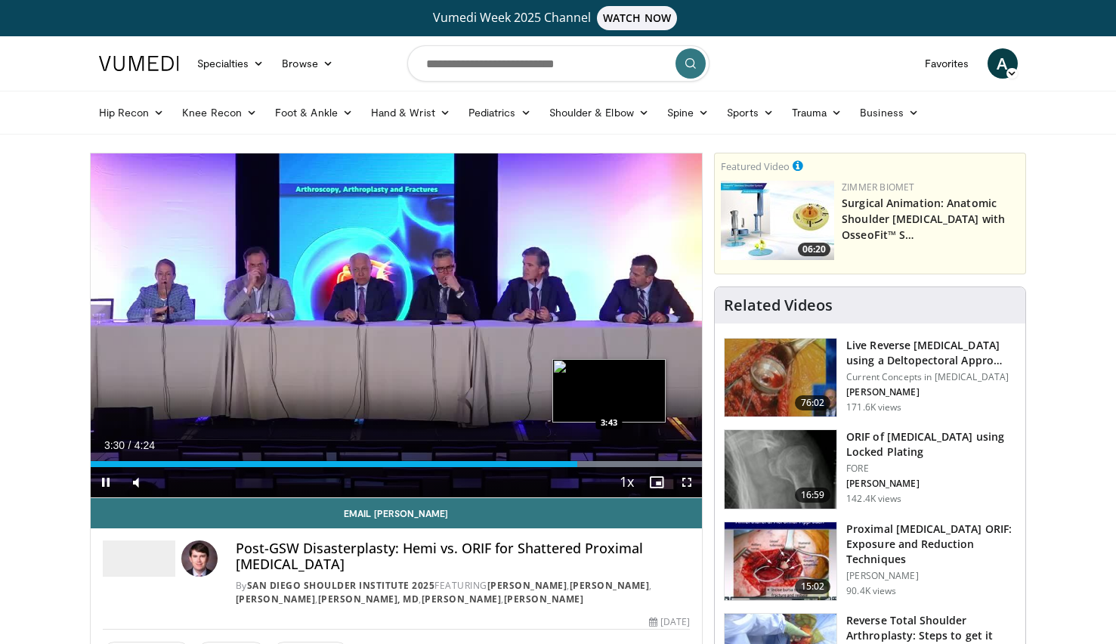
click at [609, 460] on video-js "**********" at bounding box center [397, 325] width 612 height 344
click at [609, 462] on div "Loaded : 100.00% 3:33 3:43" at bounding box center [397, 464] width 612 height 6
click at [663, 462] on div "Progress Bar" at bounding box center [605, 464] width 194 height 6
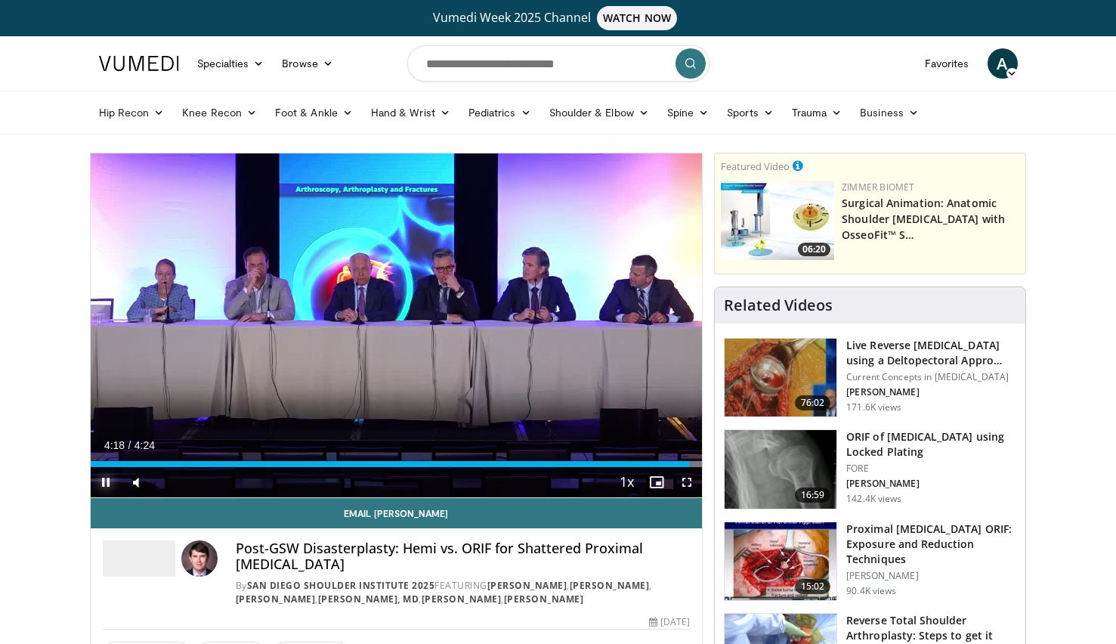
click at [107, 482] on span "Video Player" at bounding box center [106, 482] width 30 height 30
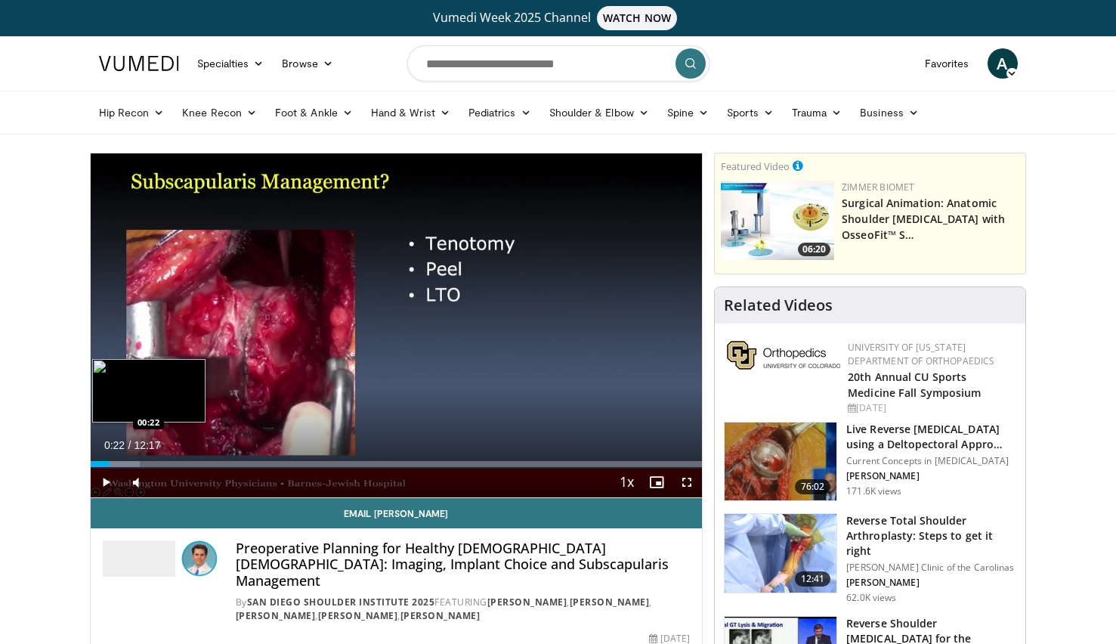
click at [109, 462] on div "Loaded : 8.07% 00:22 00:22" at bounding box center [397, 464] width 612 height 6
click at [125, 464] on div "Loaded : 12.10% 00:41 00:41" at bounding box center [397, 464] width 612 height 6
click at [141, 463] on div "Loaded : 14.94% 00:50 01:01" at bounding box center [397, 464] width 612 height 6
click at [159, 462] on div "Progress Bar" at bounding box center [165, 464] width 80 height 6
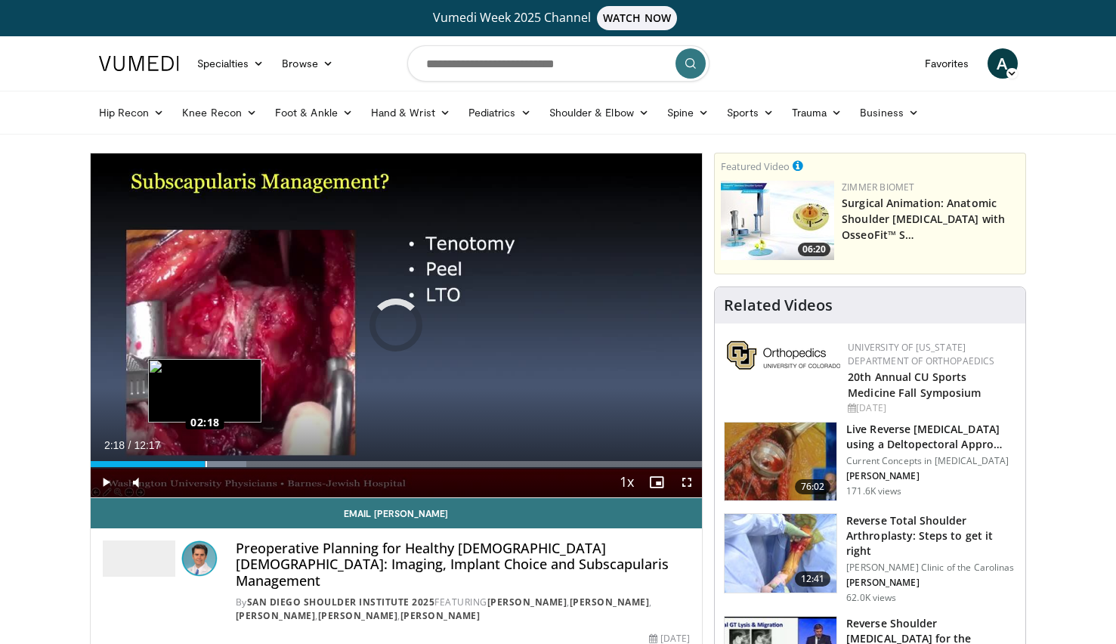
click at [205, 465] on div "Loaded : 25.56% 02:18 02:18" at bounding box center [397, 464] width 612 height 6
click at [218, 463] on div "Progress Bar" at bounding box center [224, 464] width 80 height 6
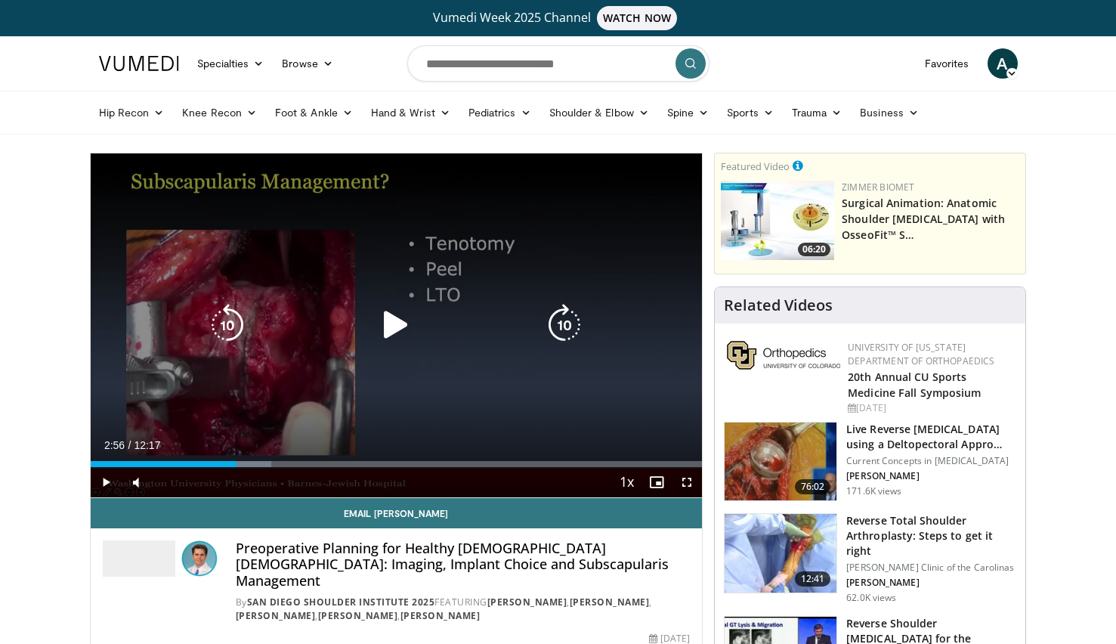
click at [236, 461] on div "Loaded : 29.60% 02:38 02:34" at bounding box center [397, 464] width 612 height 6
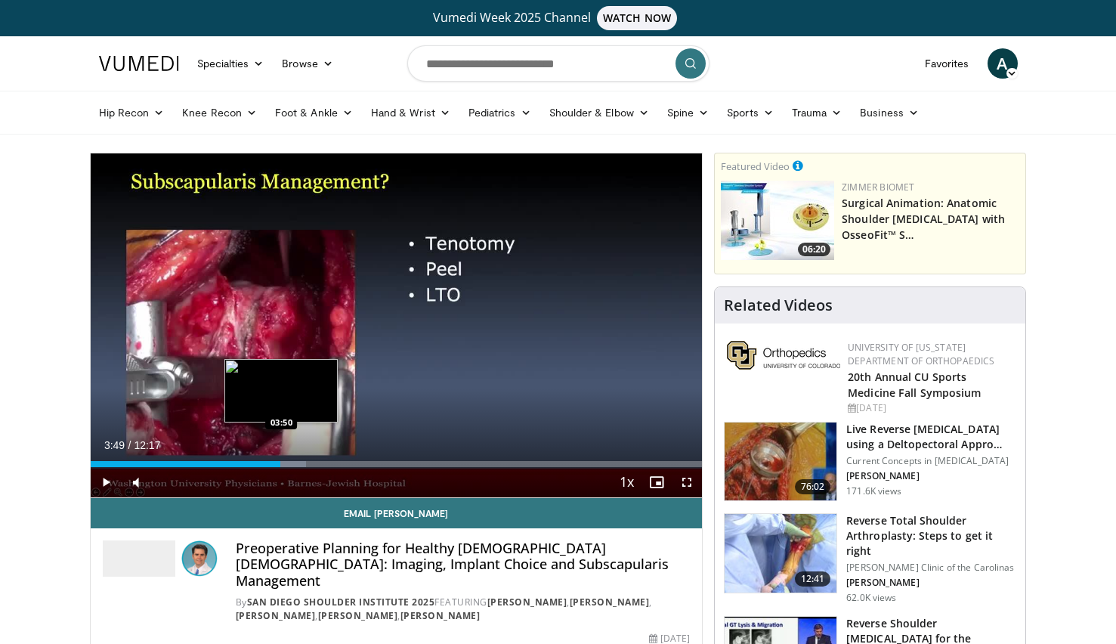
click at [281, 462] on div "Progress Bar" at bounding box center [269, 464] width 73 height 6
click at [305, 463] on div "Progress Bar" at bounding box center [297, 464] width 79 height 6
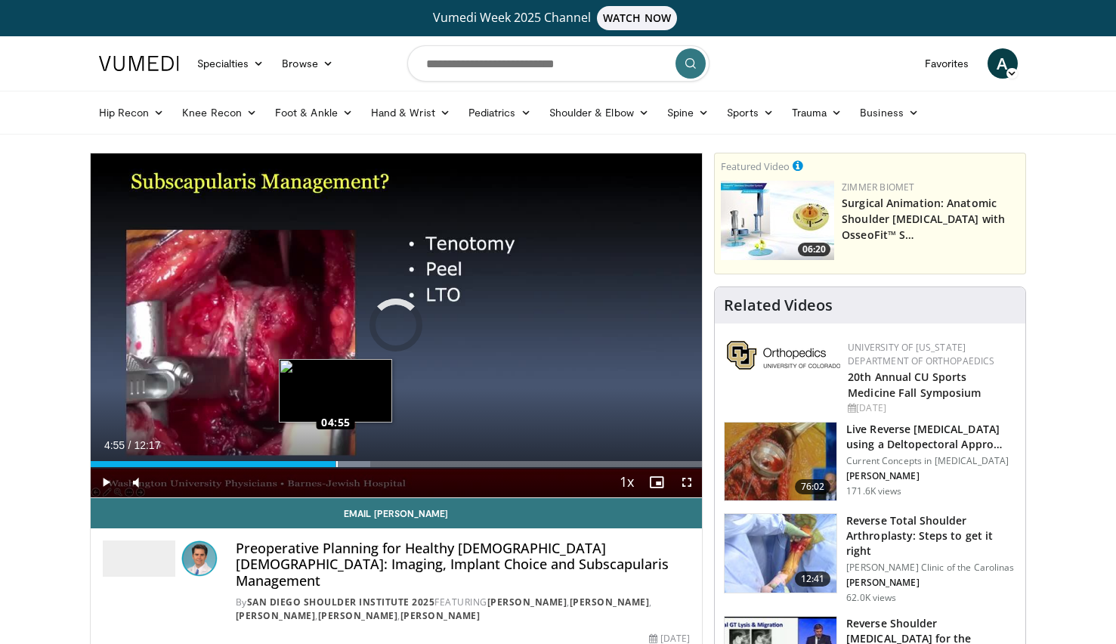
click at [335, 462] on div "Loaded : 45.75% 04:55 04:55" at bounding box center [397, 464] width 612 height 6
click at [357, 465] on div "Loaded : 48.90% 05:00 05:22" at bounding box center [397, 464] width 612 height 6
click at [374, 462] on div "Progress Bar" at bounding box center [373, 464] width 77 height 6
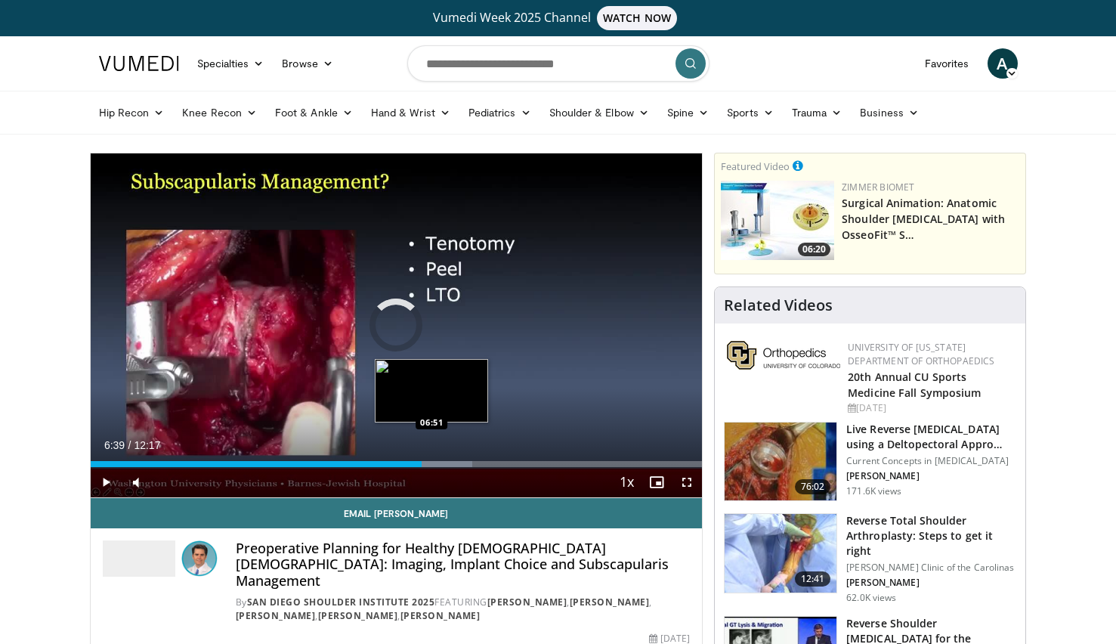
click at [431, 461] on div "Progress Bar" at bounding box center [433, 464] width 78 height 6
click at [457, 463] on div "Progress Bar" at bounding box center [455, 464] width 78 height 6
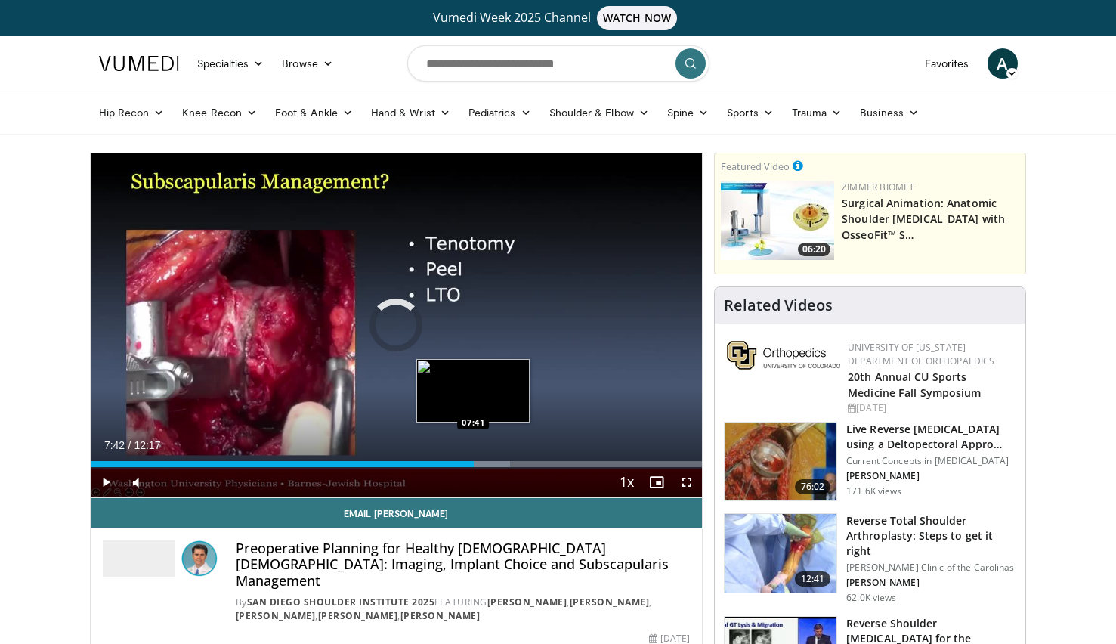
click at [474, 462] on div "Loaded : 68.64% 07:42 07:41" at bounding box center [397, 464] width 612 height 6
click at [492, 462] on div "Progress Bar" at bounding box center [487, 464] width 72 height 6
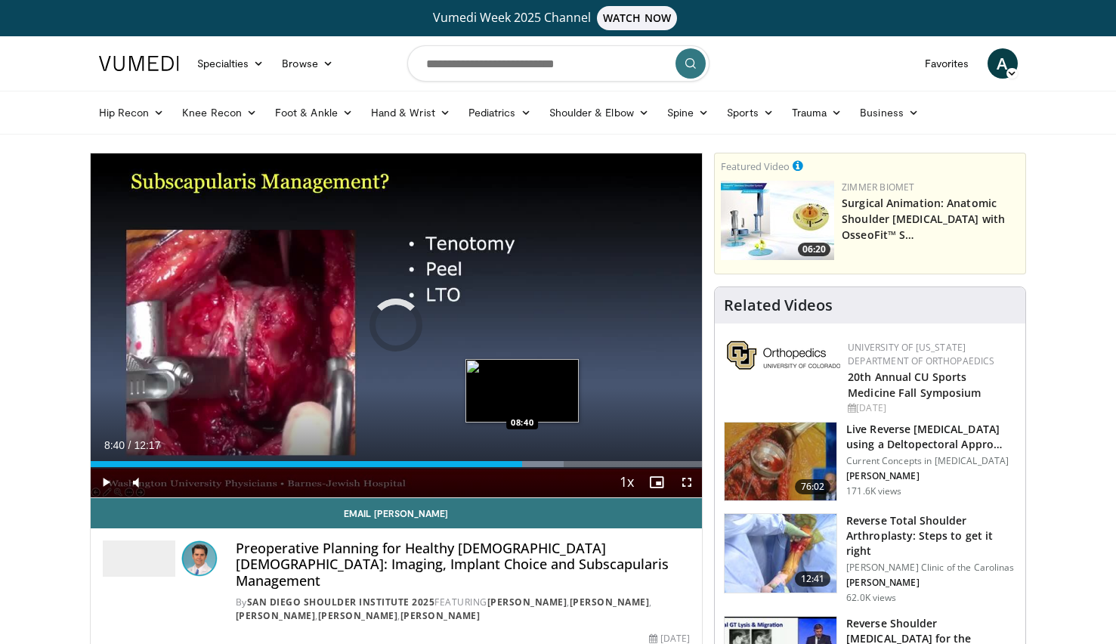
click at [522, 462] on div "Loaded : 77.42% 08:27 08:40" at bounding box center [397, 464] width 612 height 6
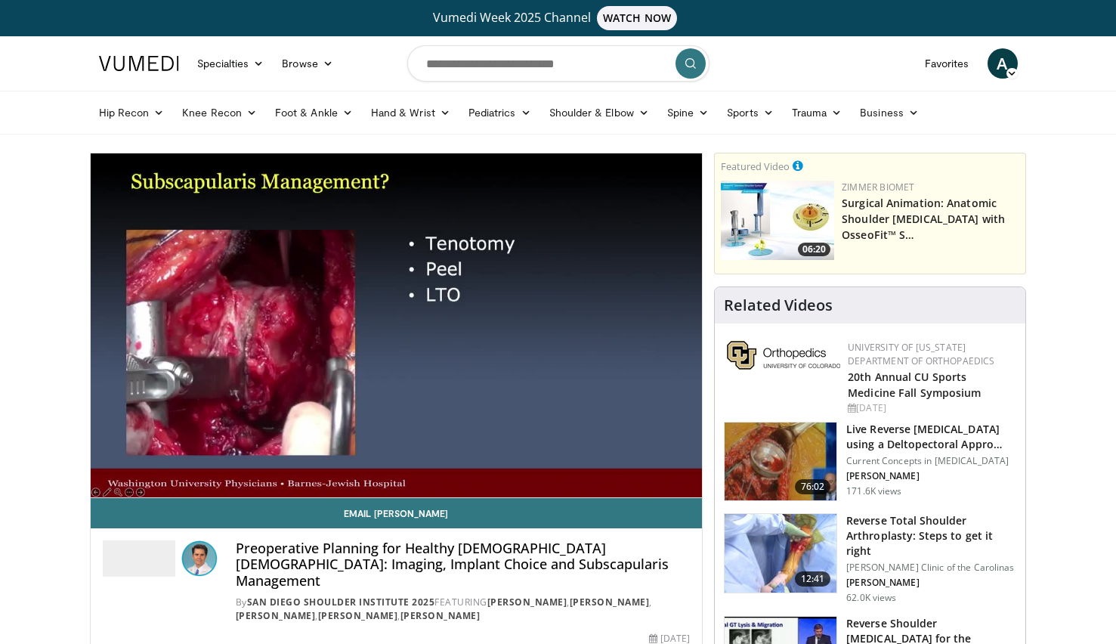
click at [534, 461] on video-js "**********" at bounding box center [397, 325] width 612 height 344
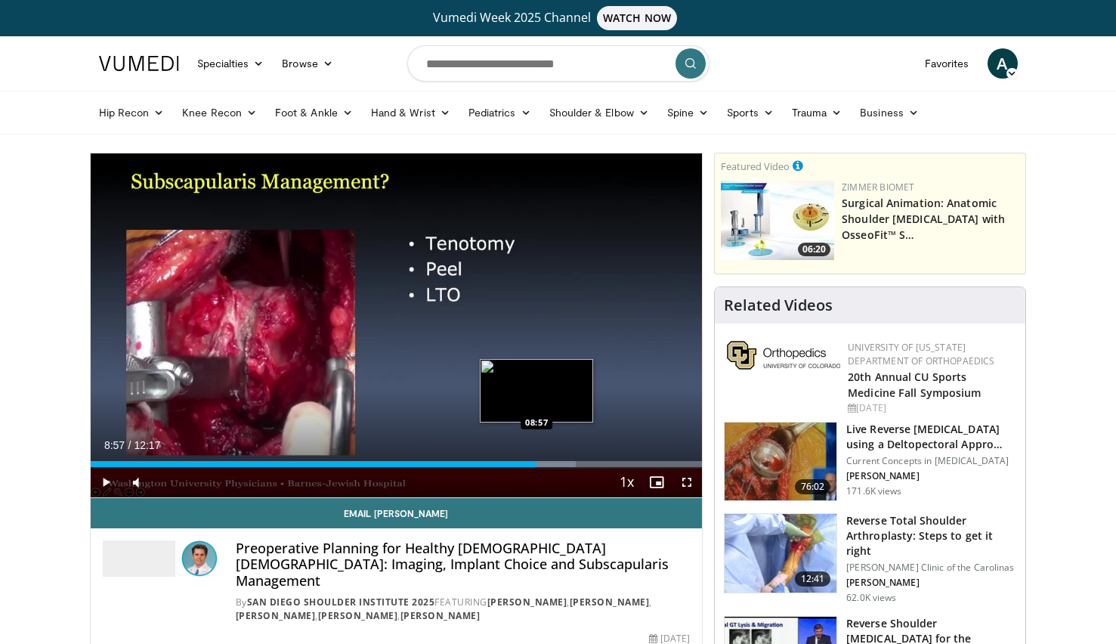
click at [536, 461] on div "Progress Bar" at bounding box center [537, 464] width 77 height 6
click at [556, 462] on div "Progress Bar" at bounding box center [554, 464] width 77 height 6
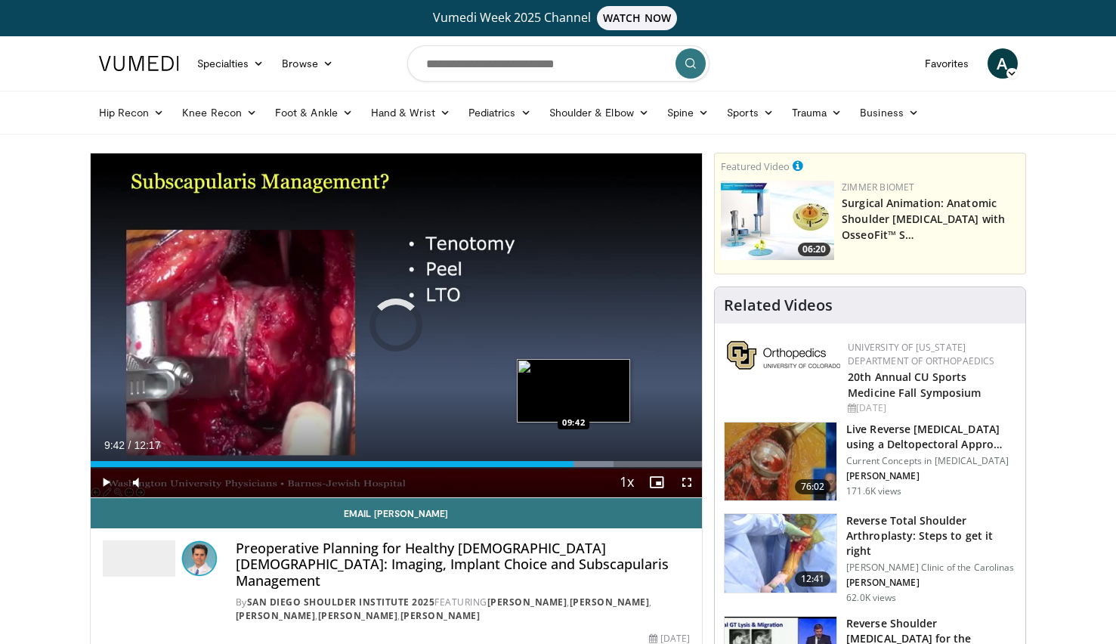
click at [574, 461] on div "Progress Bar" at bounding box center [574, 464] width 79 height 6
click at [585, 462] on div "Progress Bar" at bounding box center [587, 464] width 72 height 6
click at [601, 464] on div "Loaded : 89.64% 09:59 10:15" at bounding box center [397, 464] width 612 height 6
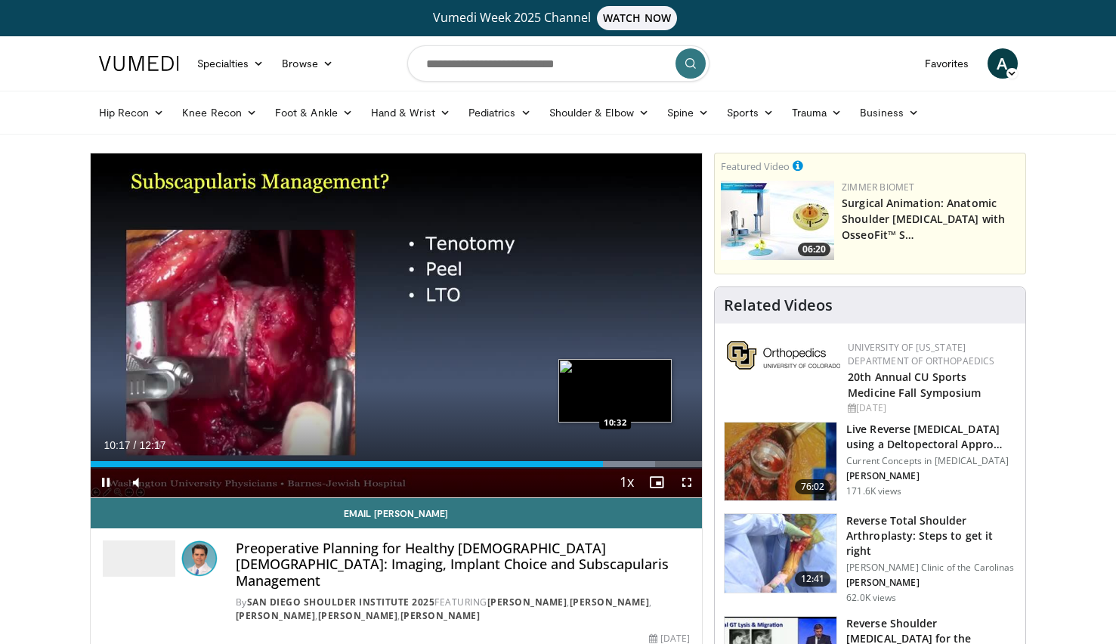
click at [616, 464] on div "Progress Bar" at bounding box center [616, 464] width 78 height 6
click at [631, 462] on div "Progress Bar" at bounding box center [631, 464] width 79 height 6
click at [641, 464] on div "Progress Bar" at bounding box center [645, 464] width 76 height 6
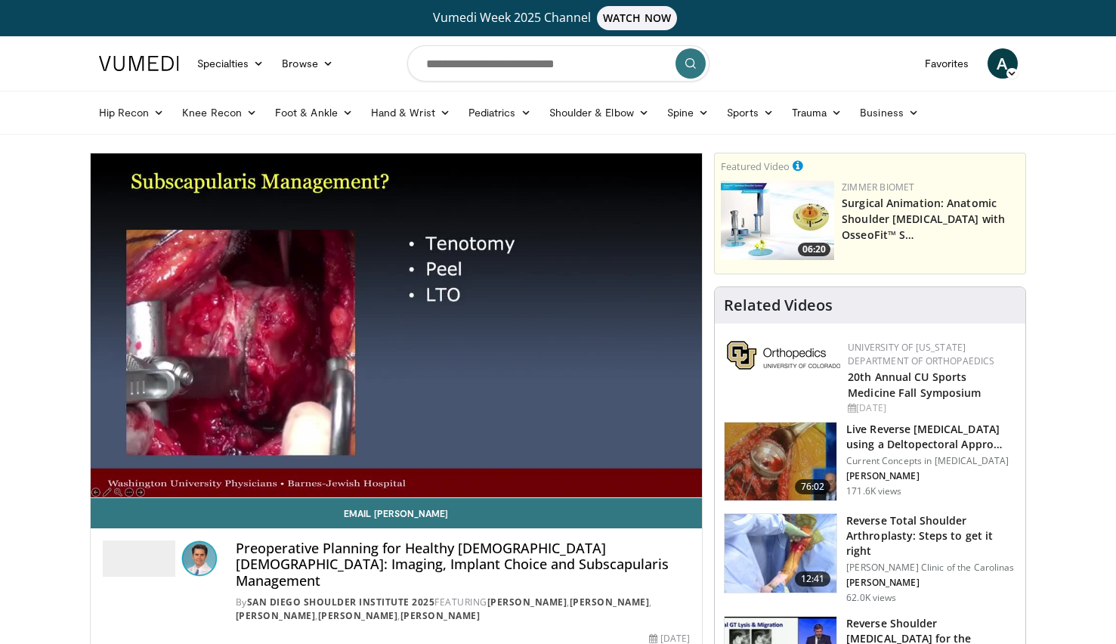
click at [652, 463] on video-js "**********" at bounding box center [397, 325] width 612 height 344
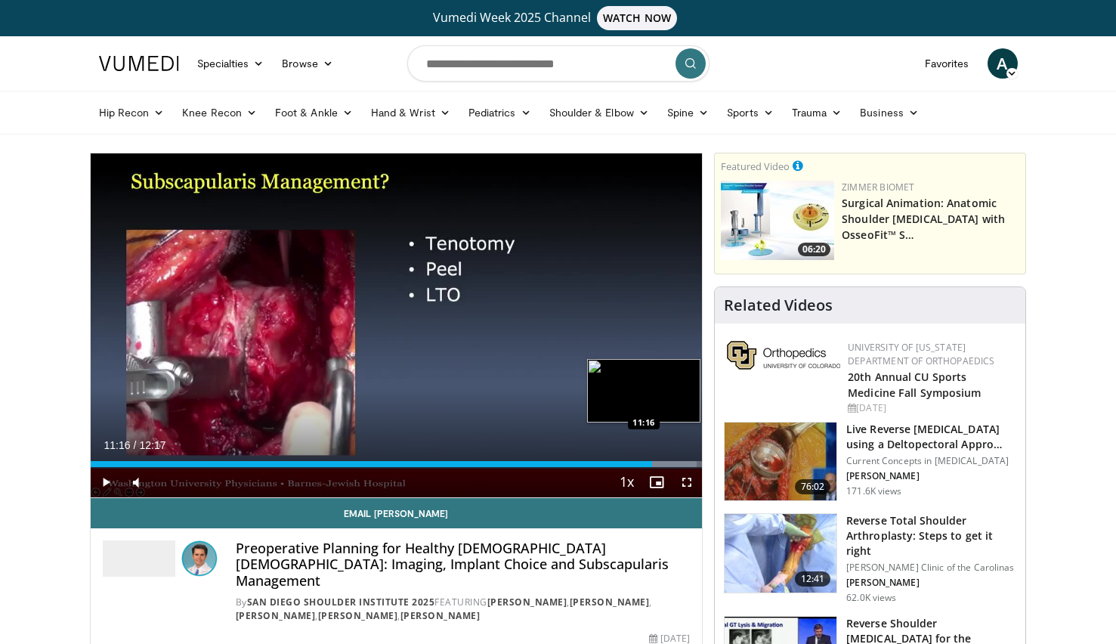
click at [653, 463] on div "Progress Bar" at bounding box center [657, 464] width 80 height 6
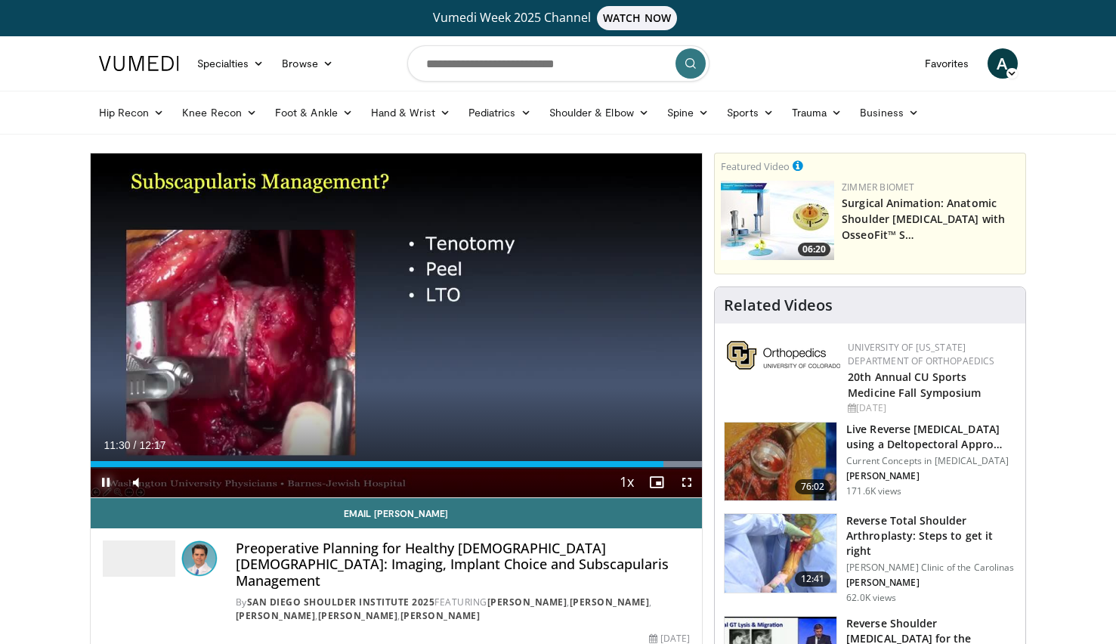
click at [104, 479] on span "Video Player" at bounding box center [106, 482] width 30 height 30
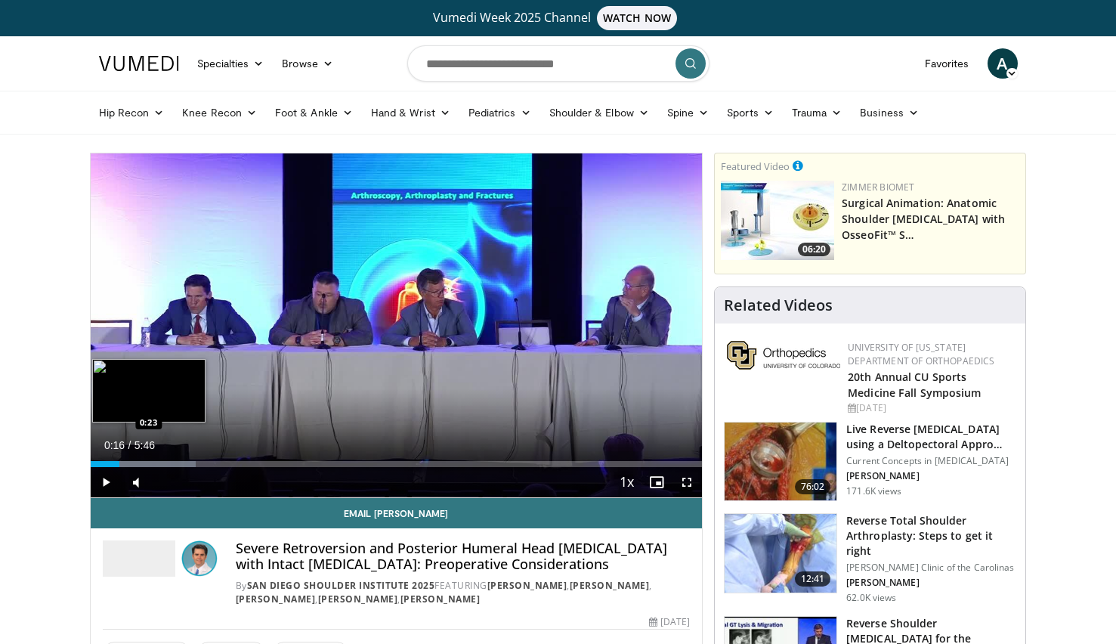
click at [131, 464] on div "Loaded : 17.18% 0:16 0:23" at bounding box center [397, 464] width 612 height 6
click at [150, 462] on div "Loaded : 25.78% 0:33 0:33" at bounding box center [397, 464] width 612 height 6
click at [162, 462] on div "Progress Bar" at bounding box center [189, 464] width 154 height 6
click at [181, 462] on div "Progress Bar" at bounding box center [197, 464] width 171 height 6
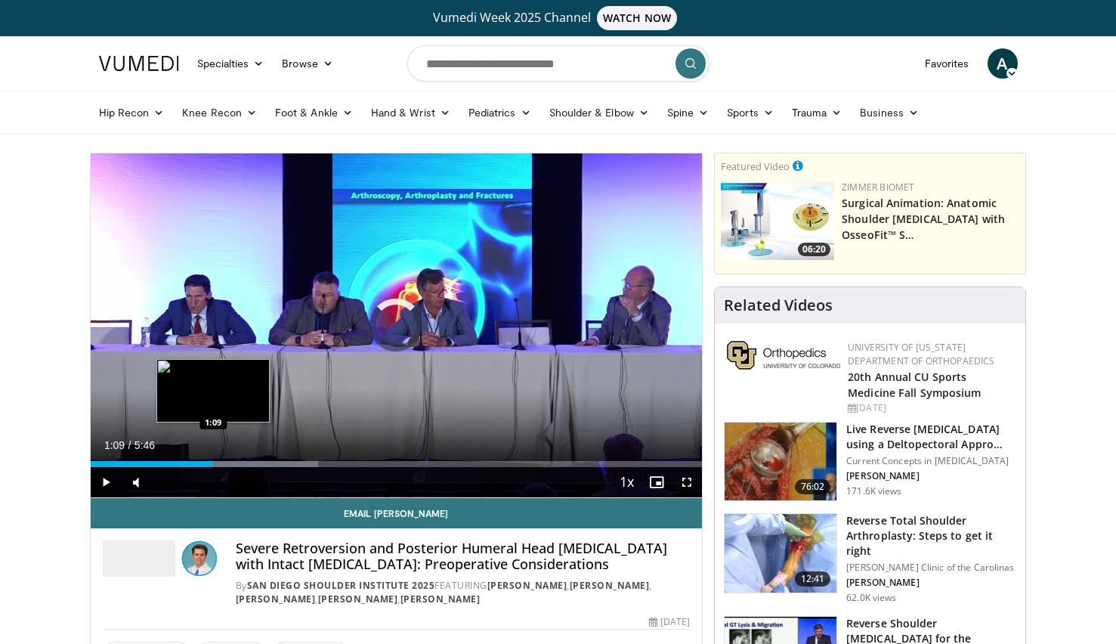
click at [213, 462] on div "Loaded : 37.24% 1:03 1:09" at bounding box center [397, 464] width 612 height 6
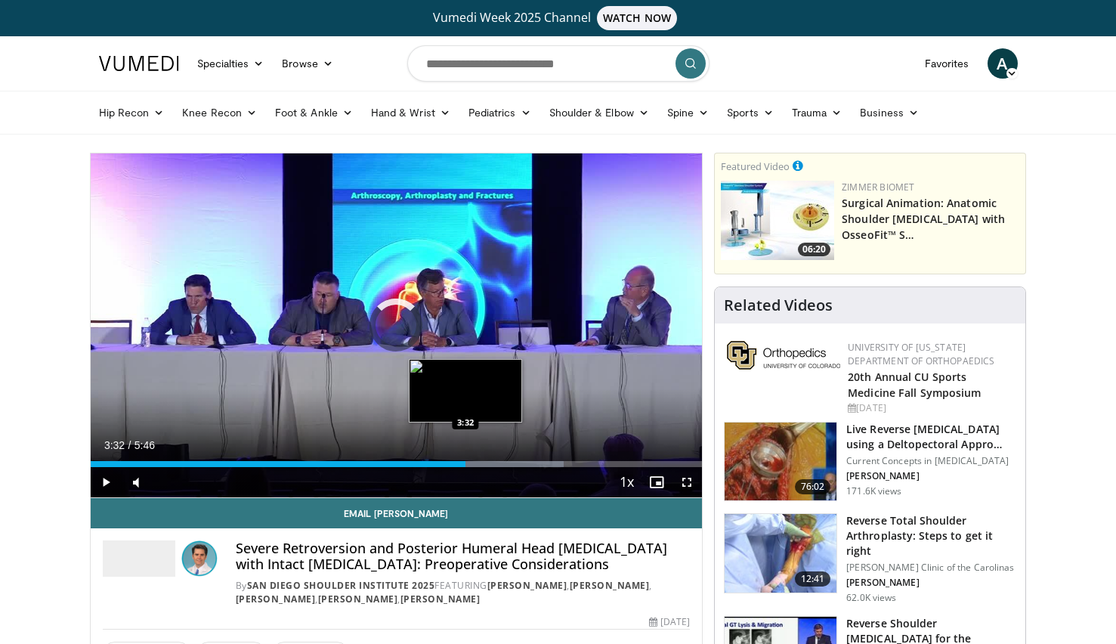
click at [465, 462] on div "Progress Bar" at bounding box center [478, 464] width 169 height 6
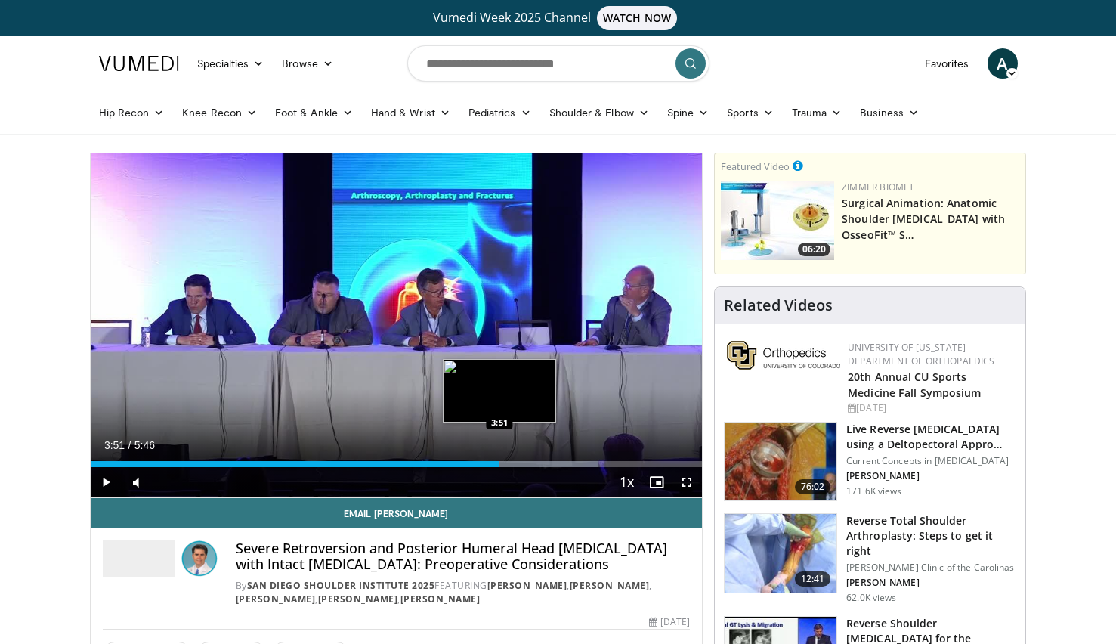
click at [499, 461] on div "Loaded : 83.11% 3:51 3:51" at bounding box center [397, 464] width 612 height 6
click at [517, 462] on div "Progress Bar" at bounding box center [532, 464] width 168 height 6
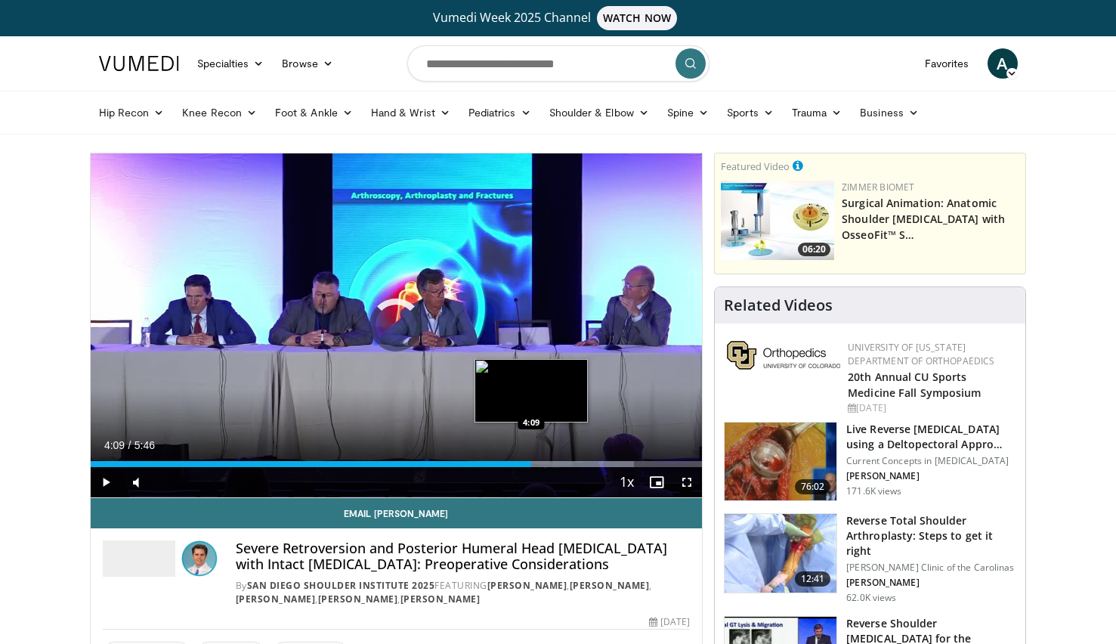
click at [532, 462] on div "Progress Bar" at bounding box center [549, 464] width 168 height 6
click at [553, 463] on div "Loaded : 91.71% 4:12 4:21" at bounding box center [397, 464] width 612 height 6
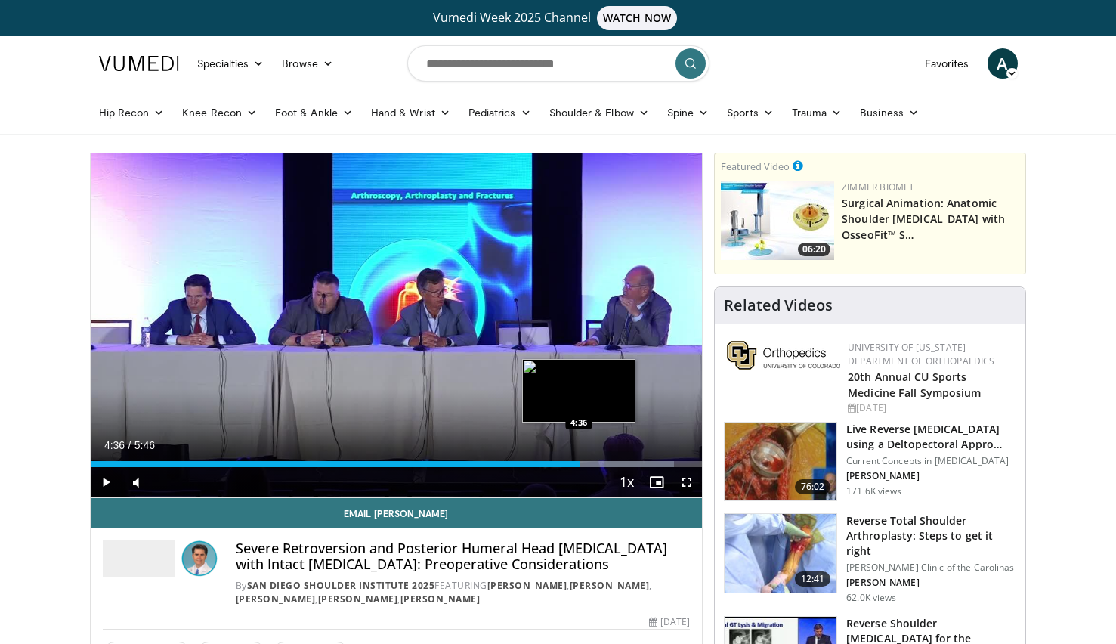
click at [579, 462] on div "Loaded : 95.45% 4:36 4:36" at bounding box center [397, 464] width 612 height 6
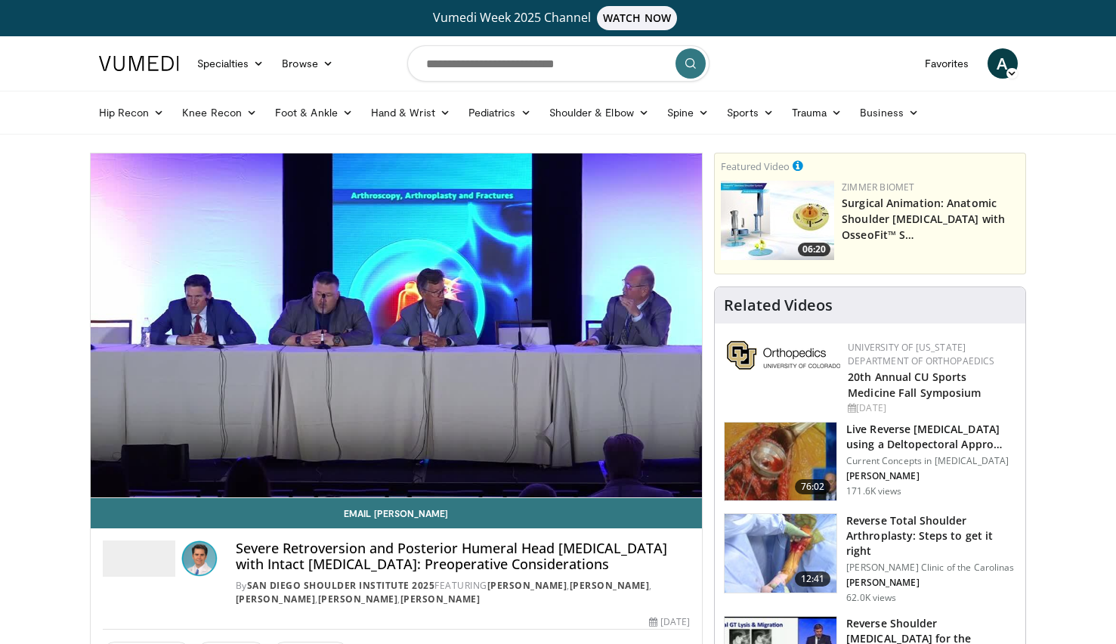
click at [107, 481] on video-js "**********" at bounding box center [397, 325] width 612 height 344
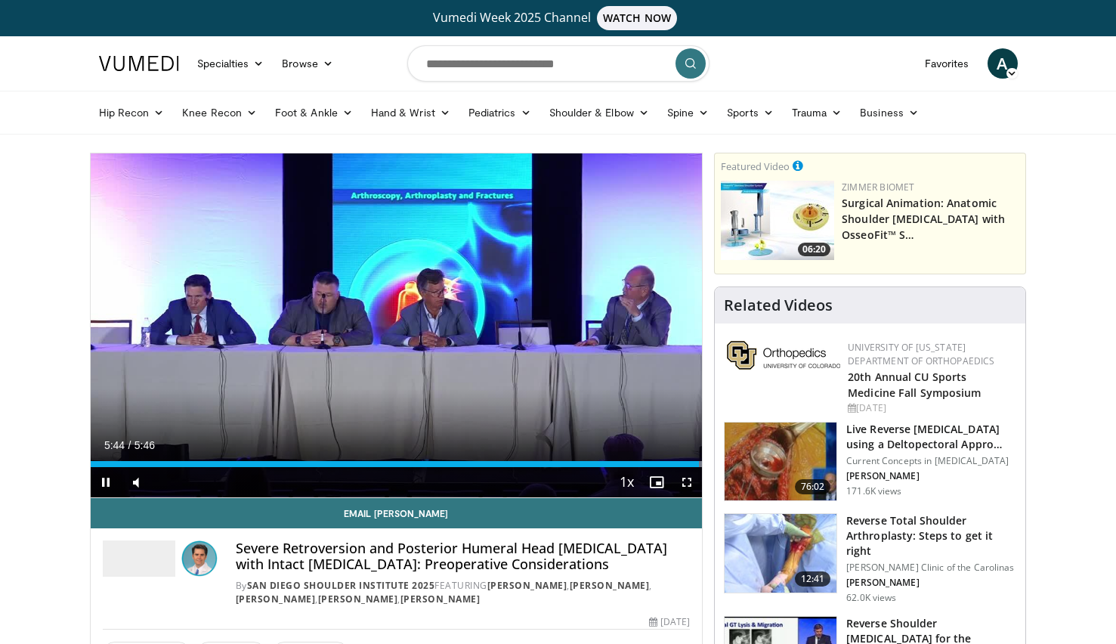
click at [107, 481] on video-js "**********" at bounding box center [397, 325] width 612 height 344
click at [106, 479] on span "Video Player" at bounding box center [106, 482] width 30 height 30
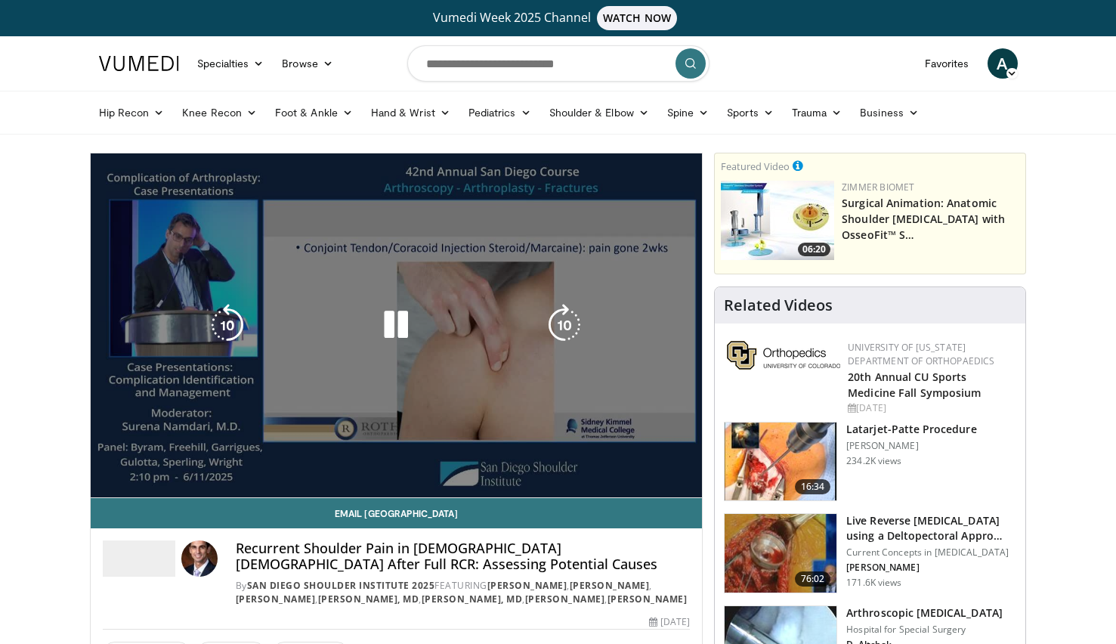
click at [105, 462] on div "10 seconds Tap to unmute" at bounding box center [397, 325] width 612 height 344
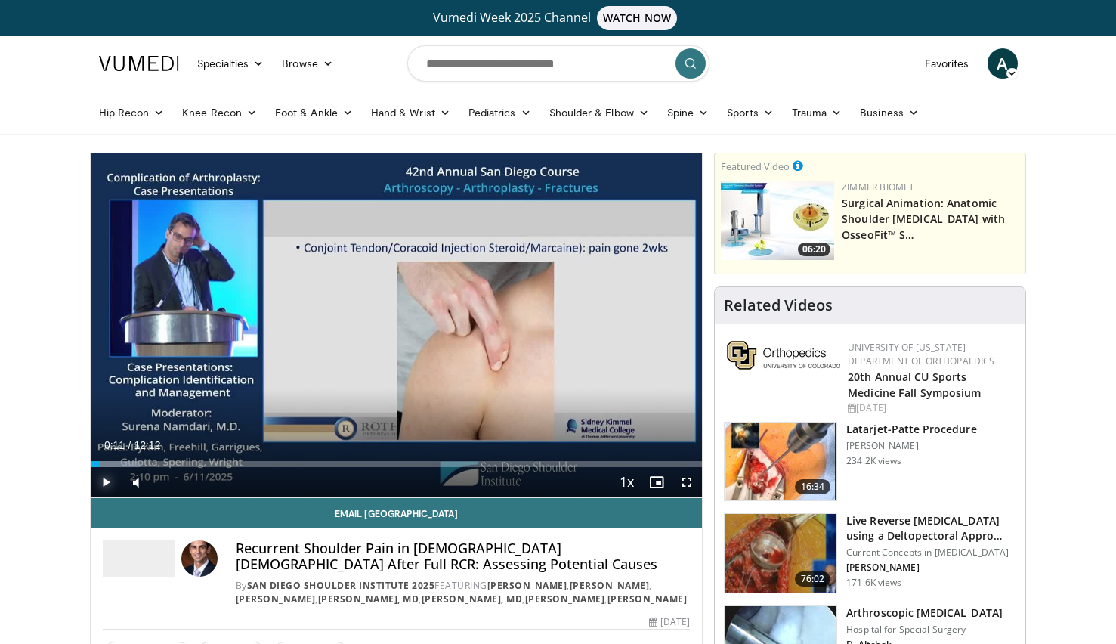
click at [106, 477] on span "Video Player" at bounding box center [106, 482] width 30 height 30
click at [110, 462] on div "Loaded : 8.12% 00:24 00:24" at bounding box center [397, 464] width 612 height 6
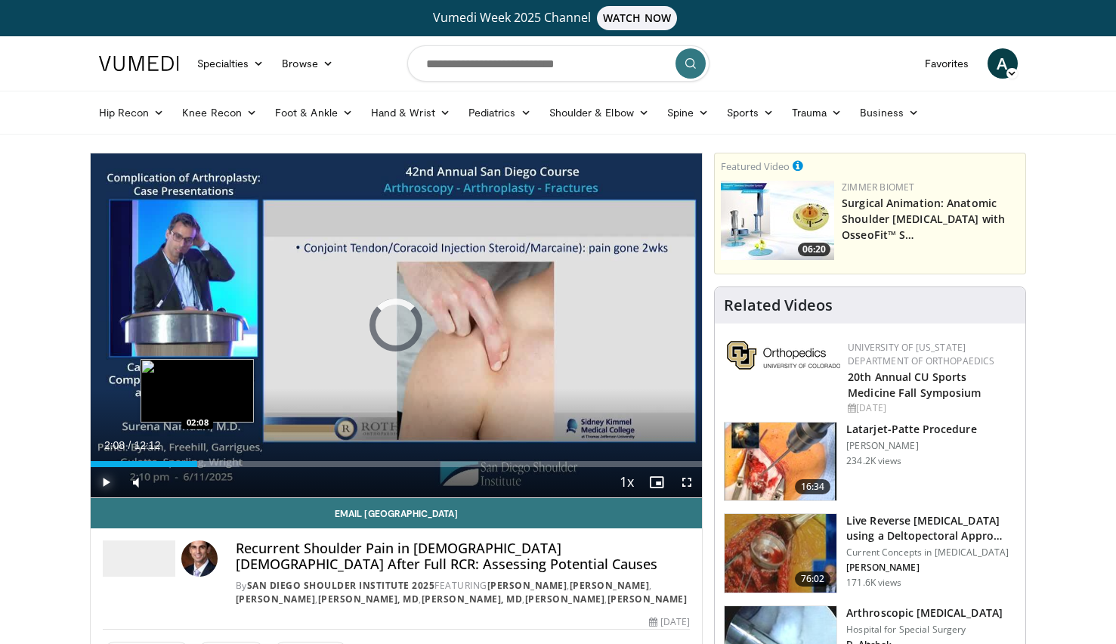
click at [197, 461] on div "Loaded : 24.38% 02:08 02:08" at bounding box center [397, 464] width 612 height 6
click at [218, 462] on div "Loaded : 27.35% 02:20 02:33" at bounding box center [397, 464] width 612 height 6
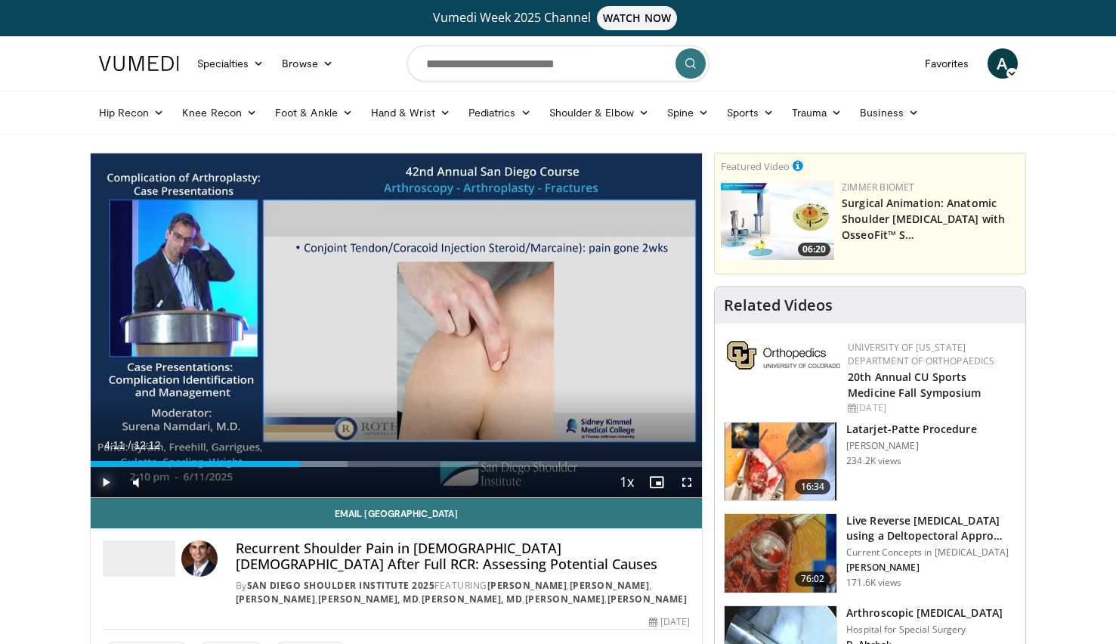
click at [300, 463] on div "Progress Bar" at bounding box center [311, 464] width 71 height 6
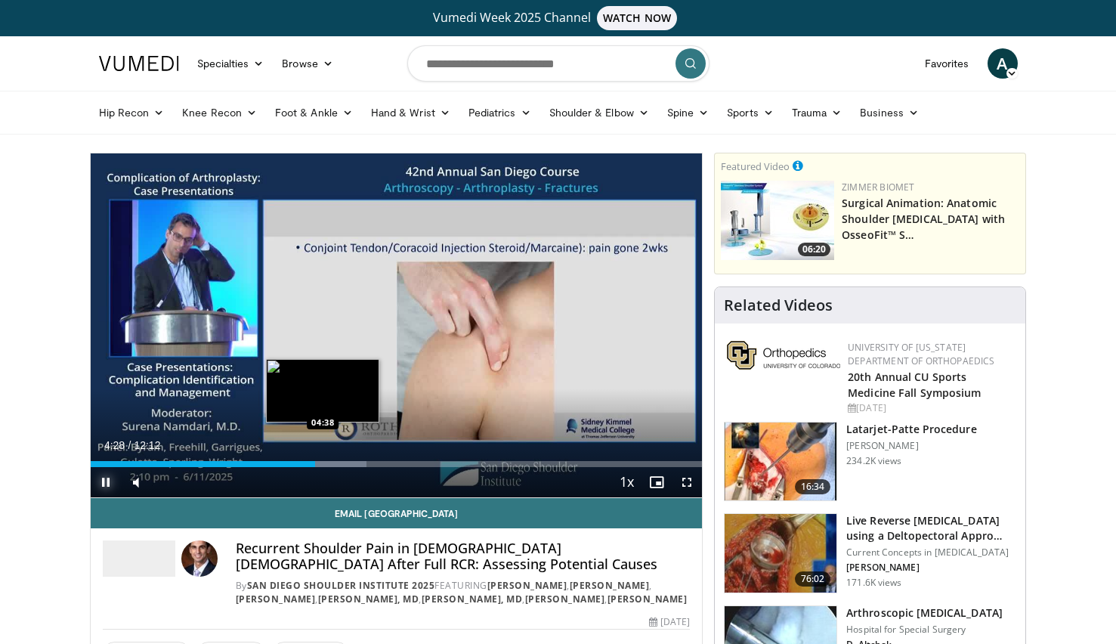
click at [323, 462] on div "Loaded : 45.13% 04:28 04:38" at bounding box center [397, 464] width 612 height 6
click at [357, 461] on div "Loaded : 50.13% 05:19 05:19" at bounding box center [397, 464] width 612 height 6
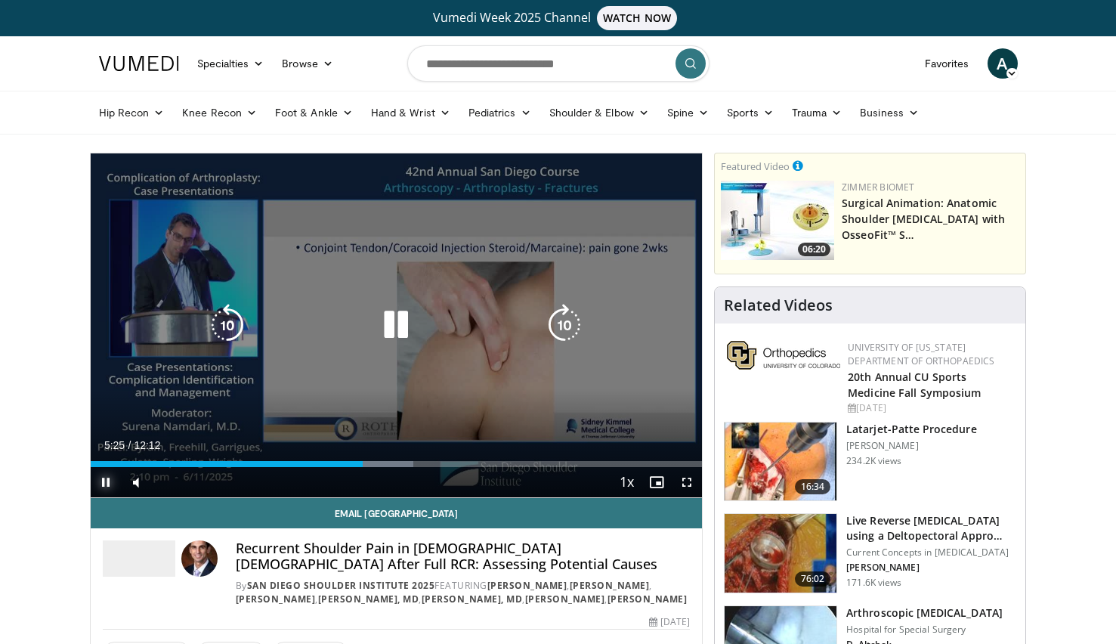
click at [378, 463] on div "Progress Bar" at bounding box center [374, 464] width 79 height 6
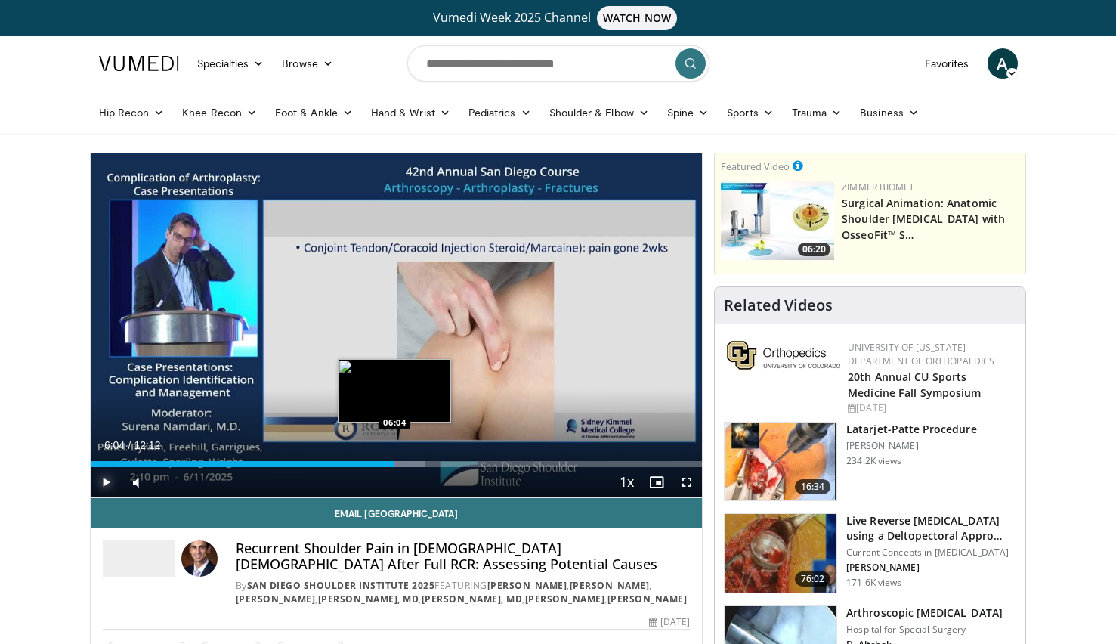
click at [394, 462] on div "Loaded : 54.70% 06:04 06:04" at bounding box center [397, 464] width 612 height 6
click at [419, 463] on div "Progress Bar" at bounding box center [419, 464] width 79 height 6
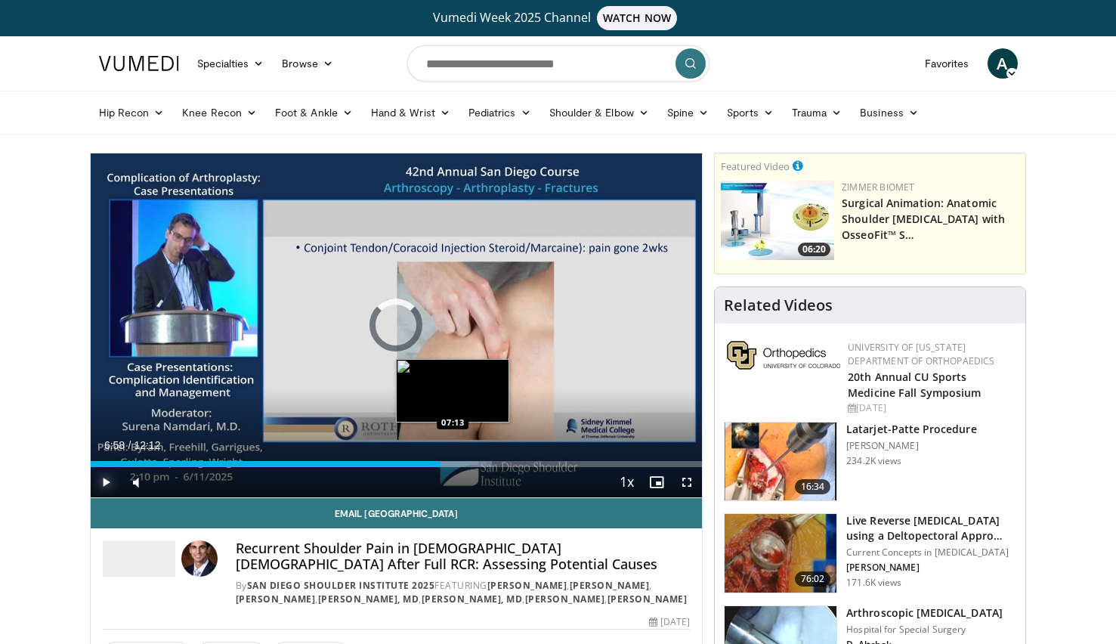
click at [453, 462] on div "Progress Bar" at bounding box center [452, 464] width 79 height 6
click at [471, 462] on video-js "**********" at bounding box center [397, 325] width 612 height 344
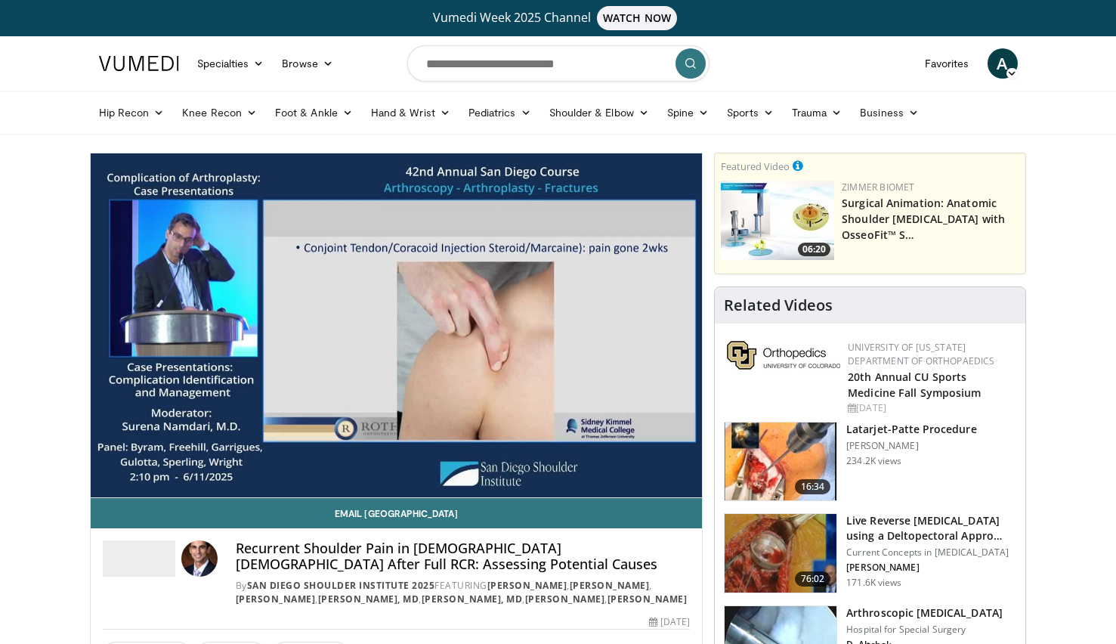
click at [471, 462] on video-js "**********" at bounding box center [397, 325] width 612 height 344
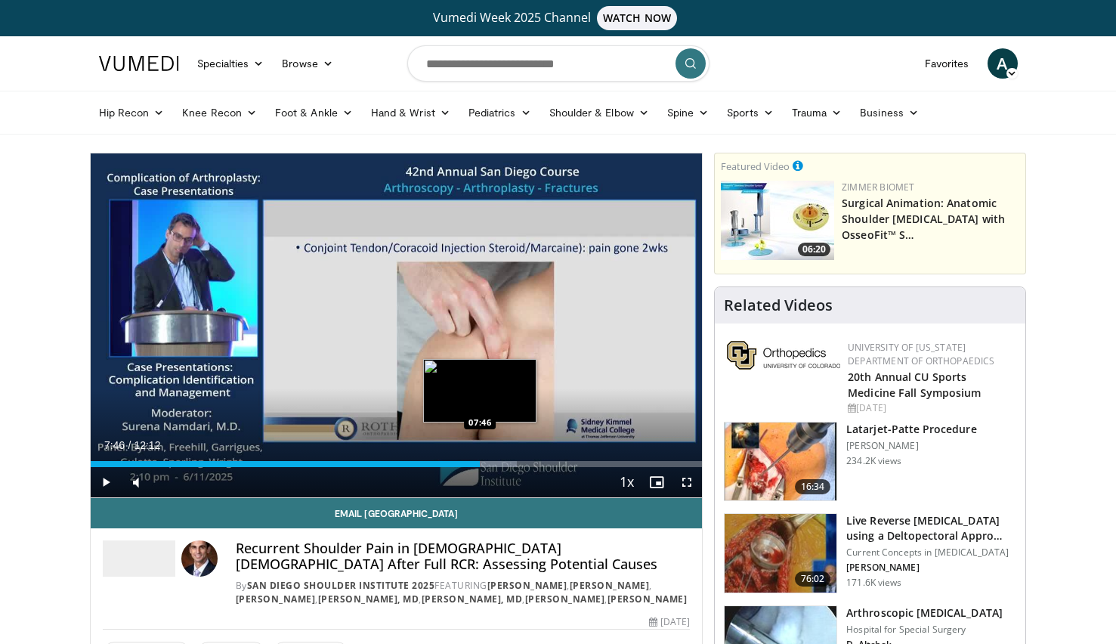
click at [480, 461] on div "Progress Bar" at bounding box center [477, 464] width 79 height 6
click at [496, 459] on div "Loaded : 72.47% 07:49 08:05" at bounding box center [397, 459] width 612 height 14
click at [508, 462] on div "Loaded : 75.21% 08:20 08:20" at bounding box center [397, 464] width 612 height 6
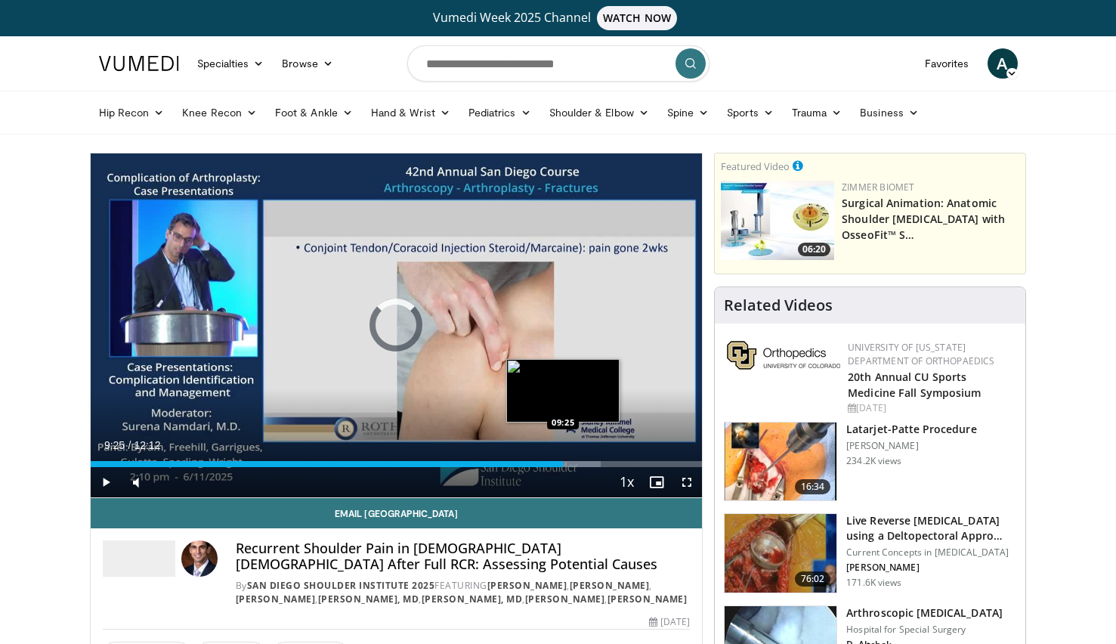
click at [563, 459] on div "Loaded : 83.41% 09:07 09:25" at bounding box center [397, 459] width 612 height 14
click at [585, 463] on div "Loaded : 86.15% 09:51 09:51" at bounding box center [397, 464] width 612 height 6
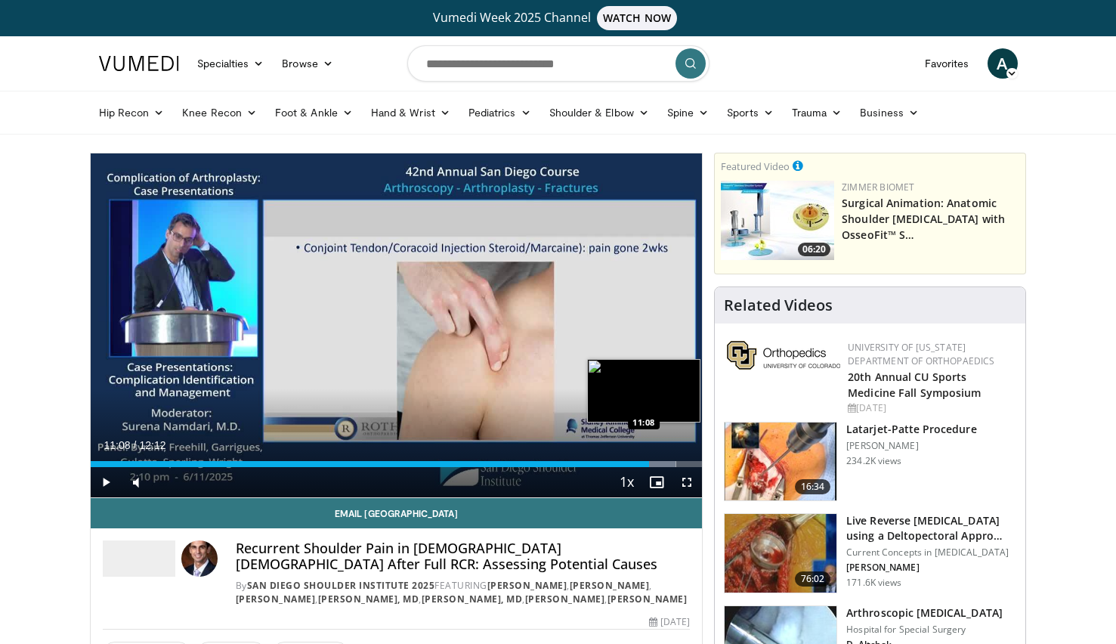
click at [649, 462] on div "Progress Bar" at bounding box center [635, 464] width 80 height 6
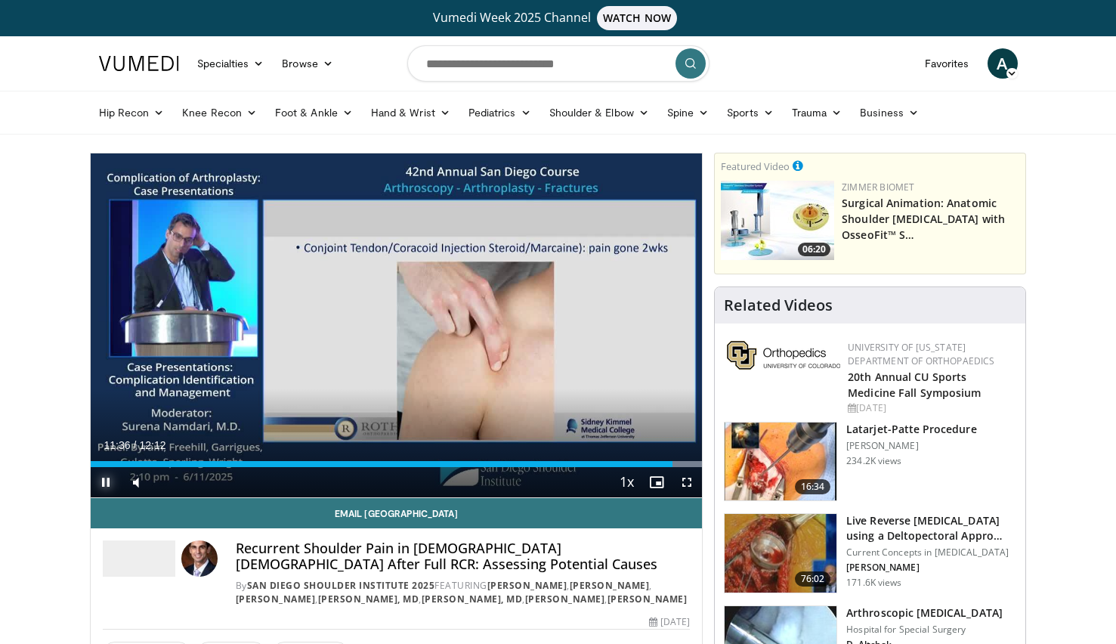
click at [104, 481] on span "Video Player" at bounding box center [106, 482] width 30 height 30
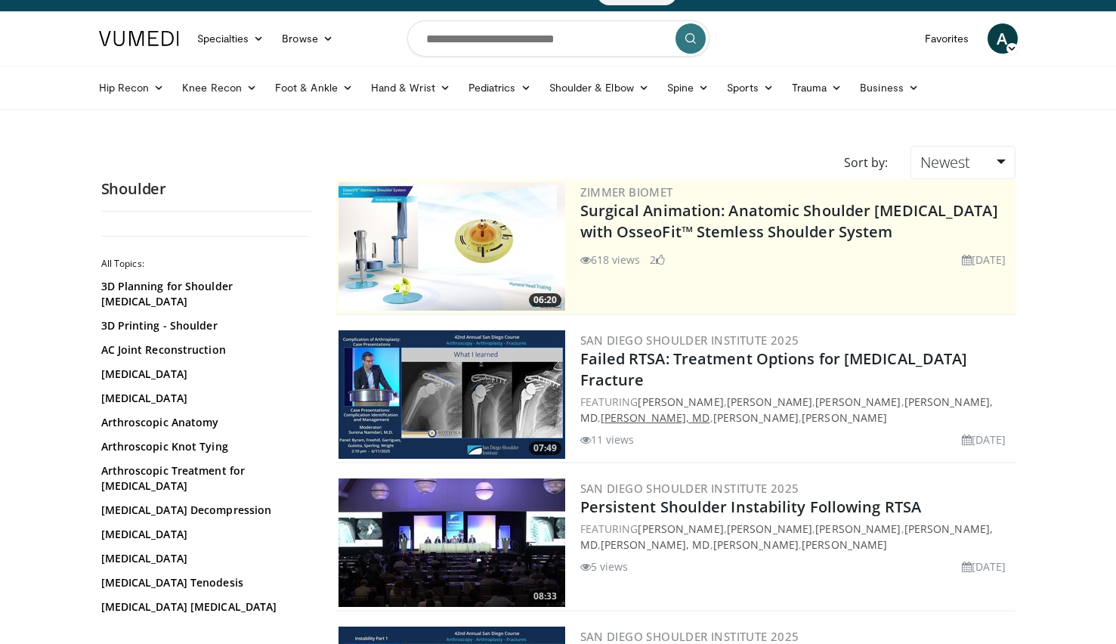
scroll to position [26, 0]
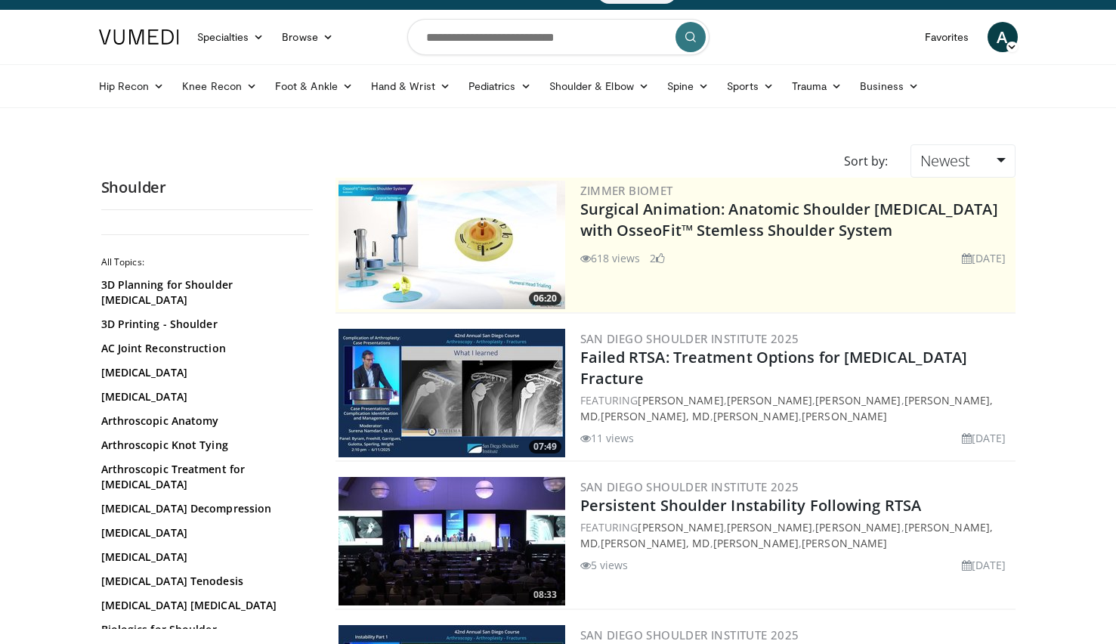
click at [499, 376] on img at bounding box center [451, 393] width 227 height 128
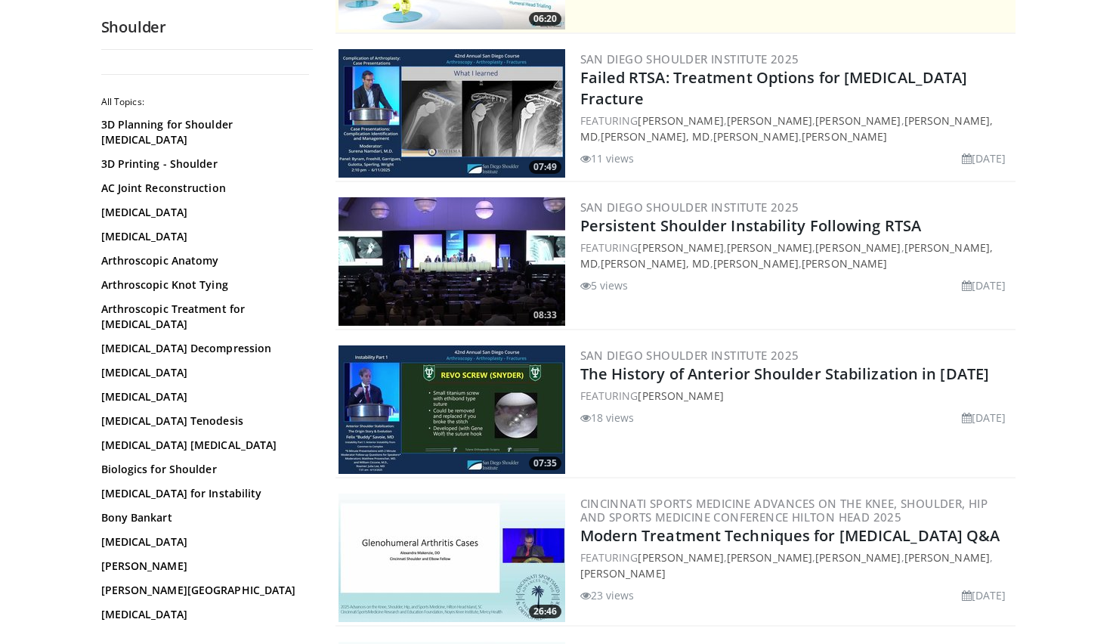
scroll to position [289, 0]
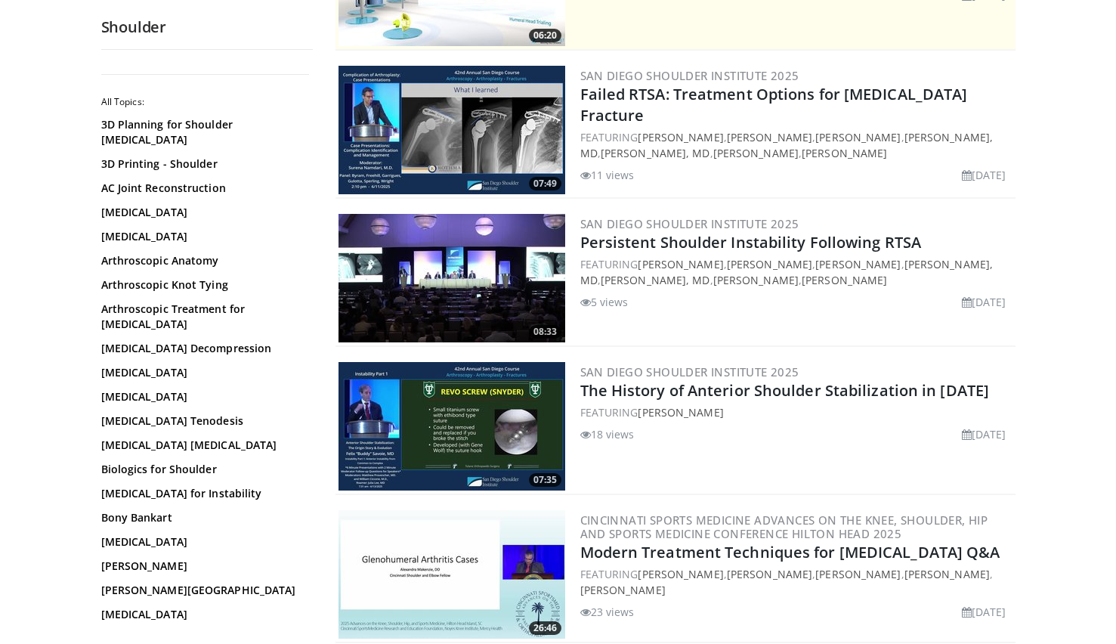
click at [440, 283] on img at bounding box center [451, 278] width 227 height 128
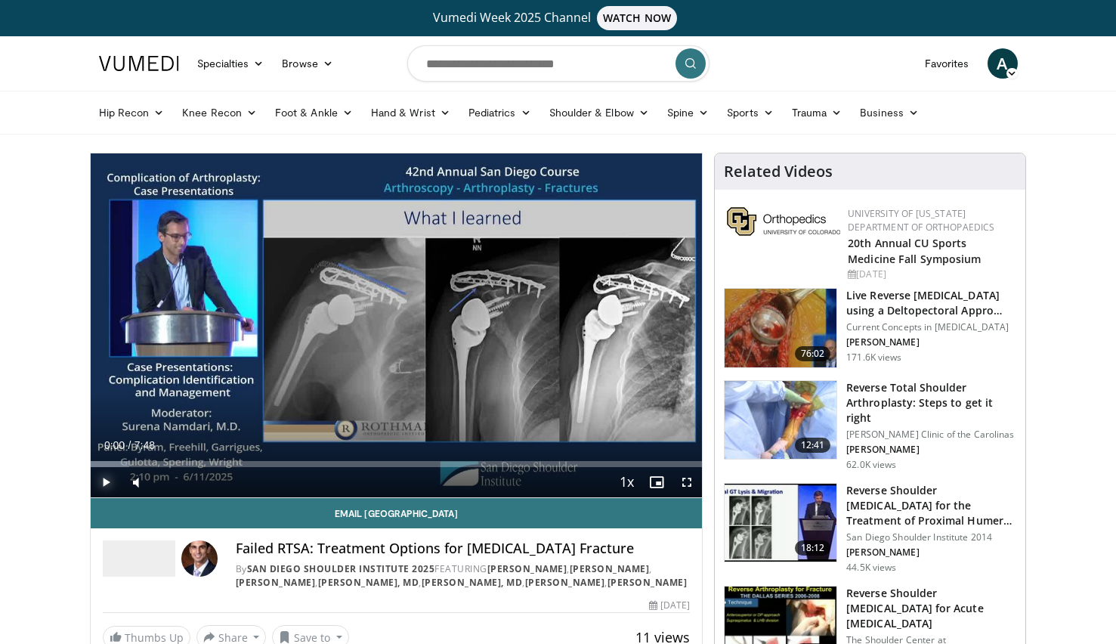
click at [107, 480] on span "Video Player" at bounding box center [106, 482] width 30 height 30
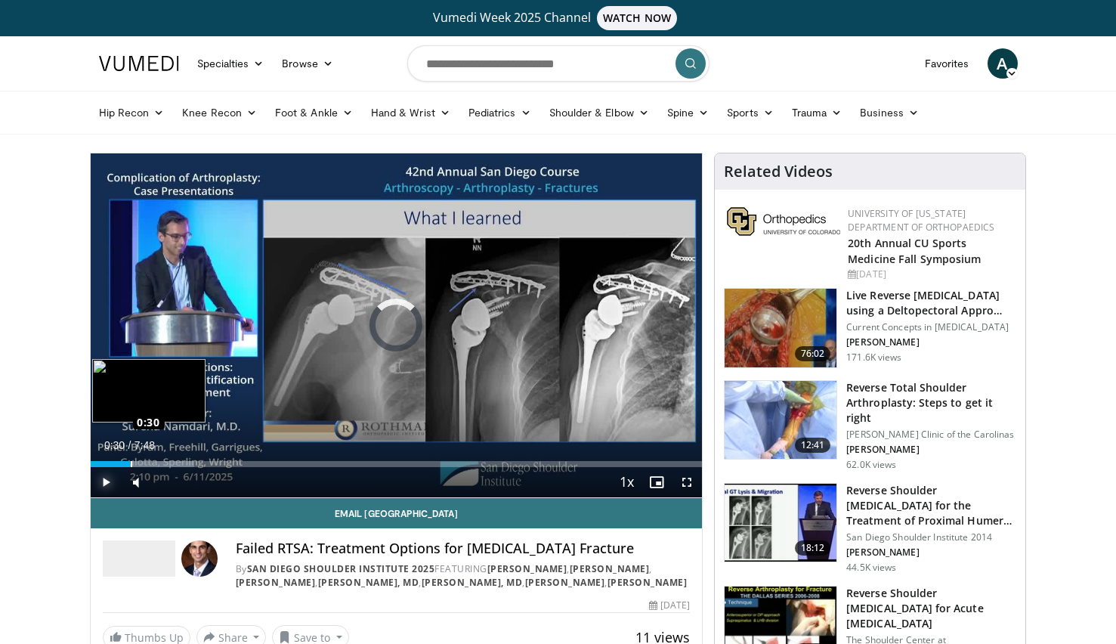
click at [130, 462] on div "Loaded : 16.94% 0:30 0:30" at bounding box center [397, 464] width 612 height 6
click at [159, 462] on div "Progress Bar" at bounding box center [161, 464] width 117 height 6
click at [191, 461] on div "Progress Bar" at bounding box center [195, 464] width 127 height 6
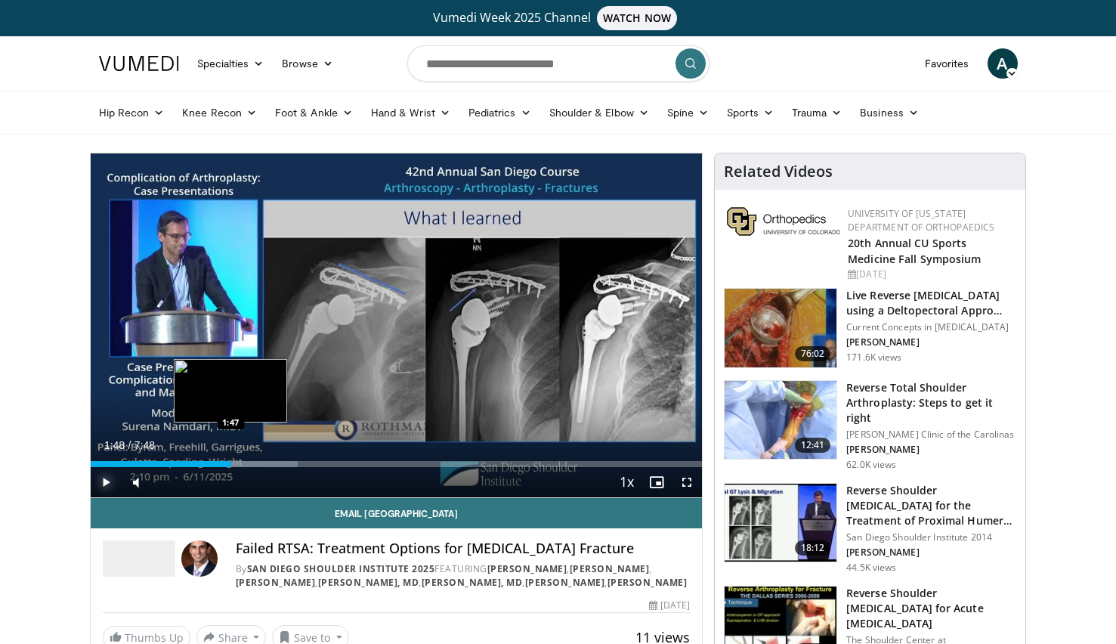
click at [231, 464] on div "Progress Bar" at bounding box center [234, 464] width 126 height 6
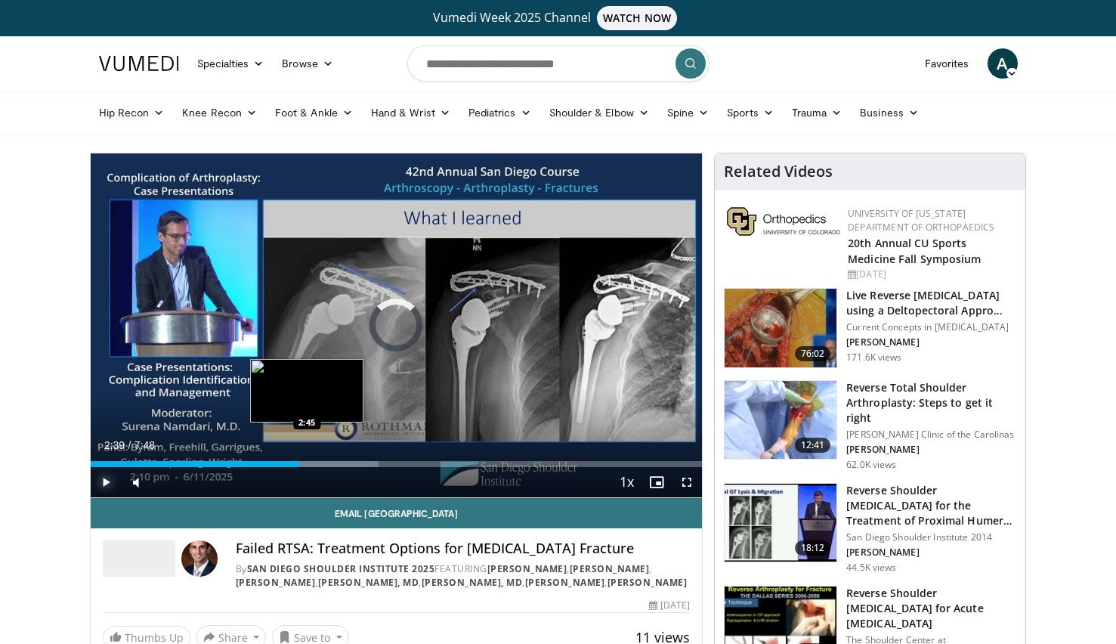
click at [307, 463] on div "Progress Bar" at bounding box center [318, 464] width 120 height 6
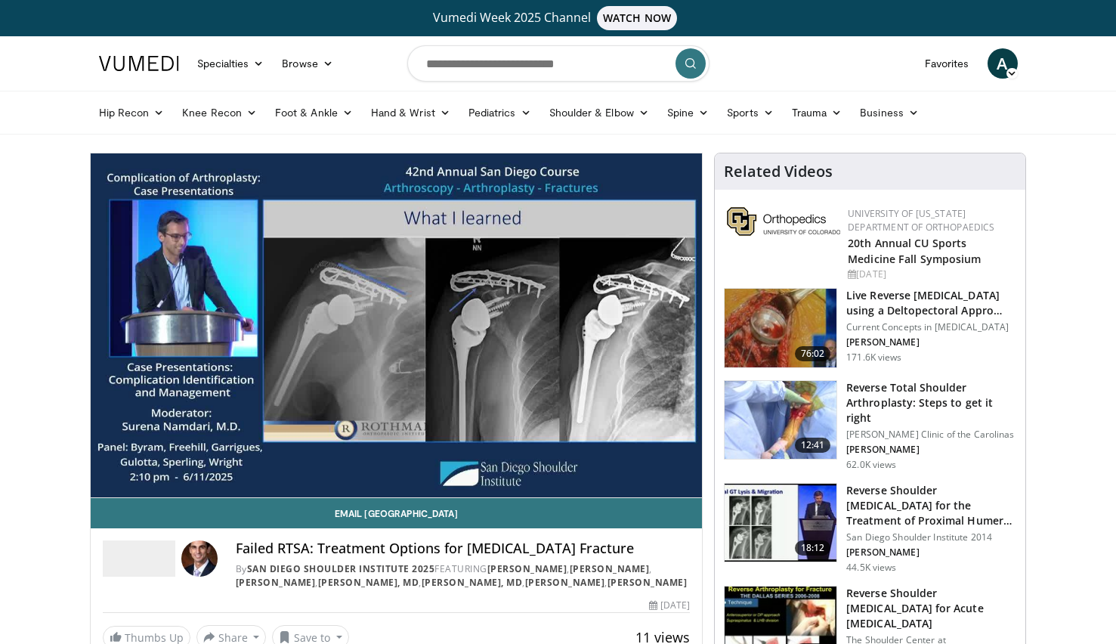
click at [506, 462] on video-js "**********" at bounding box center [397, 325] width 612 height 344
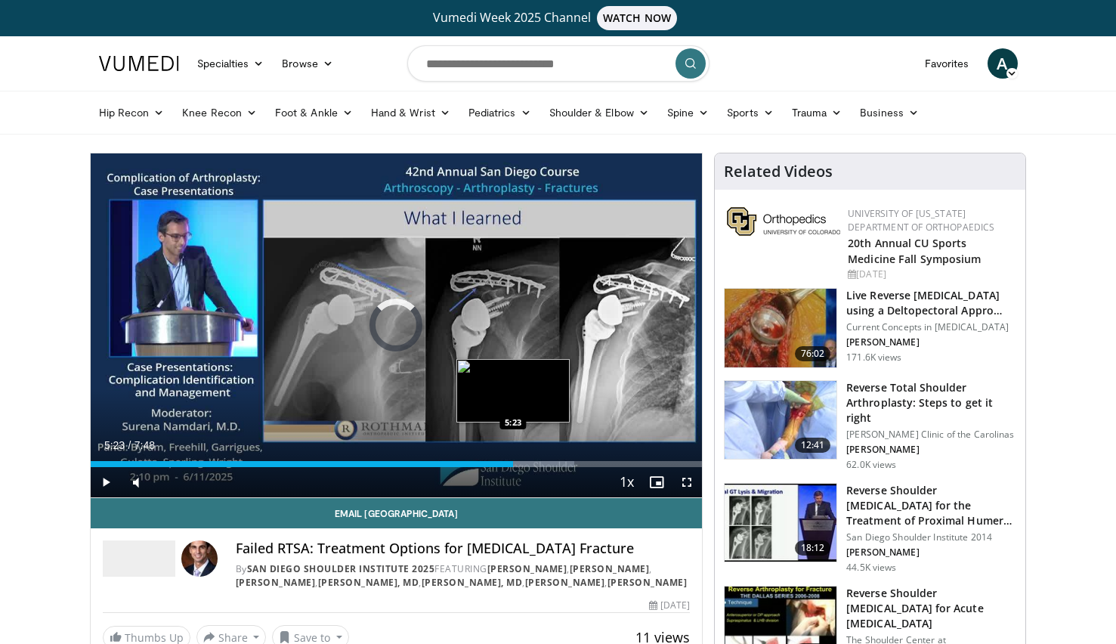
click at [514, 463] on div "Progress Bar" at bounding box center [516, 464] width 115 height 6
click at [536, 462] on div "Progress Bar" at bounding box center [540, 464] width 122 height 6
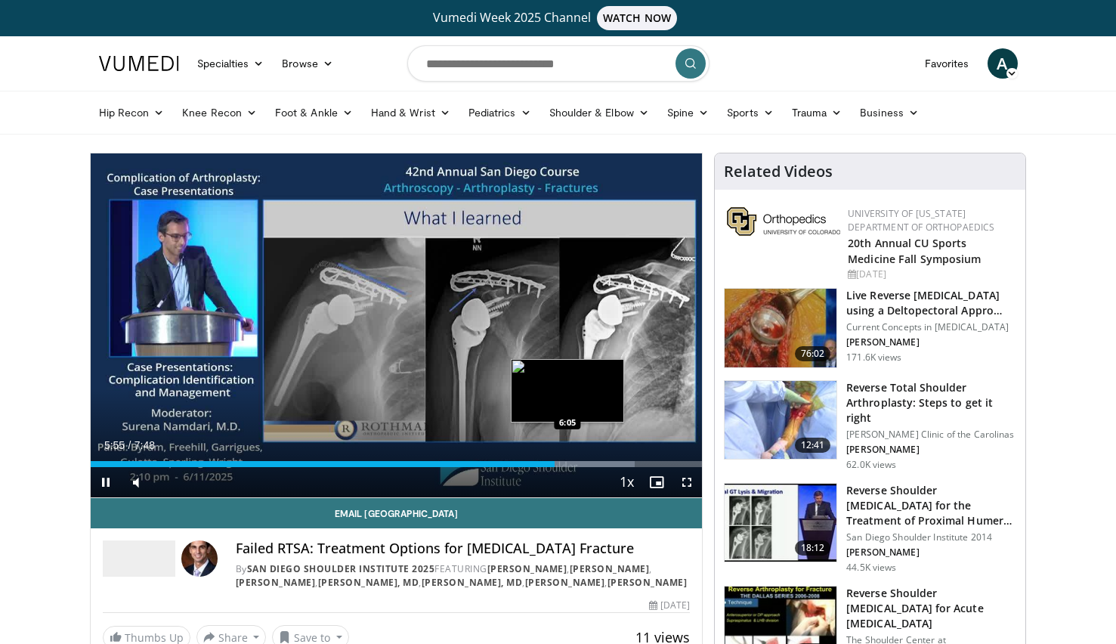
click at [567, 462] on video-js "**********" at bounding box center [397, 325] width 612 height 344
click at [585, 463] on video-js "**********" at bounding box center [397, 325] width 612 height 344
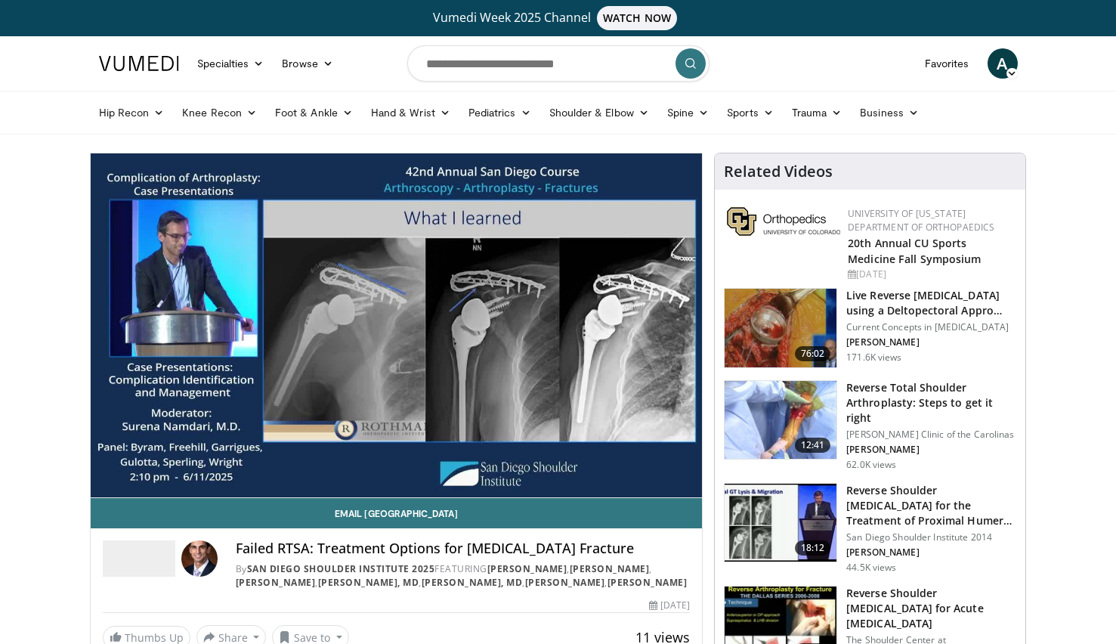
drag, startPoint x: 585, startPoint y: 463, endPoint x: 37, endPoint y: 381, distance: 553.8
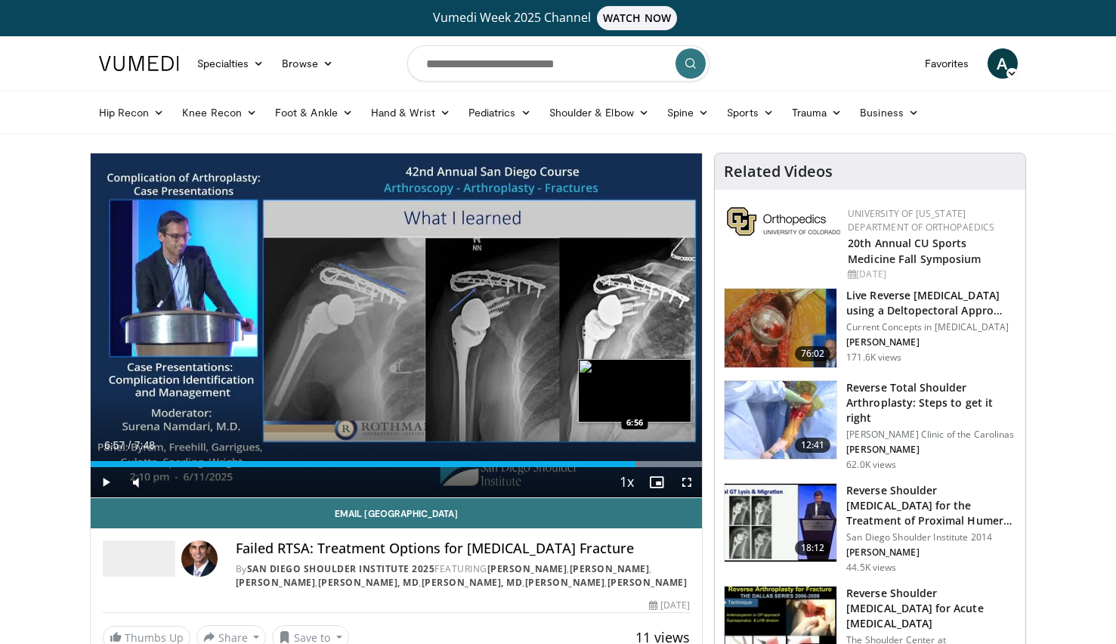
click at [635, 463] on div "Loaded : 100.00% 6:57 6:56" at bounding box center [397, 464] width 612 height 6
click at [650, 462] on div "Loaded : 100.00% 7:08 7:08" at bounding box center [397, 464] width 612 height 6
click at [672, 462] on div "Progress Bar" at bounding box center [642, 464] width 120 height 6
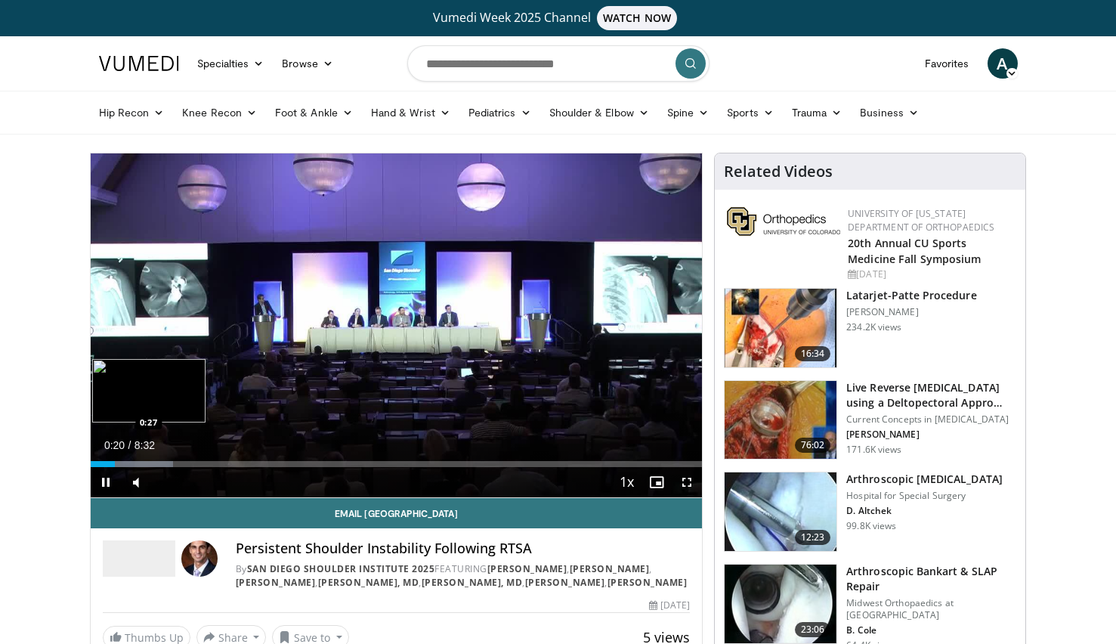
click at [123, 461] on div "Loaded : 13.53% 0:20 0:27" at bounding box center [397, 464] width 612 height 6
click at [141, 463] on div "Progress Bar" at bounding box center [156, 464] width 104 height 6
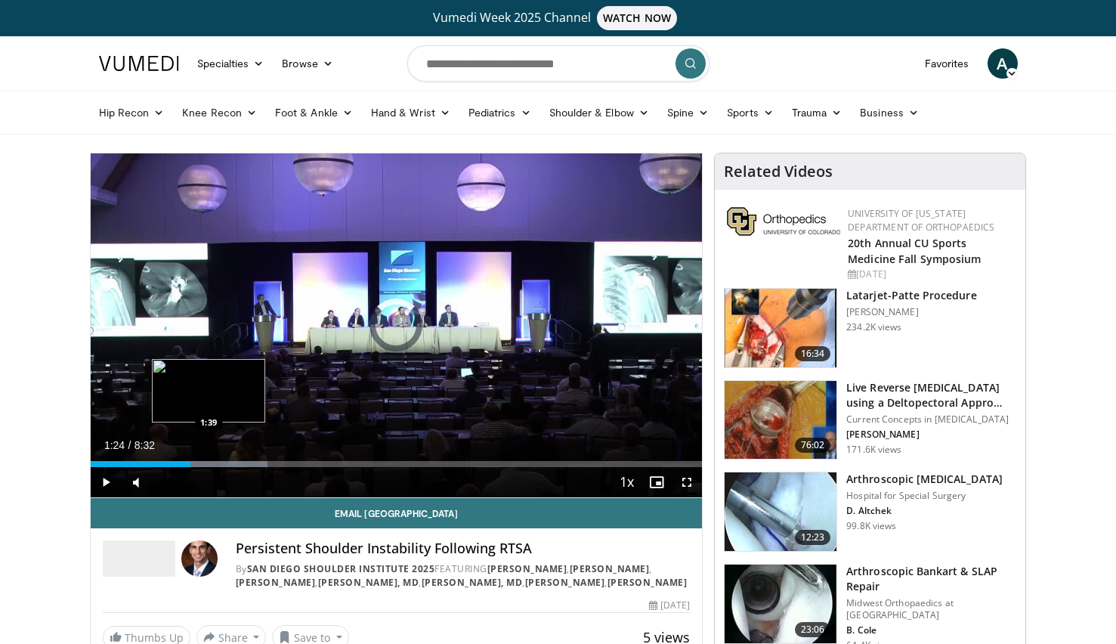
click at [209, 462] on div "Progress Bar" at bounding box center [211, 464] width 116 height 6
click at [230, 462] on div "Loaded : 33.19% 1:57 1:57" at bounding box center [397, 464] width 612 height 6
click at [255, 462] on div "Progress Bar" at bounding box center [257, 464] width 115 height 6
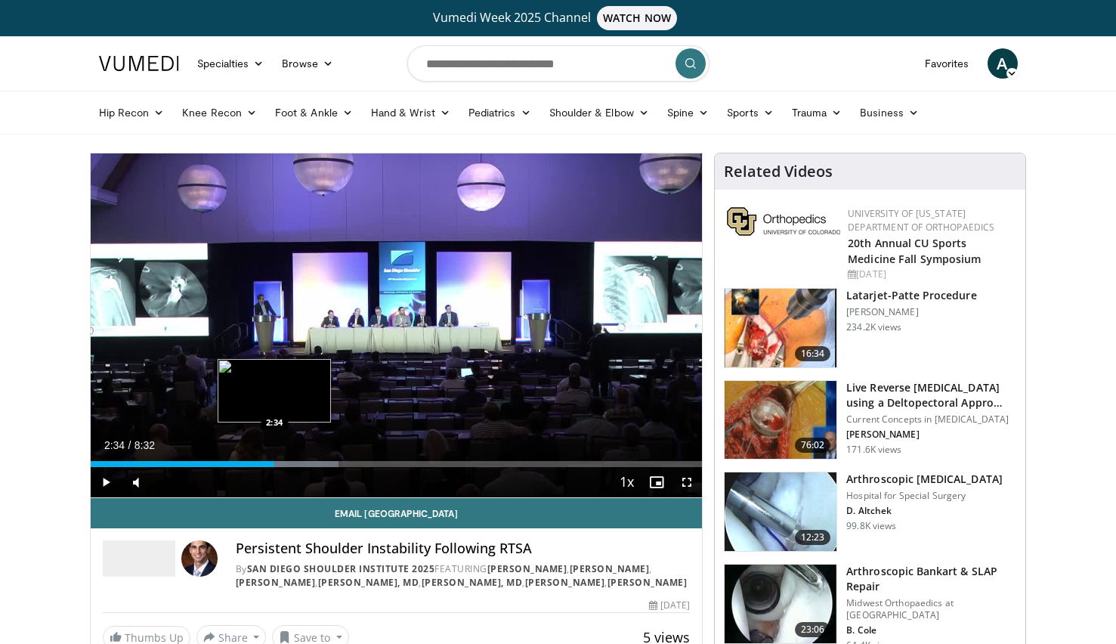
click at [275, 463] on div "Progress Bar" at bounding box center [281, 464] width 115 height 6
click at [300, 462] on div "Loaded : 44.49% 2:41 2:55" at bounding box center [397, 464] width 612 height 6
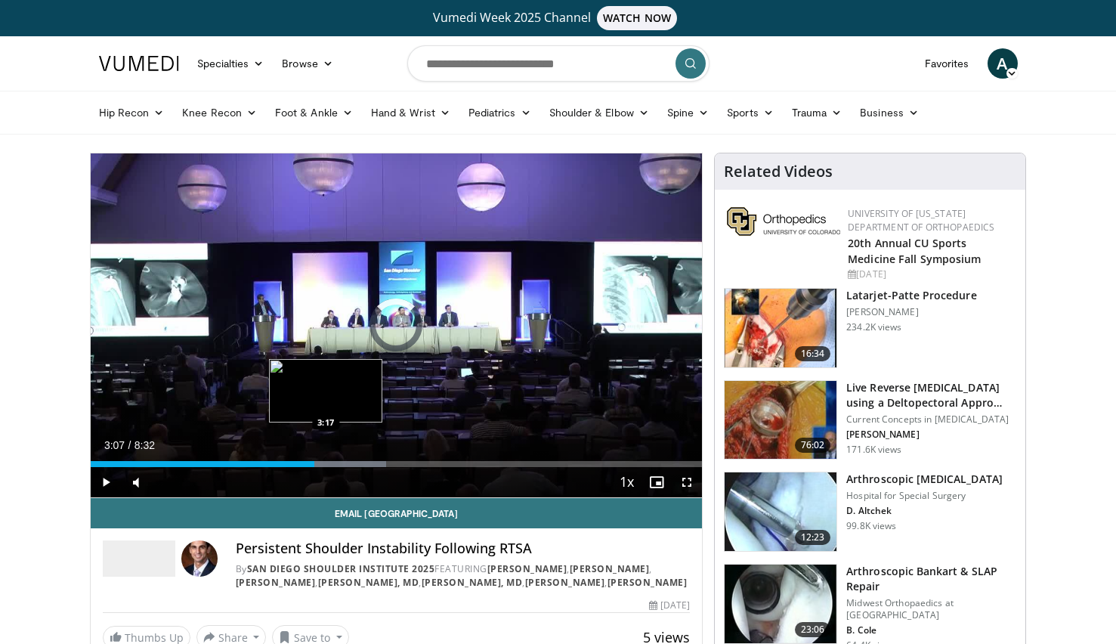
click at [326, 462] on div "Progress Bar" at bounding box center [329, 464] width 114 height 6
click at [356, 462] on div "Loaded : 52.23% 3:28 3:42" at bounding box center [397, 464] width 612 height 6
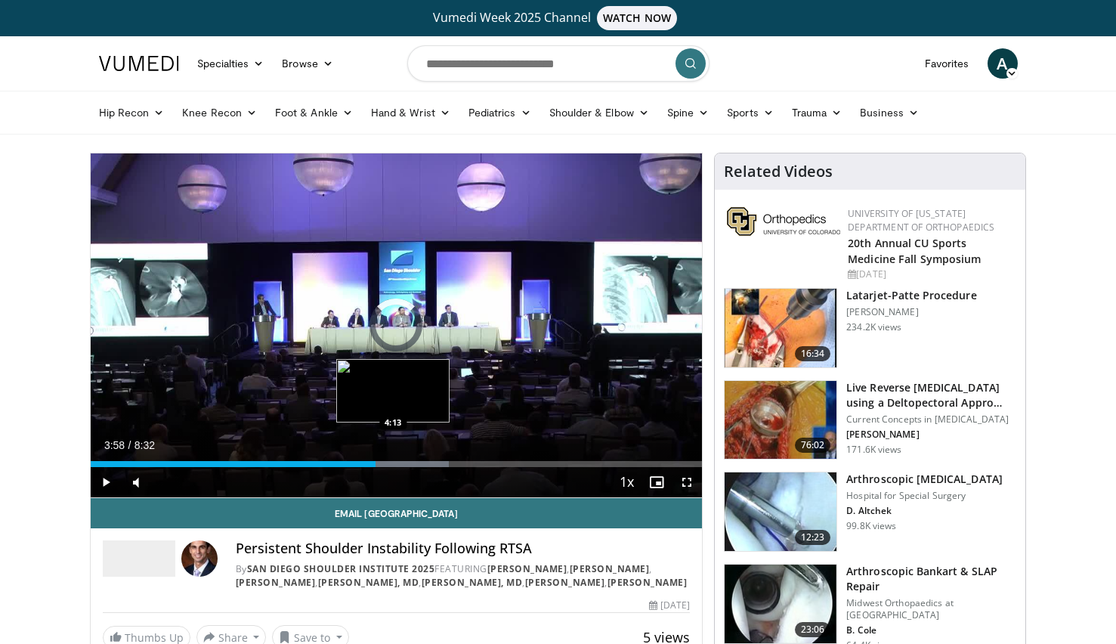
click at [393, 463] on div "Progress Bar" at bounding box center [393, 464] width 110 height 6
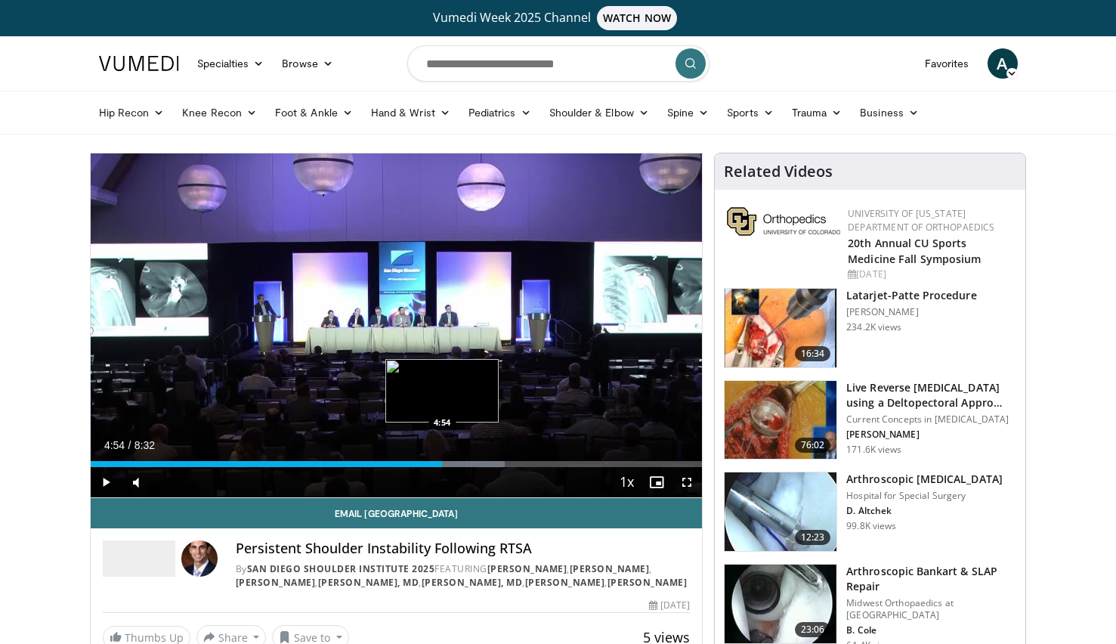
click at [443, 463] on div "Progress Bar" at bounding box center [447, 464] width 113 height 6
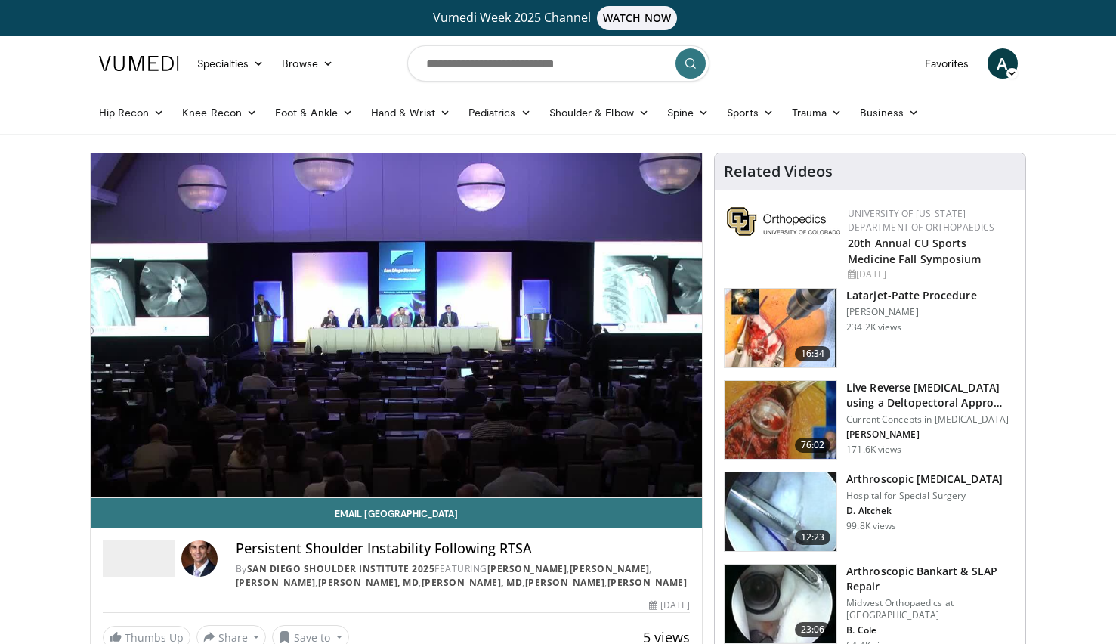
click at [459, 462] on div "10 seconds Tap to unmute" at bounding box center [397, 325] width 612 height 344
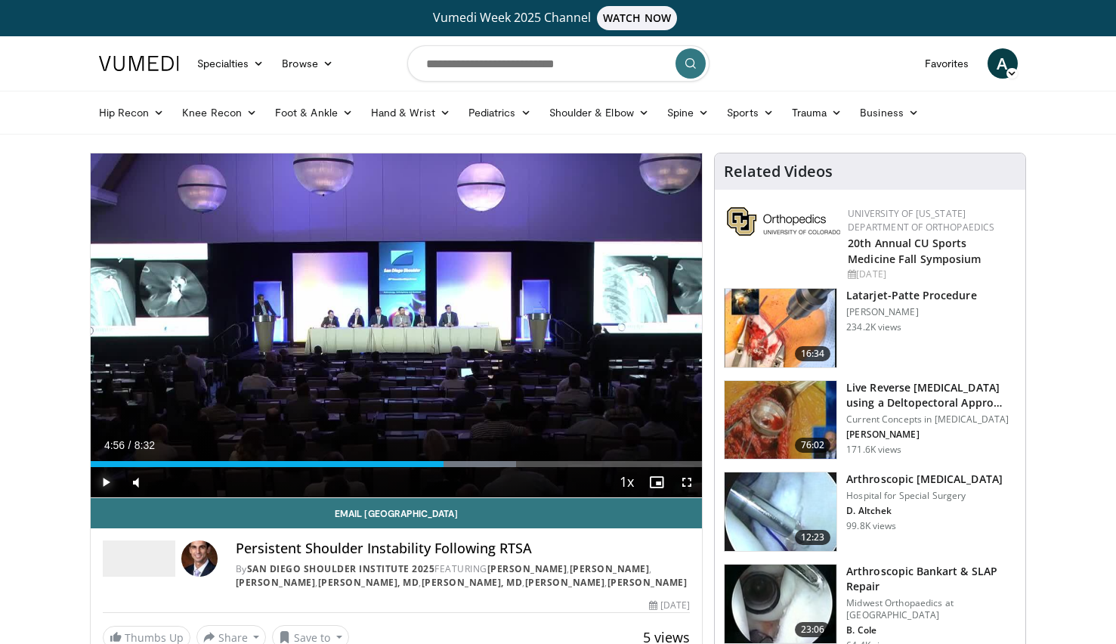
click at [105, 484] on span "Video Player" at bounding box center [106, 482] width 30 height 30
click at [494, 461] on div "Loaded : 76.15% 5:38 5:38" at bounding box center [397, 464] width 612 height 6
click at [548, 462] on div "Loaded : 85.12% 6:23 6:23" at bounding box center [397, 464] width 612 height 6
click at [573, 462] on div "Progress Bar" at bounding box center [583, 464] width 112 height 6
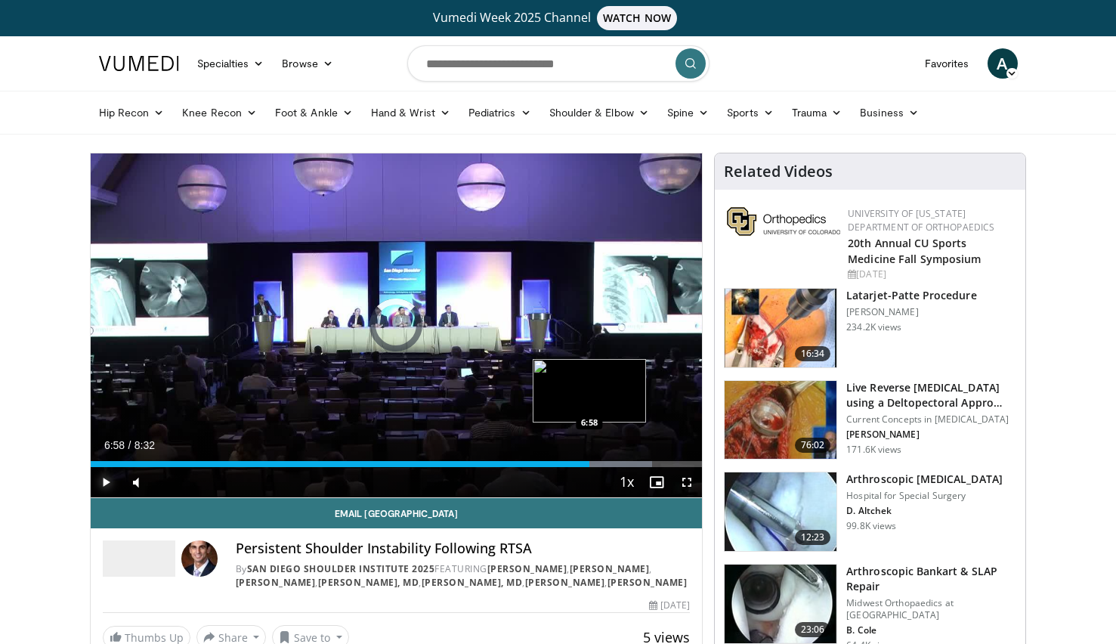
click at [589, 462] on div "Loaded : 91.77% 6:50 6:58" at bounding box center [397, 464] width 612 height 6
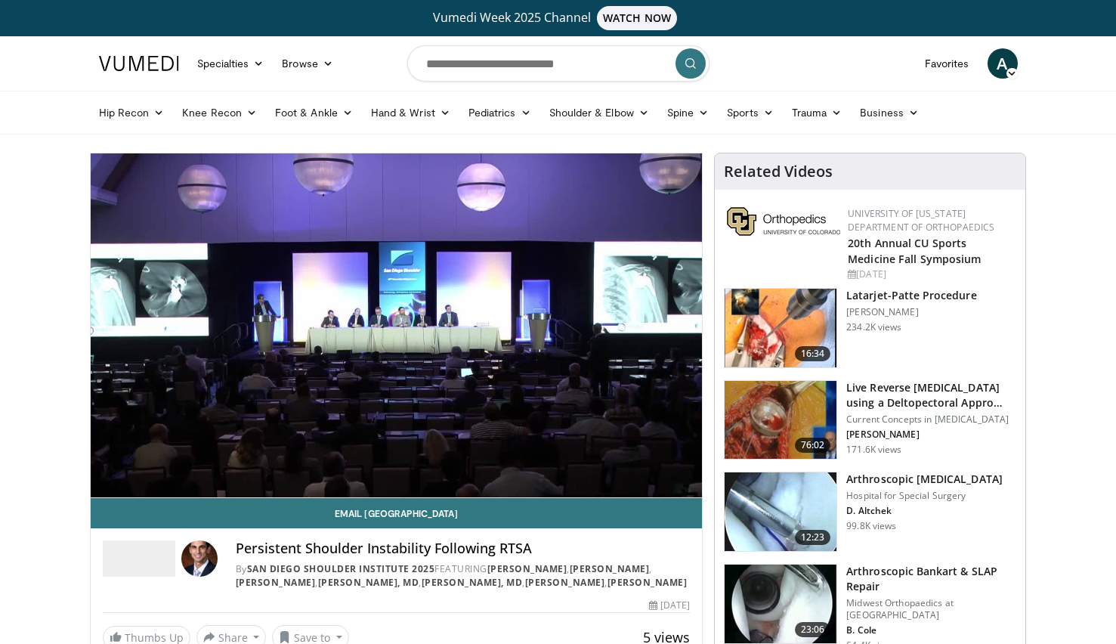
click at [611, 462] on video-js "**********" at bounding box center [397, 325] width 612 height 344
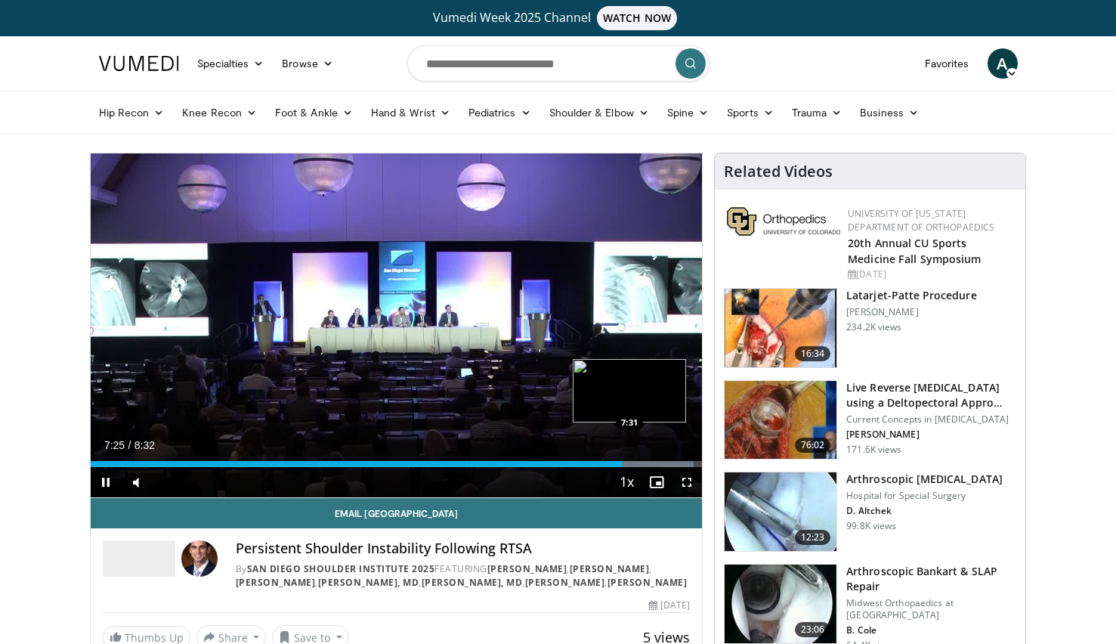
click at [630, 461] on div "Loaded : 98.67% 7:25 7:31" at bounding box center [397, 464] width 612 height 6
click at [645, 461] on div "Progress Bar" at bounding box center [648, 464] width 108 height 6
click at [668, 462] on div "Progress Bar" at bounding box center [648, 464] width 108 height 6
click at [102, 485] on span "Video Player" at bounding box center [106, 482] width 30 height 30
